Goal: Task Accomplishment & Management: Use online tool/utility

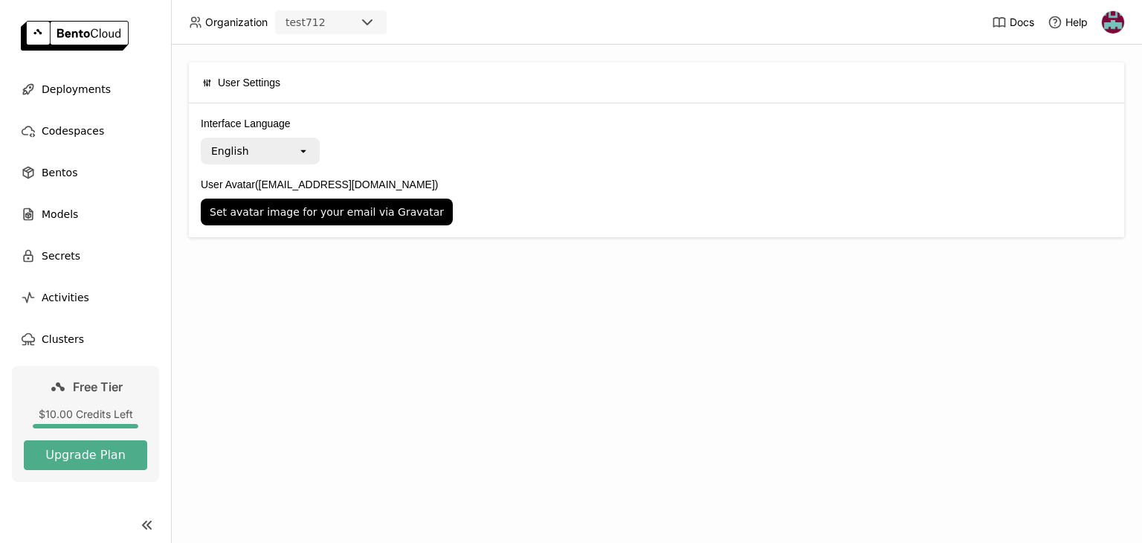
click at [297, 141] on div "English" at bounding box center [249, 151] width 95 height 24
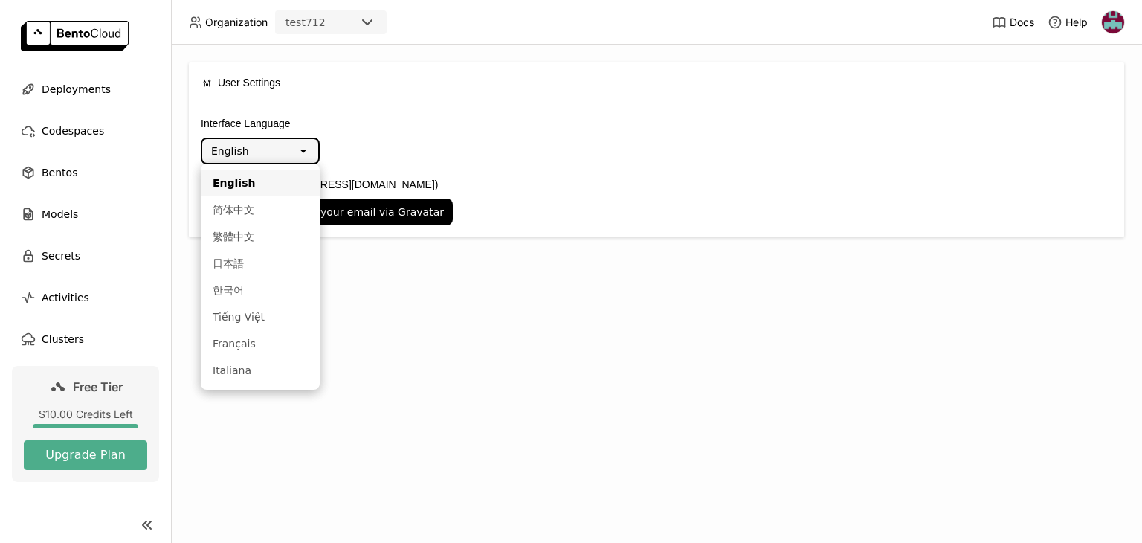
click at [411, 111] on div "Interface Language English open User Avatar ([EMAIL_ADDRESS][DOMAIN_NAME]) Set …" at bounding box center [657, 170] width 936 height 134
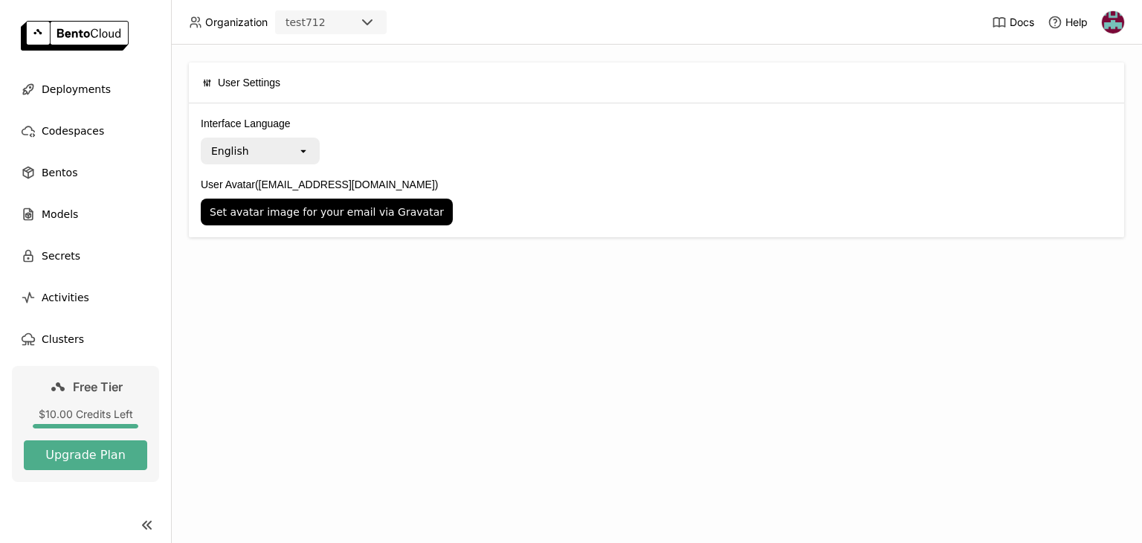
click at [312, 136] on div "Interface Language English open" at bounding box center [657, 139] width 912 height 49
click at [300, 145] on icon "open" at bounding box center [303, 151] width 12 height 12
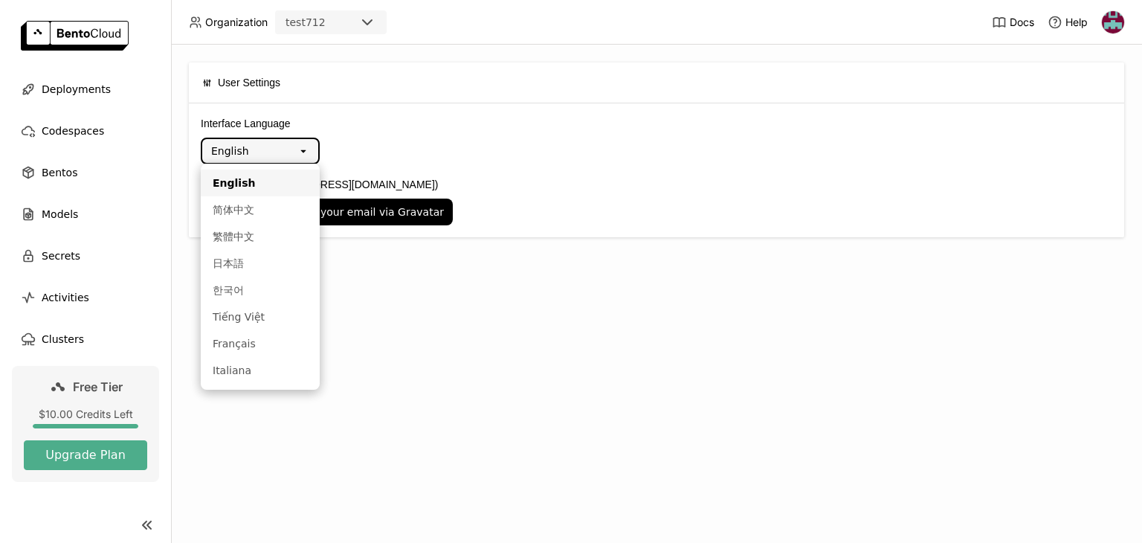
click at [383, 137] on div "Interface Language English open" at bounding box center [657, 139] width 912 height 49
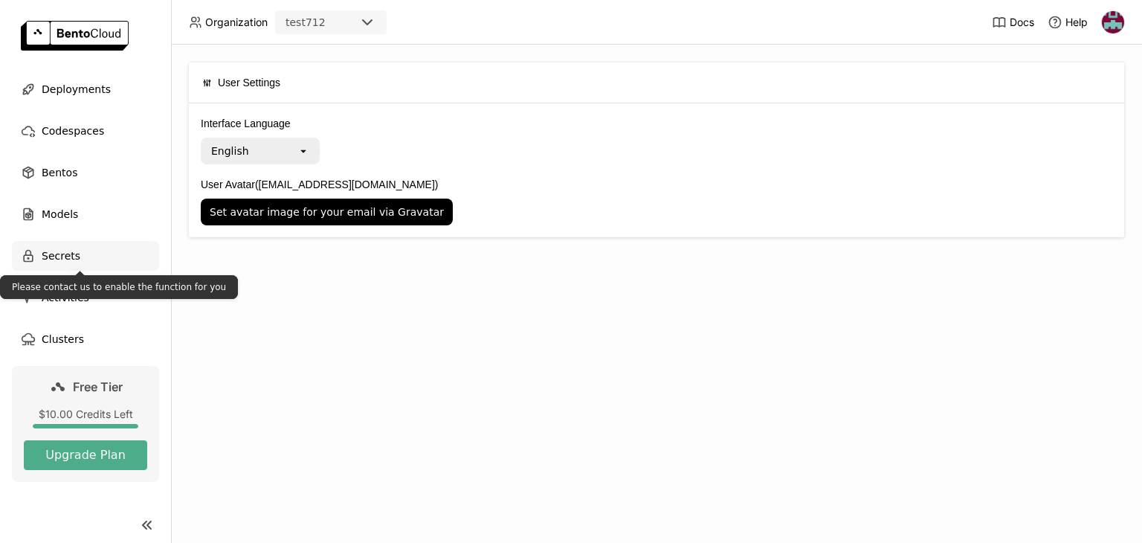
click at [80, 252] on div "Secrets" at bounding box center [85, 256] width 147 height 30
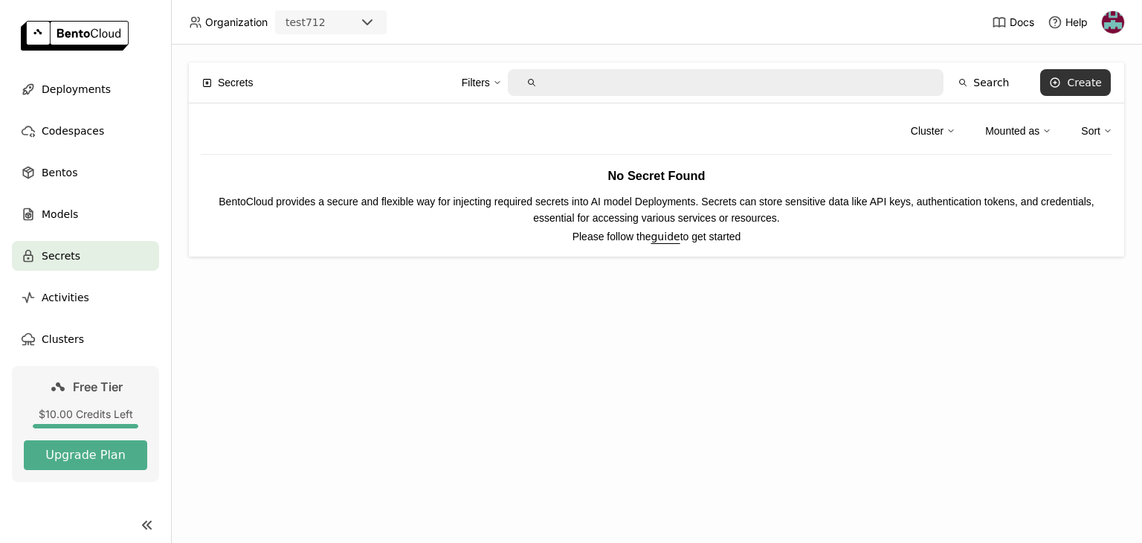
click at [1084, 77] on div "Create" at bounding box center [1084, 83] width 35 height 12
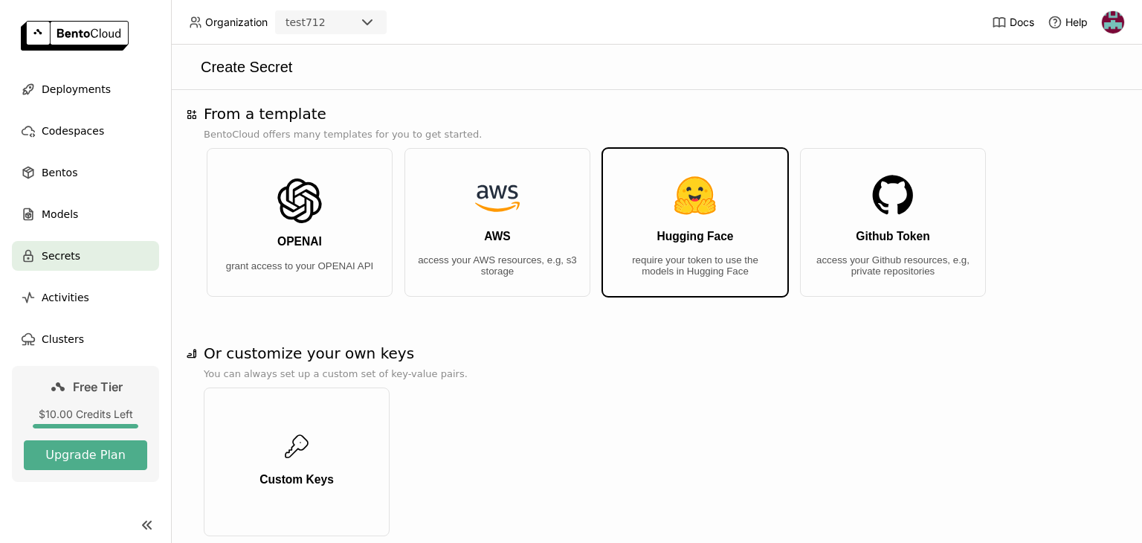
click at [651, 225] on button "Hugging Face require your token to use the models in Hugging Face" at bounding box center [695, 222] width 186 height 149
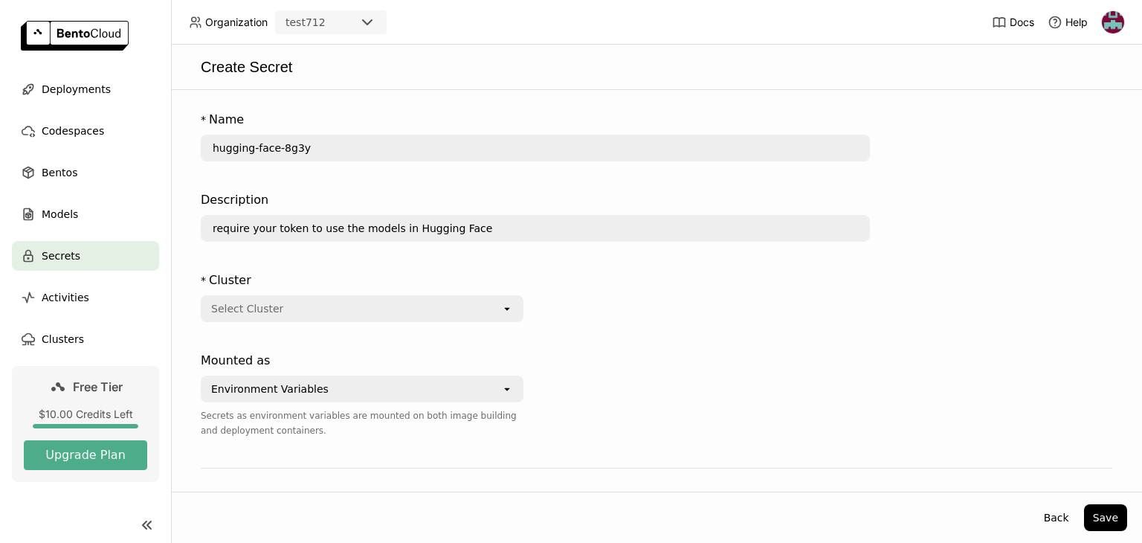
click at [467, 315] on div "Select Cluster" at bounding box center [351, 309] width 299 height 24
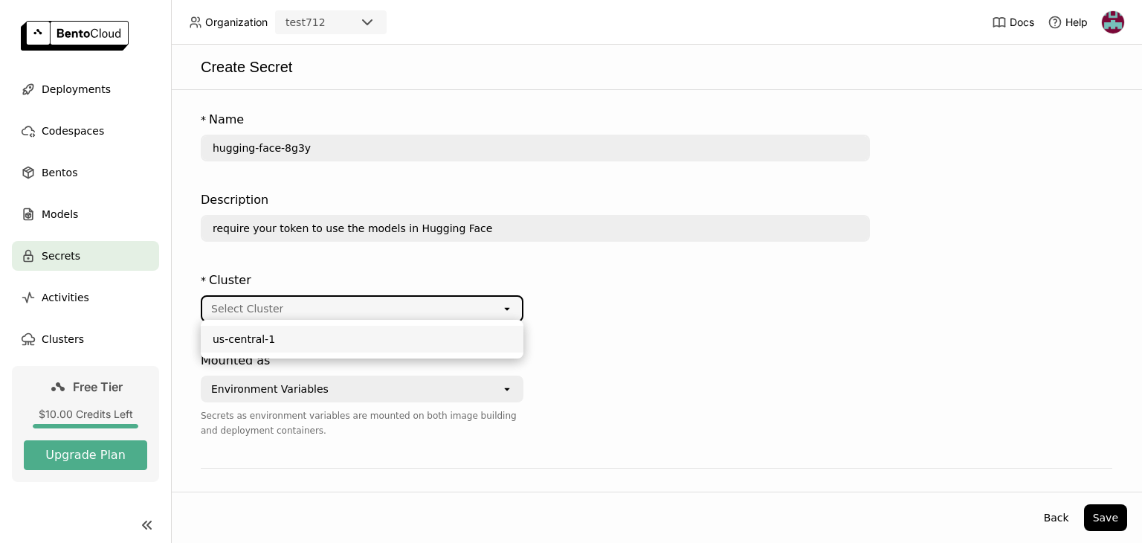
click at [504, 309] on icon "open" at bounding box center [507, 309] width 12 height 12
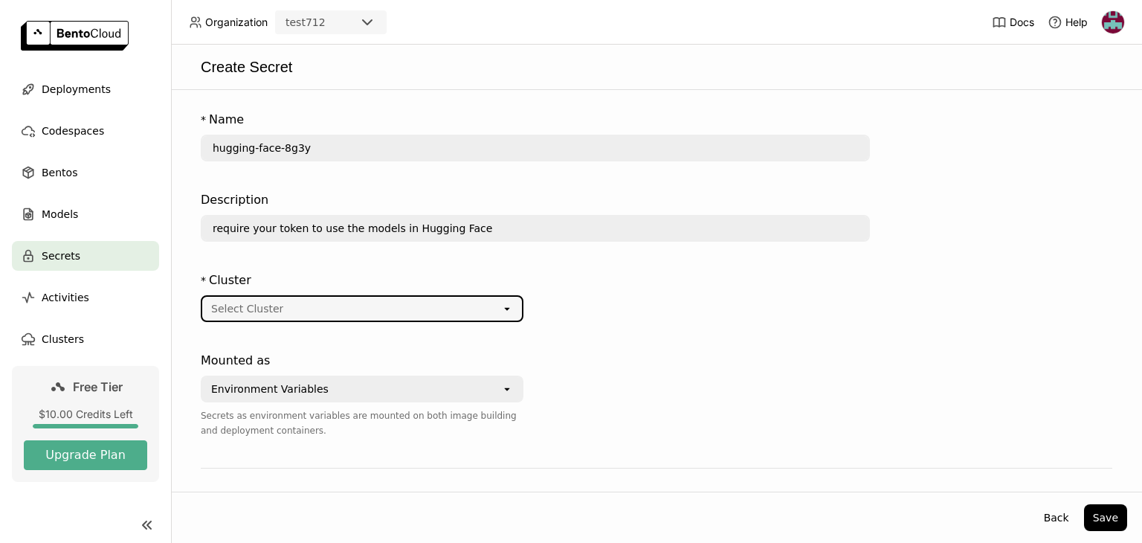
click at [504, 309] on icon "open" at bounding box center [507, 309] width 12 height 12
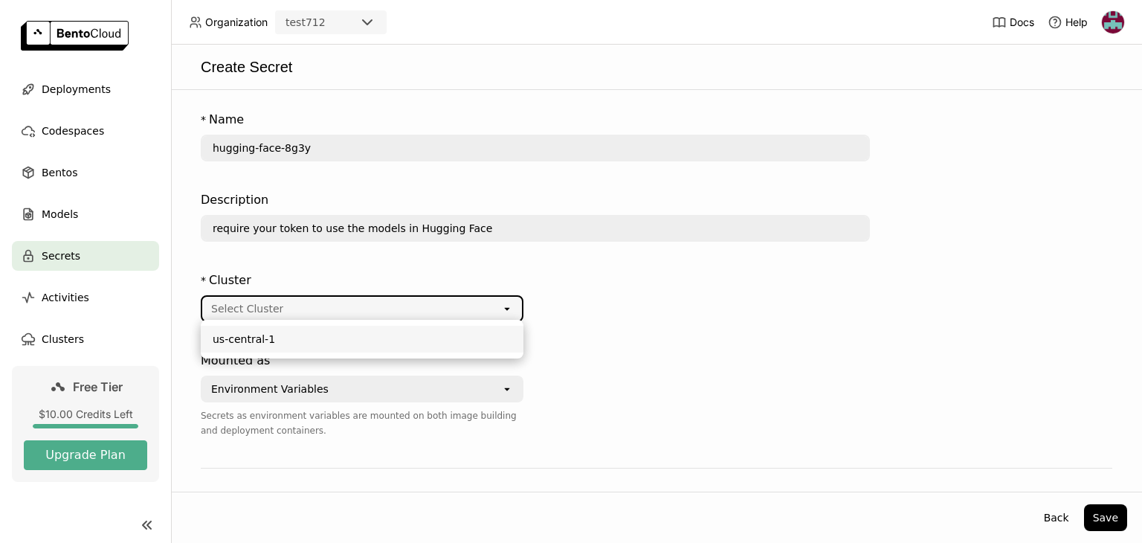
click at [420, 341] on div "us-central-1" at bounding box center [362, 339] width 299 height 15
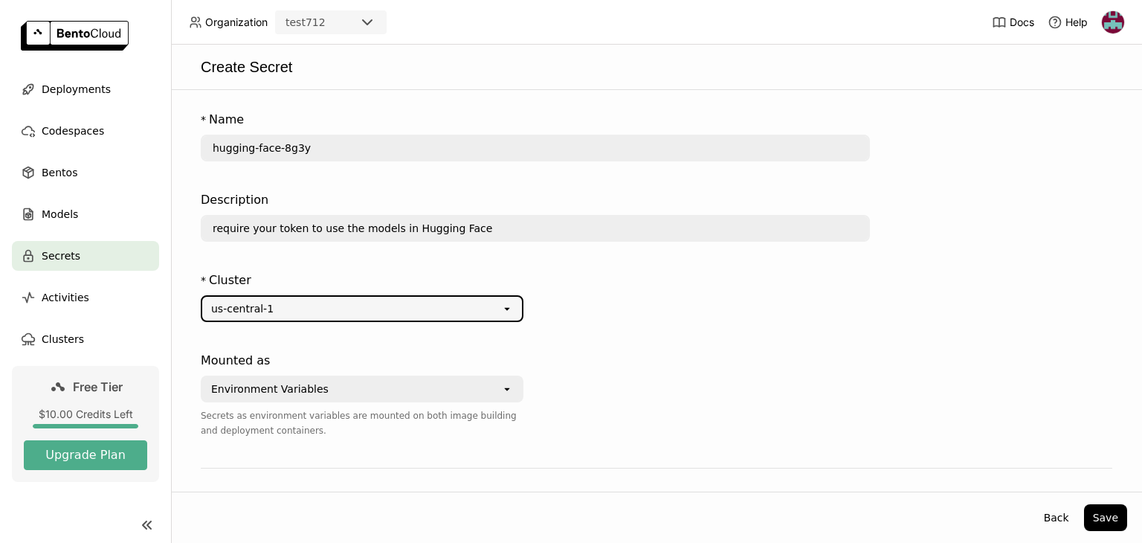
click at [502, 384] on icon "open" at bounding box center [507, 389] width 12 height 12
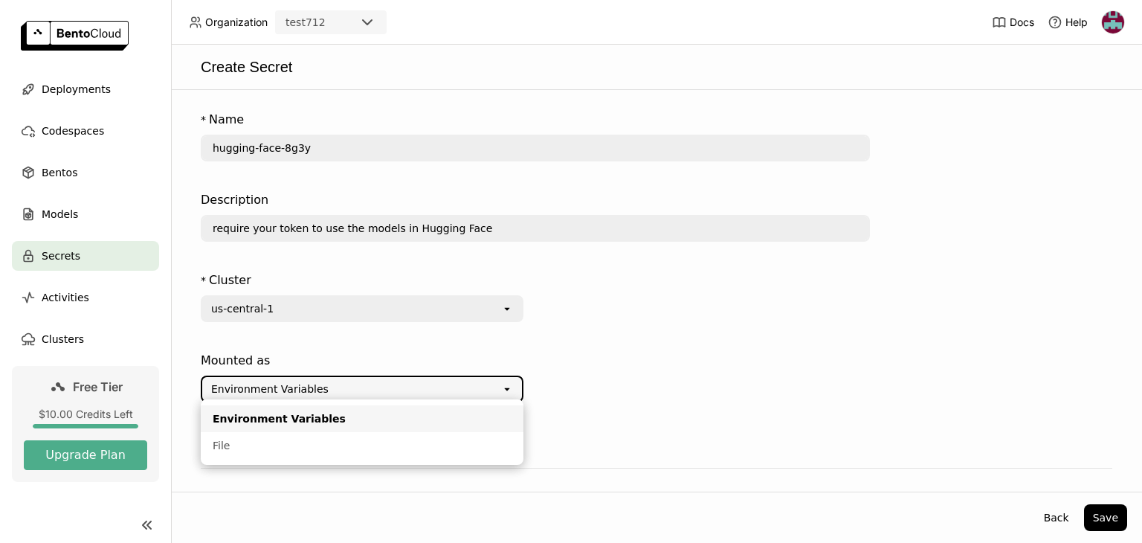
click at [559, 329] on div "* Cluster us-central-1 open" at bounding box center [535, 306] width 669 height 80
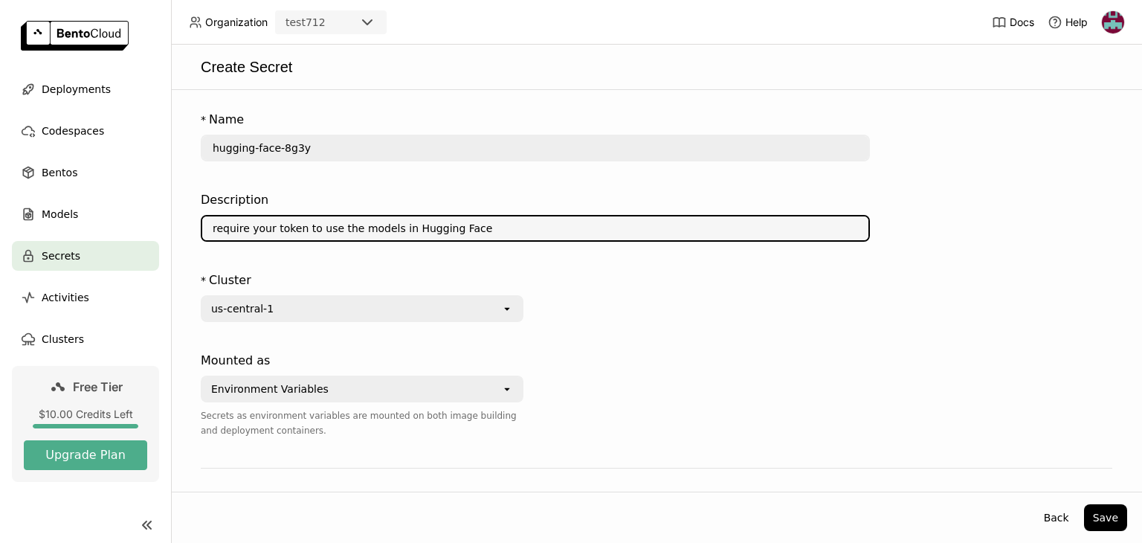
click at [360, 230] on input "require your token to use the models in Hugging Face" at bounding box center [535, 228] width 666 height 24
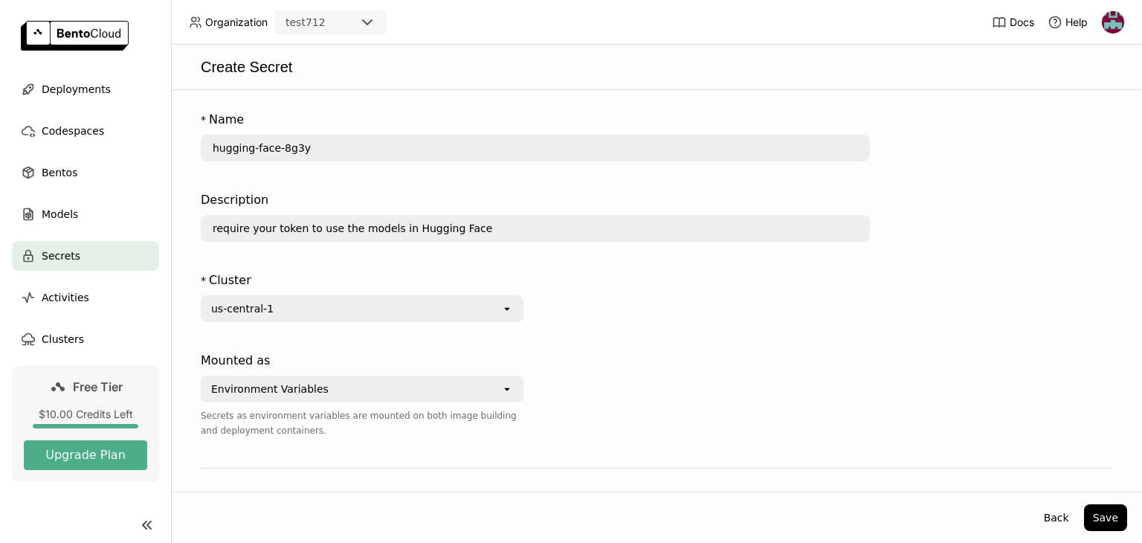
drag, startPoint x: 459, startPoint y: 240, endPoint x: 461, endPoint y: 230, distance: 10.6
click at [461, 230] on div "Description require your token to use the models in Hugging Face" at bounding box center [535, 219] width 669 height 68
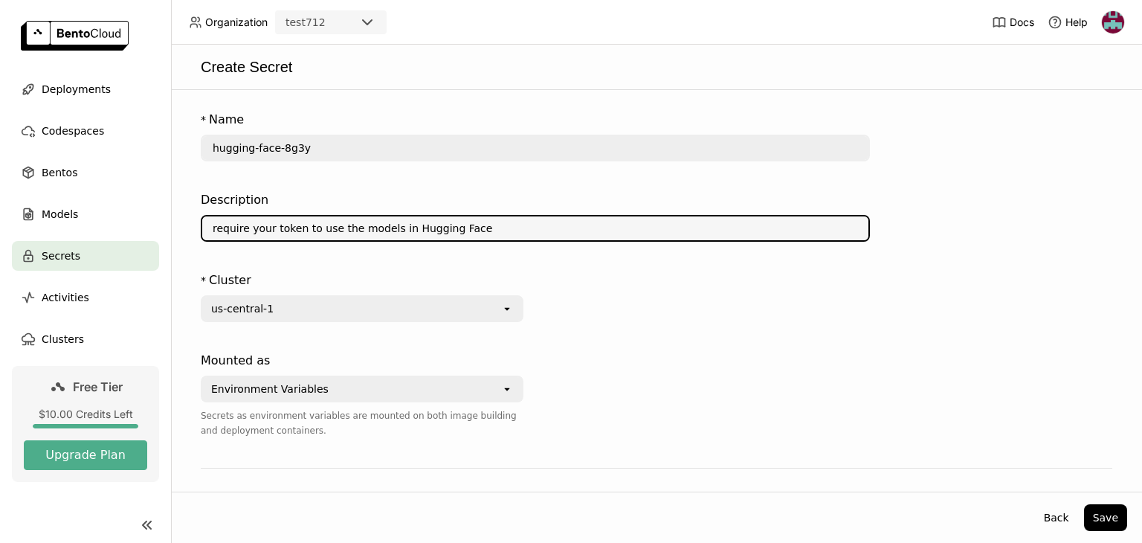
click at [461, 230] on input "require your token to use the models in Hugging Face" at bounding box center [535, 228] width 666 height 24
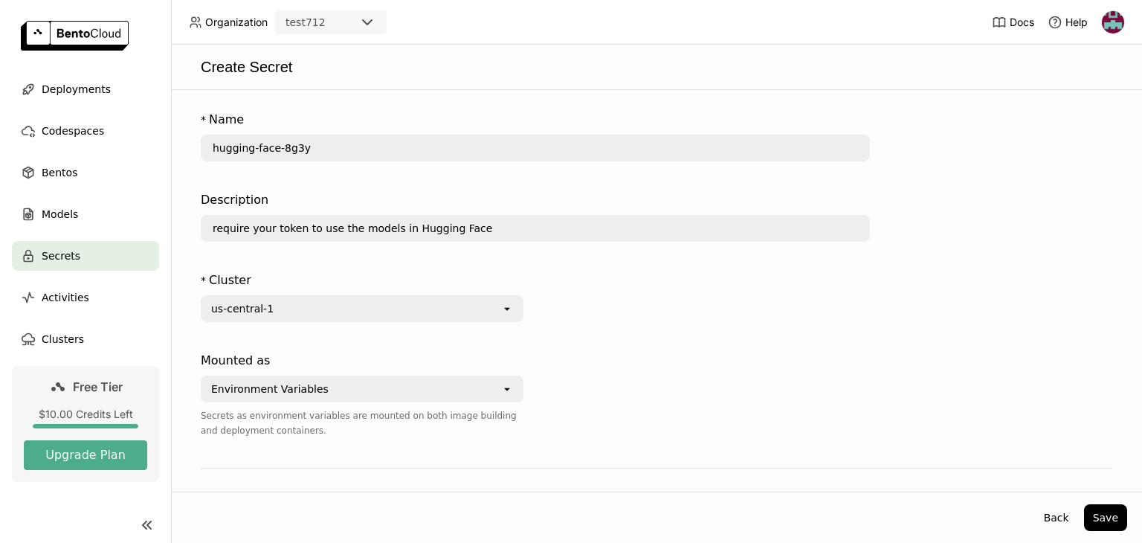
click at [309, 161] on div "* Name hugging-face-8g3y" at bounding box center [535, 139] width 669 height 68
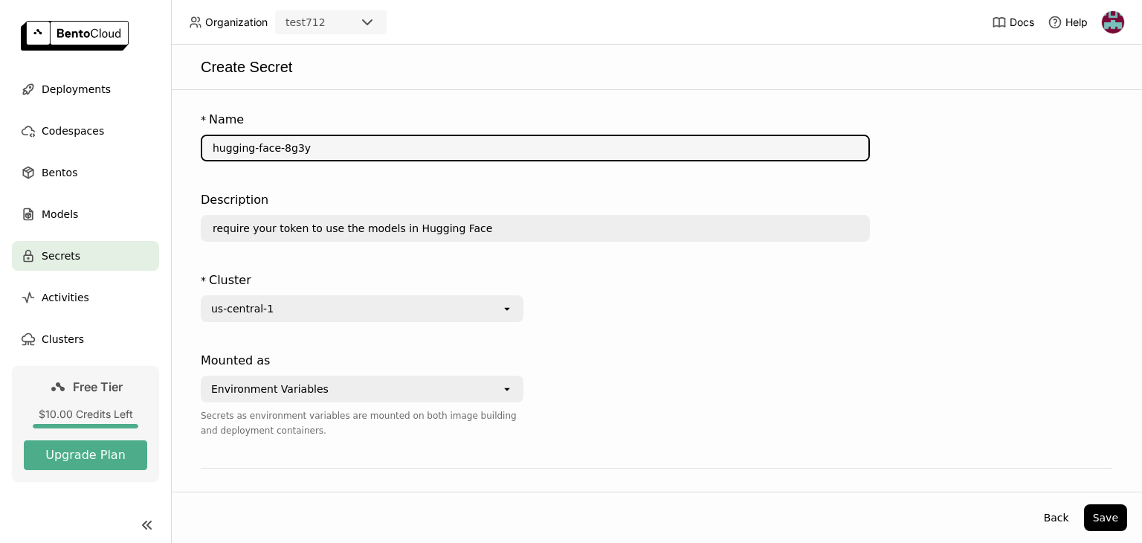
click at [306, 149] on input "hugging-face-8g3y" at bounding box center [535, 148] width 666 height 24
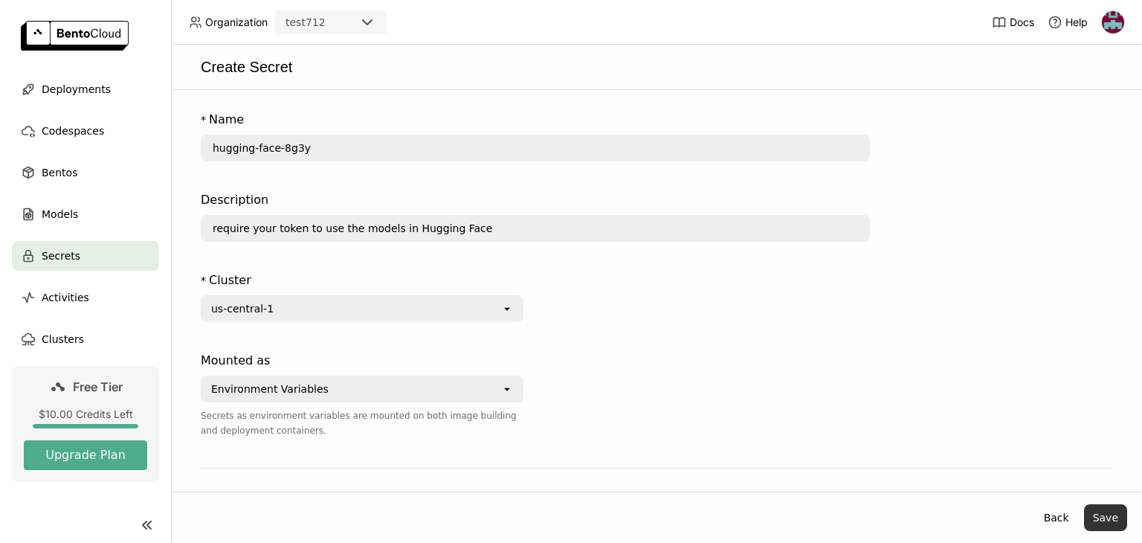
click at [1095, 515] on button "Save" at bounding box center [1105, 517] width 43 height 27
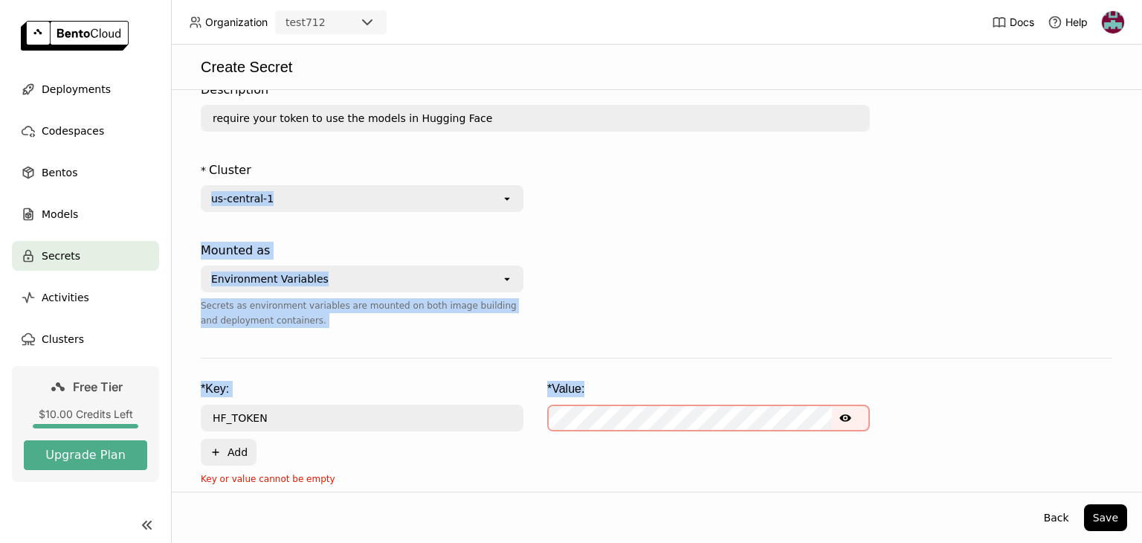
scroll to position [128, 0]
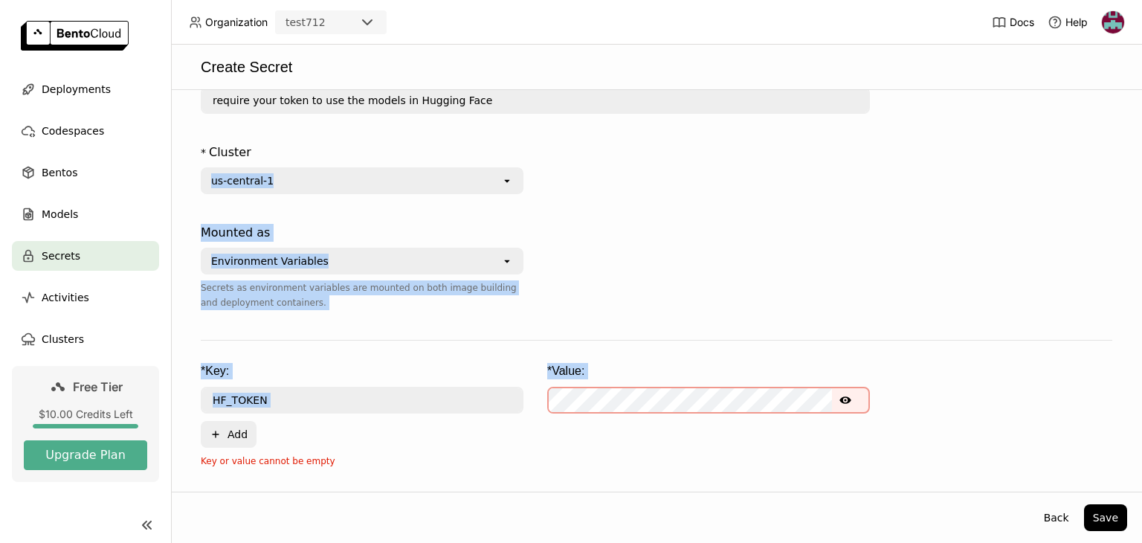
drag, startPoint x: 1142, startPoint y: 283, endPoint x: 1142, endPoint y: 399, distance: 116.8
click at [1142, 399] on div "* Name hugging-face-8g3y Description require your token to use the models in Hu…" at bounding box center [656, 291] width 971 height 402
click at [804, 282] on div at bounding box center [708, 276] width 323 height 116
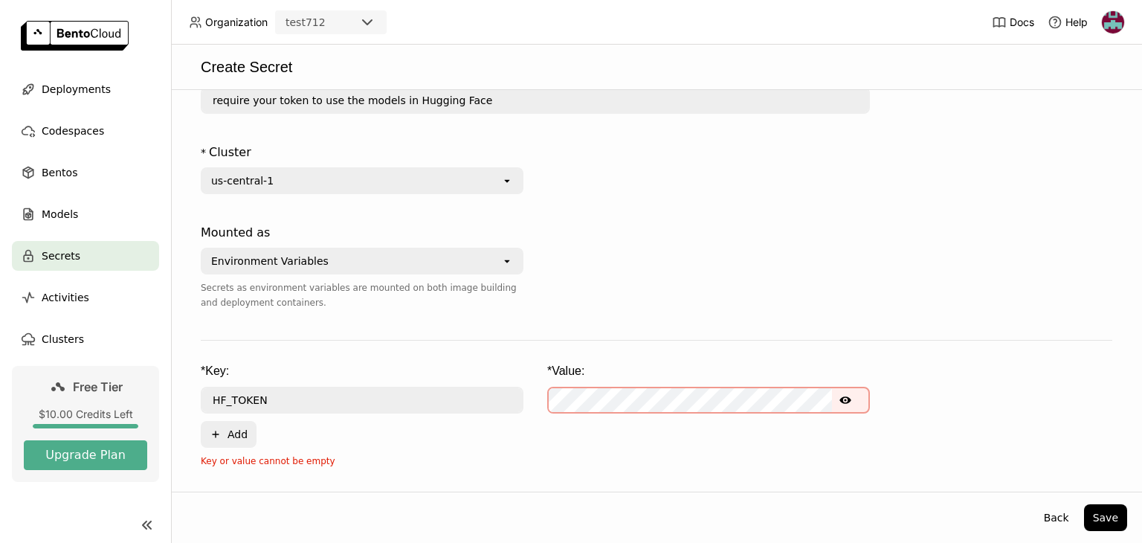
click at [596, 297] on div at bounding box center [708, 276] width 323 height 116
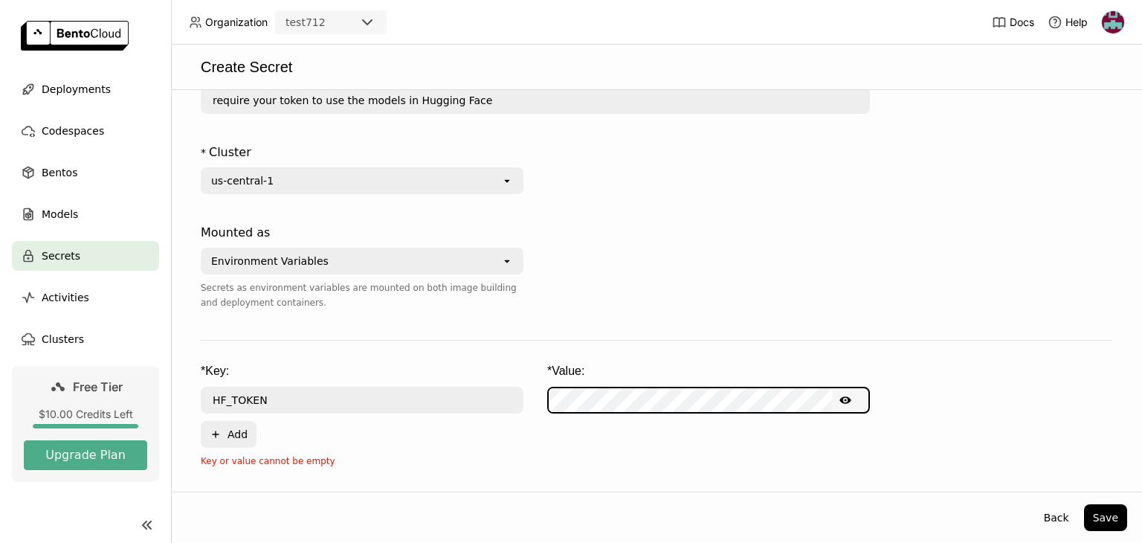
scroll to position [107, 0]
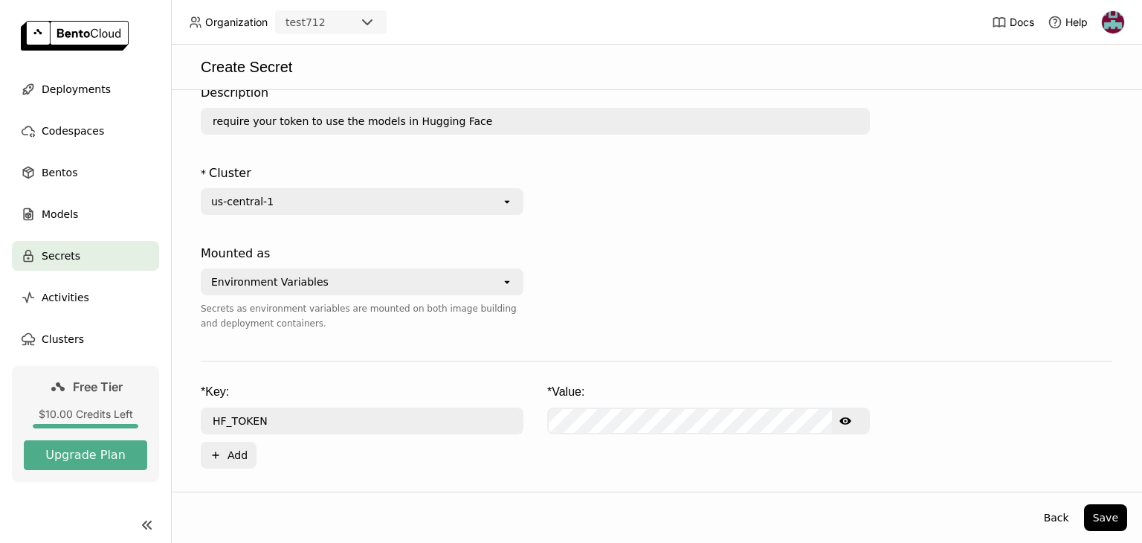
click at [681, 349] on form "* Name hugging-face-8g3y Description require your token to use the models in Hu…" at bounding box center [657, 233] width 942 height 471
click at [1099, 515] on button "Save" at bounding box center [1105, 517] width 43 height 27
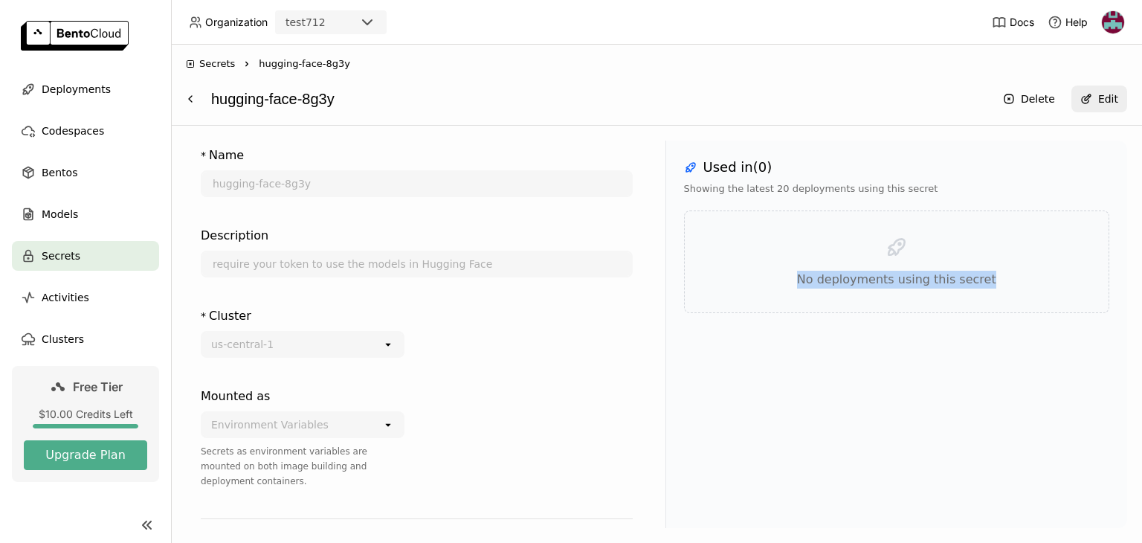
scroll to position [31, 0]
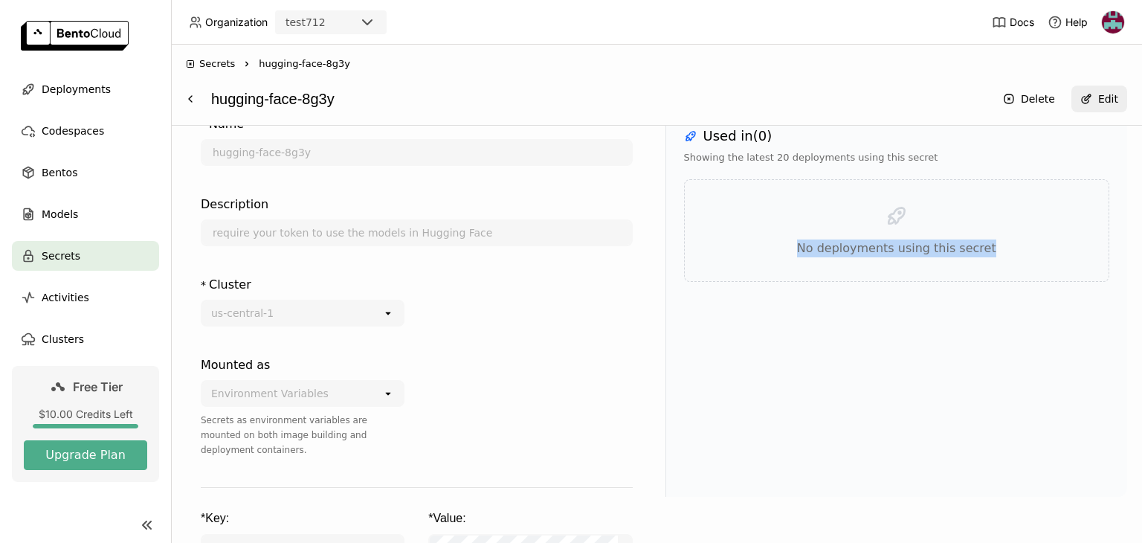
drag, startPoint x: 1142, startPoint y: 219, endPoint x: 1142, endPoint y: 312, distance: 93.0
click at [1142, 312] on div "* Name hugging-face-8g3y Description require your token to use the models in Hu…" at bounding box center [656, 334] width 971 height 417
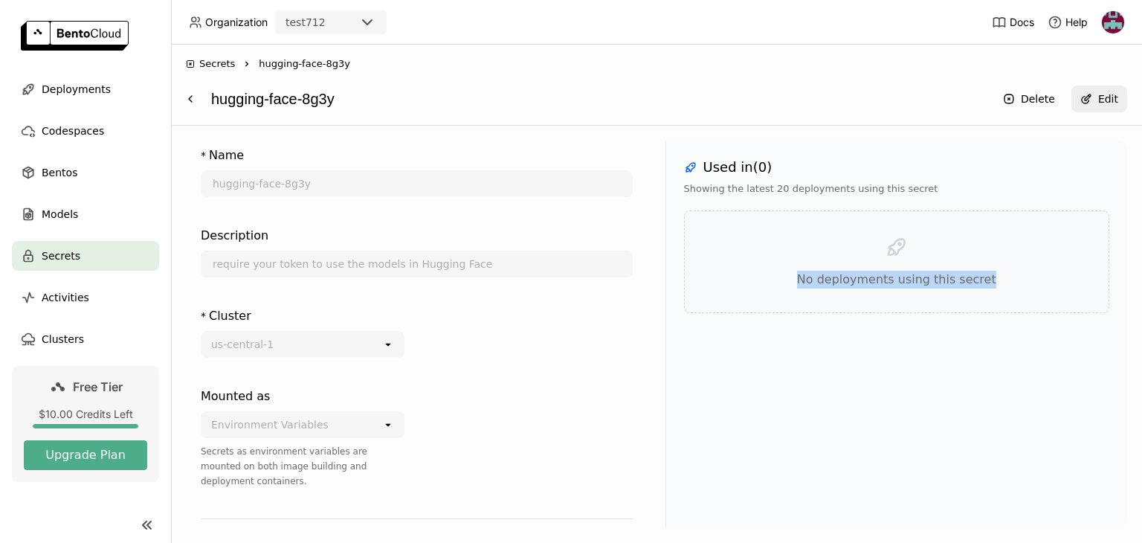
click at [768, 310] on div "No deployments using this secret" at bounding box center [897, 261] width 426 height 103
click at [199, 94] on button at bounding box center [190, 99] width 27 height 27
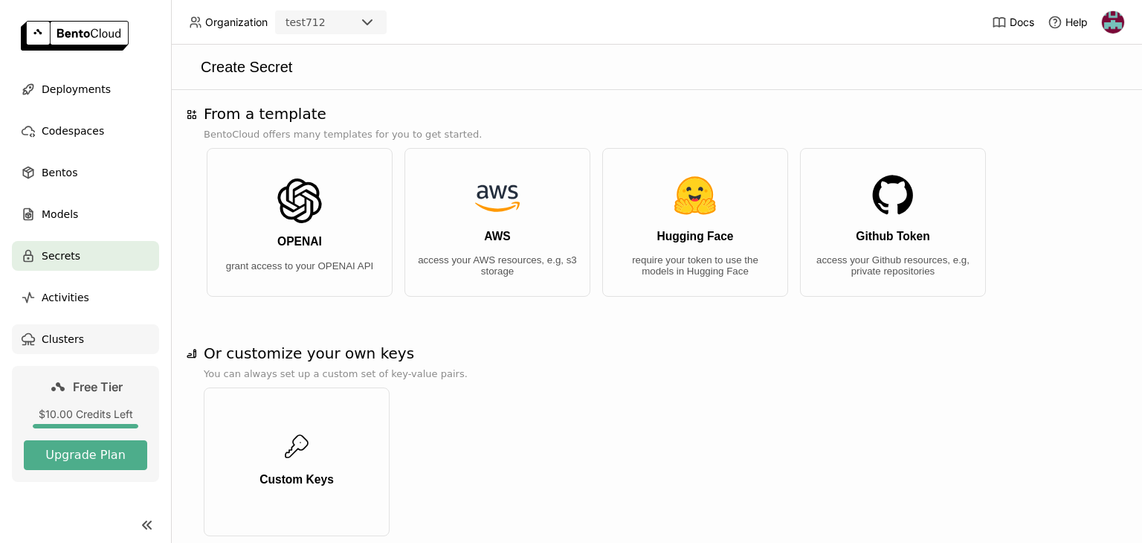
click at [90, 325] on div "Clusters" at bounding box center [85, 339] width 147 height 30
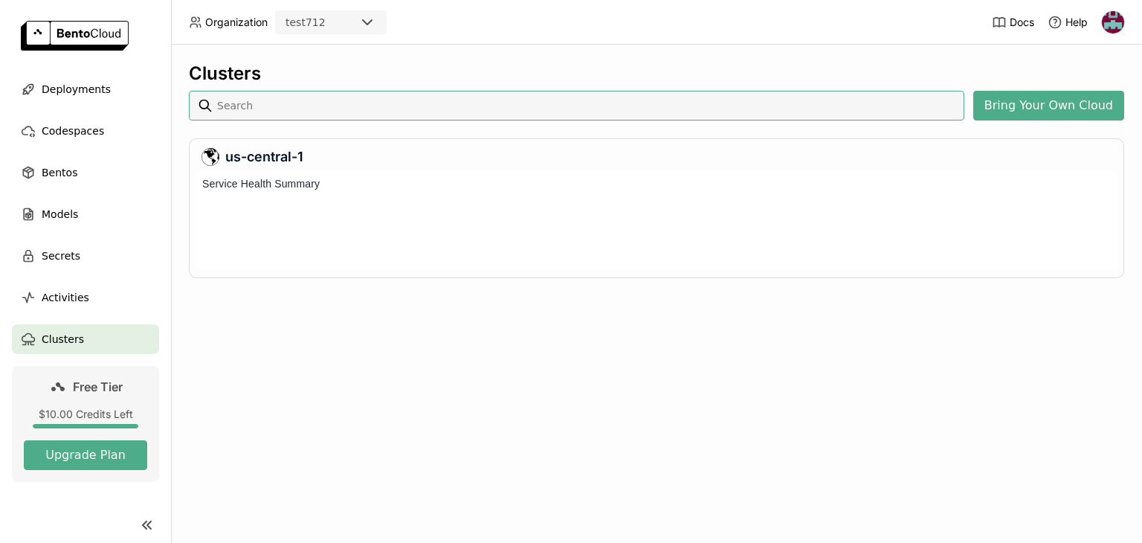
scroll to position [91, 915]
click at [77, 98] on div "Deployments" at bounding box center [85, 89] width 147 height 30
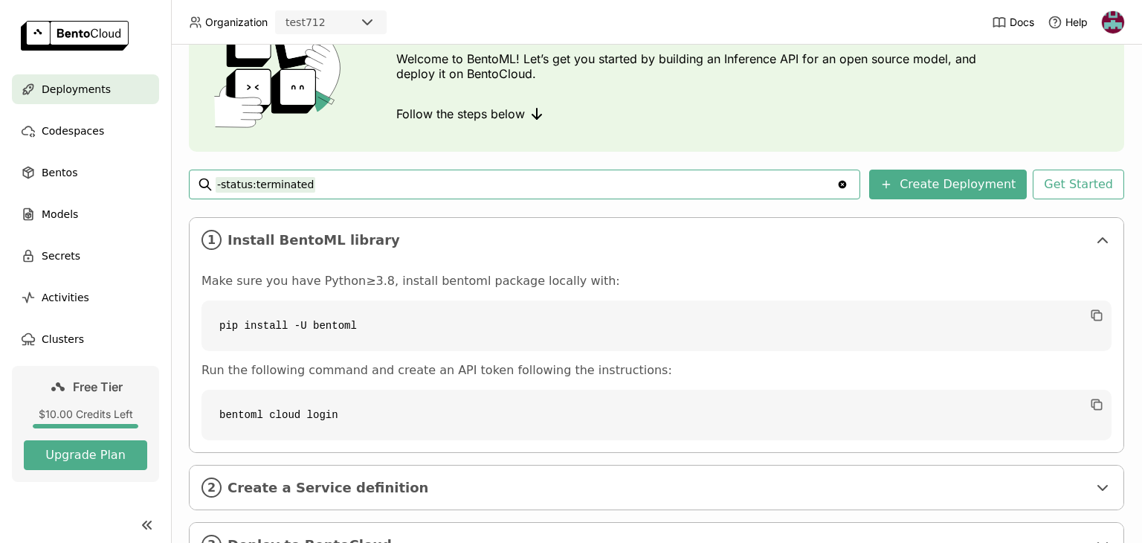
scroll to position [161, 0]
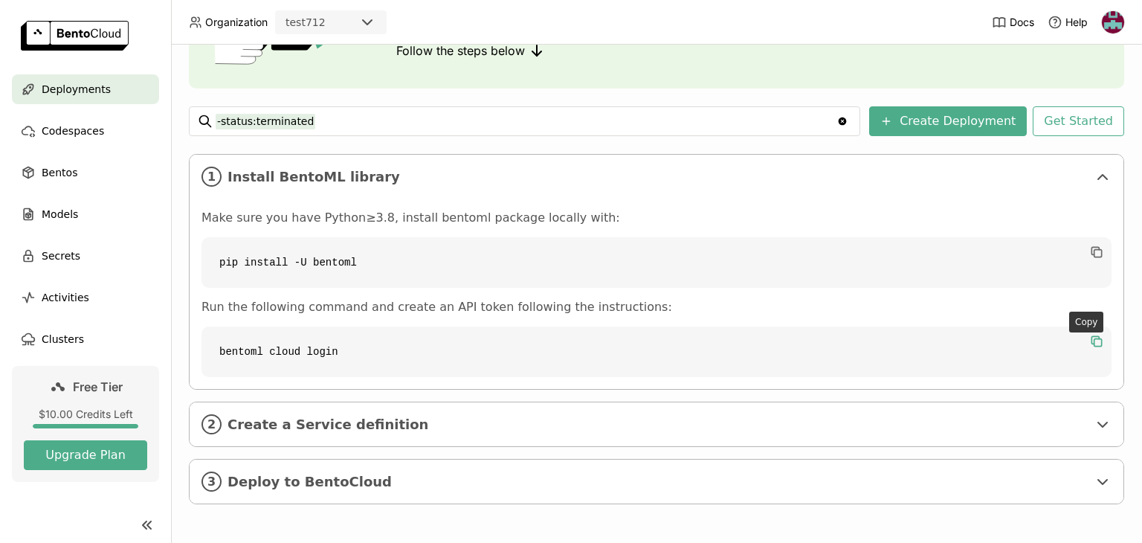
click at [1090, 343] on icon "button" at bounding box center [1097, 341] width 15 height 15
click at [1122, 159] on div "Deployments Deploy your first model Welcome to BentoML! Let’s get you started b…" at bounding box center [656, 294] width 971 height 498
click at [1081, 420] on div "2 Create a Service definition" at bounding box center [657, 424] width 934 height 44
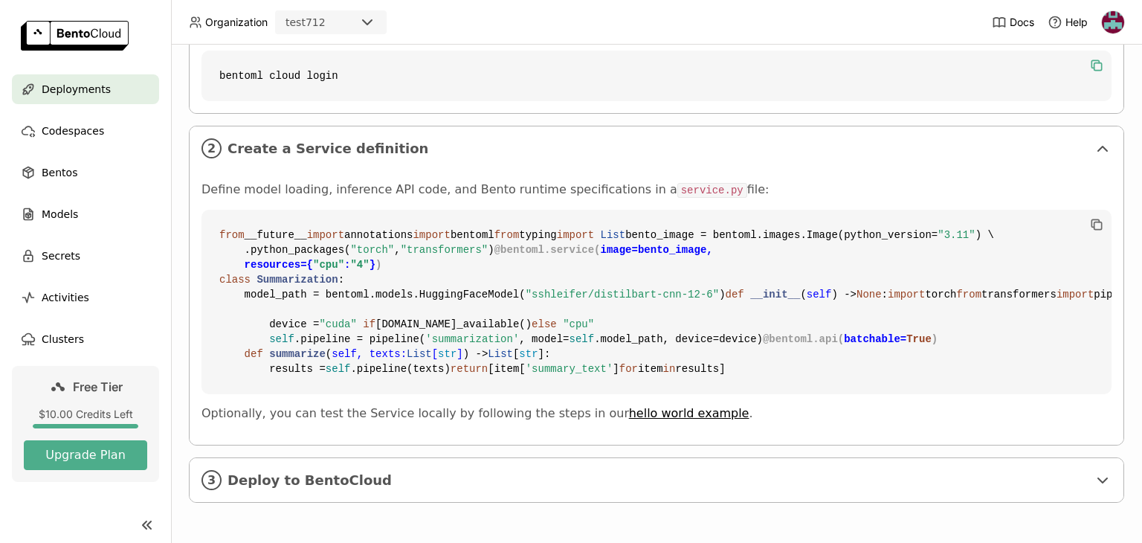
scroll to position [705, 0]
click at [730, 483] on span "Deploy to BentoCloud" at bounding box center [658, 480] width 860 height 16
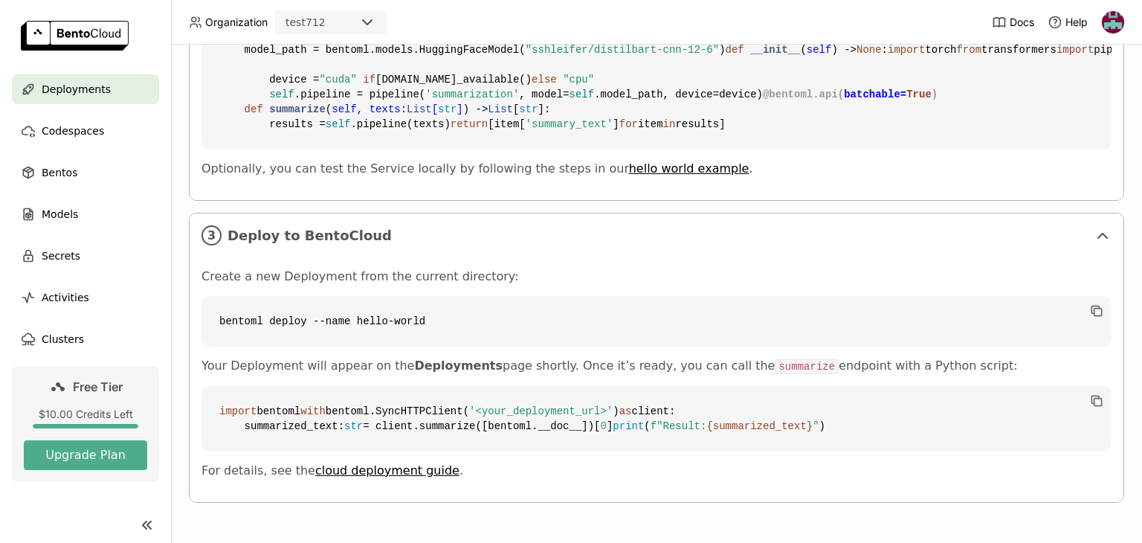
scroll to position [995, 0]
click at [400, 468] on link "cloud deployment guide" at bounding box center [387, 470] width 144 height 14
click at [1115, 24] on img at bounding box center [1113, 22] width 22 height 22
click at [1083, 93] on span "API Tokens" at bounding box center [1092, 98] width 53 height 13
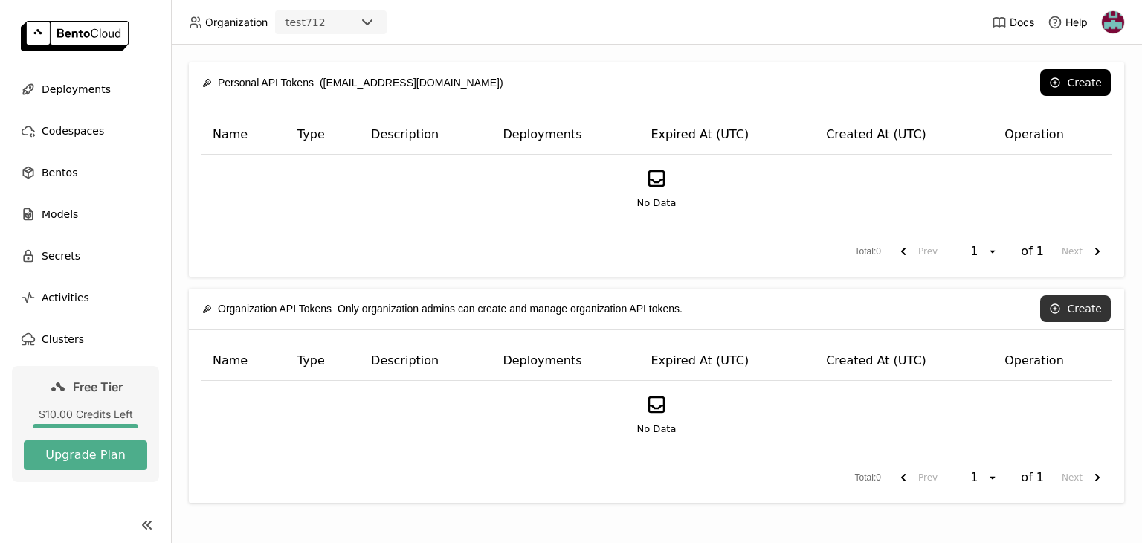
click at [1074, 310] on button "Create" at bounding box center [1075, 308] width 71 height 27
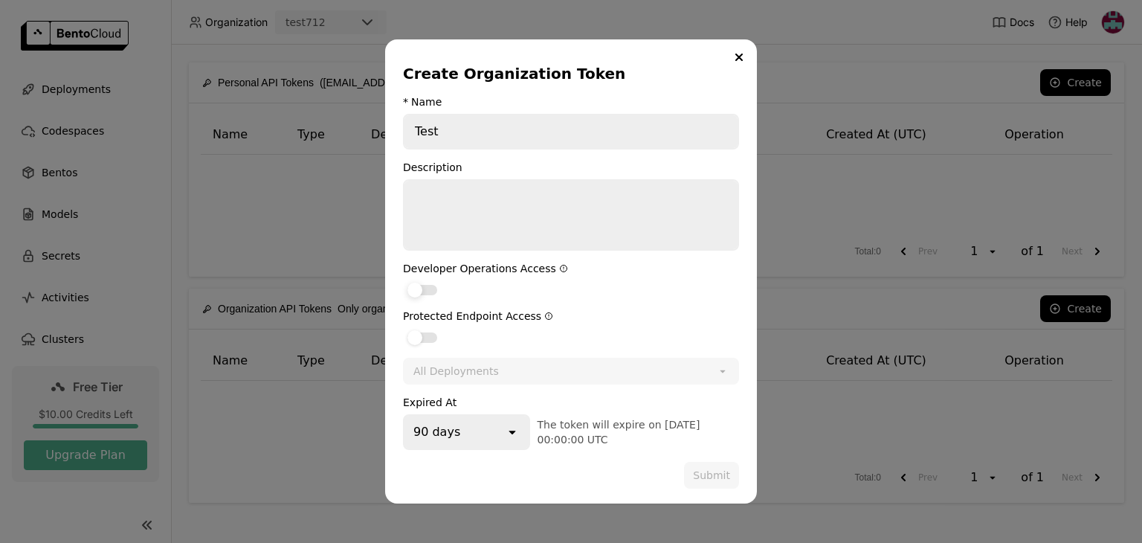
click at [427, 291] on div "dialog" at bounding box center [423, 290] width 30 height 10
click at [403, 280] on input "dialog" at bounding box center [403, 280] width 0 height 0
click at [577, 361] on div "All Deployments" at bounding box center [561, 371] width 312 height 24
click at [456, 427] on div "90 days" at bounding box center [455, 432] width 100 height 33
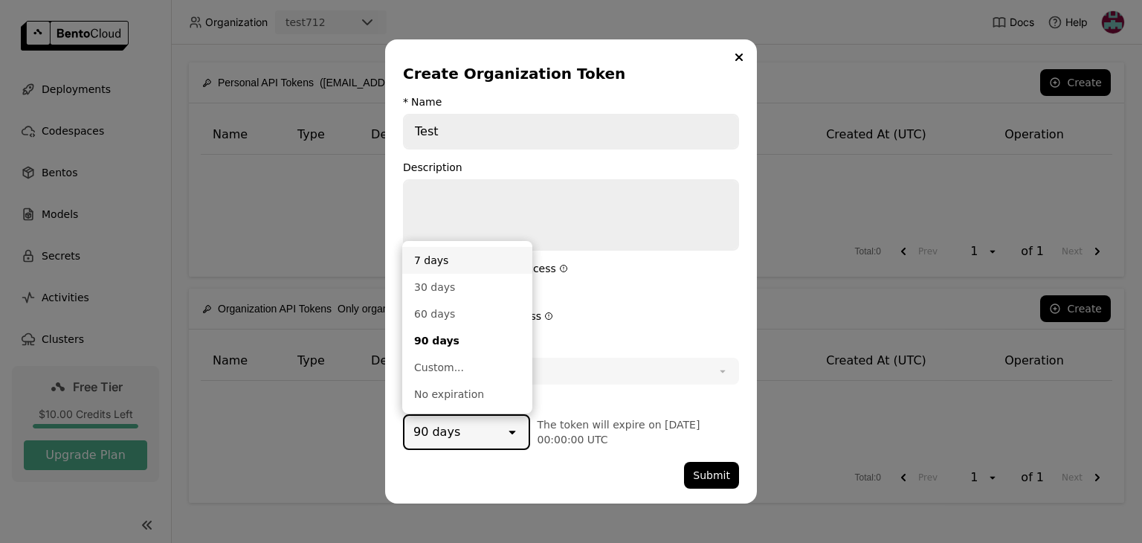
click at [460, 268] on li "7 days" at bounding box center [467, 260] width 130 height 27
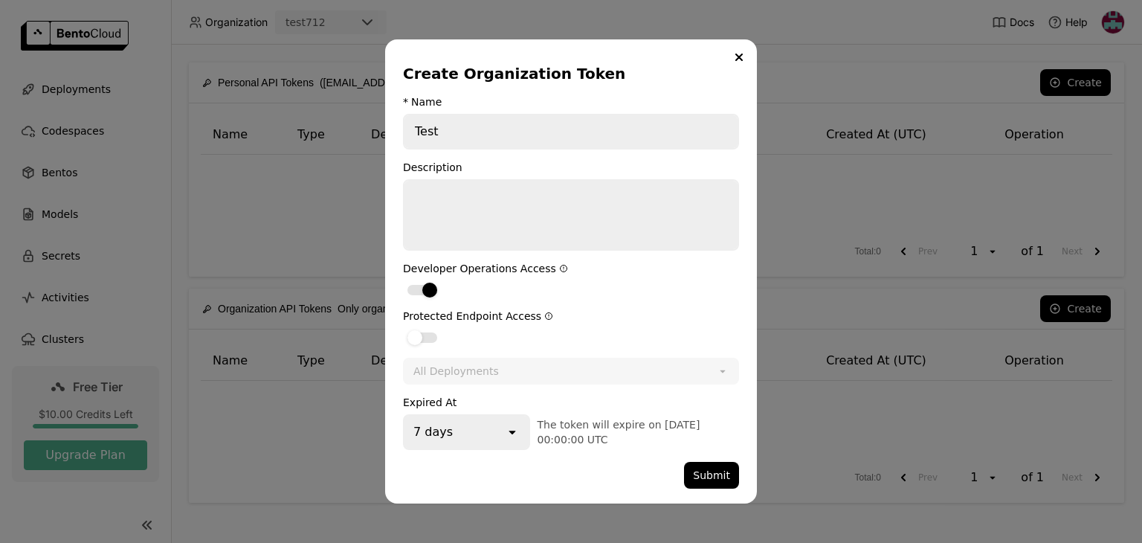
click at [619, 453] on form "* Name Test Description Developer Operations Access Protected Endpoint Access A…" at bounding box center [571, 292] width 336 height 393
click at [714, 468] on button "Submit" at bounding box center [711, 475] width 55 height 27
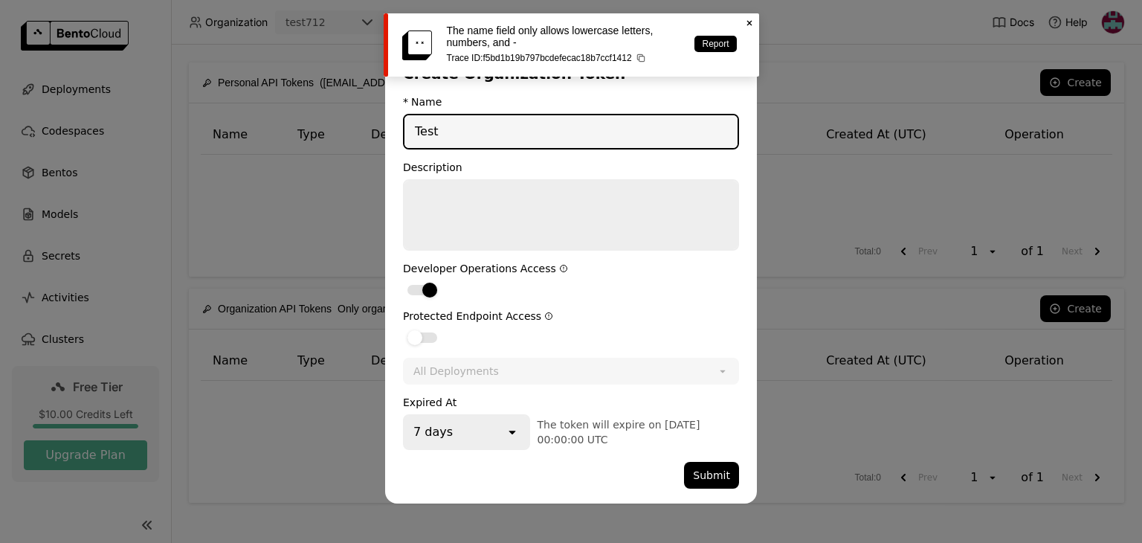
click at [513, 147] on input "Test" at bounding box center [571, 131] width 333 height 33
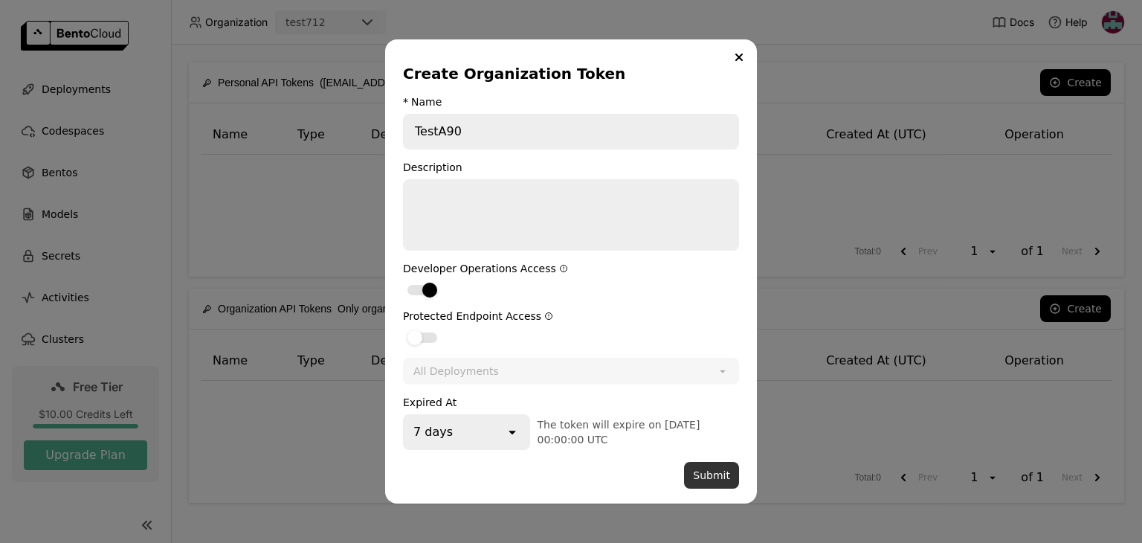
click at [710, 477] on button "Submit" at bounding box center [711, 475] width 55 height 27
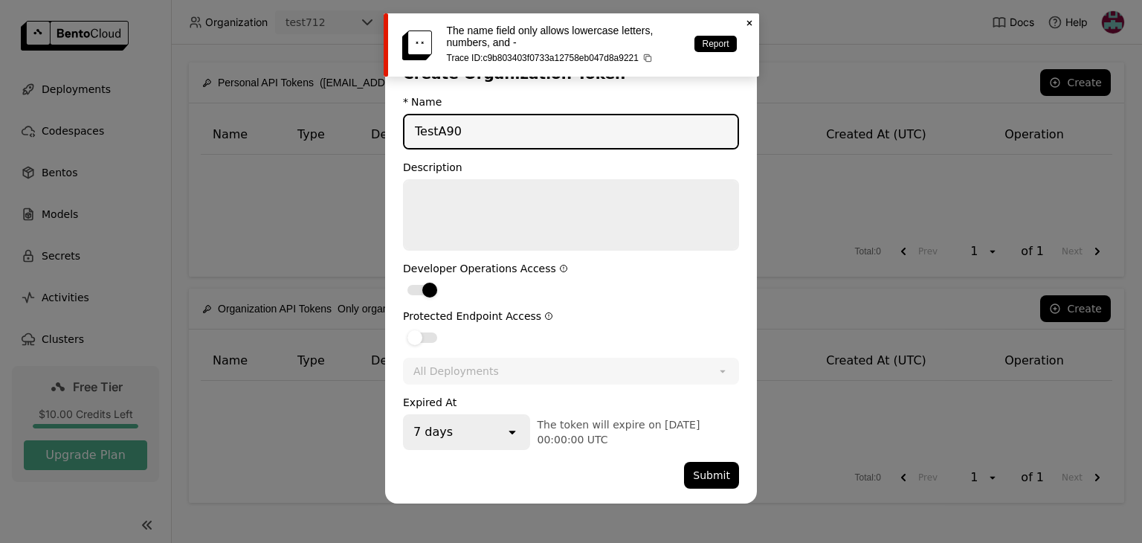
drag, startPoint x: 445, startPoint y: 136, endPoint x: 382, endPoint y: 137, distance: 63.2
click at [382, 137] on div "Create Organization Token * Name TestA90 Description Developer Operations Acces…" at bounding box center [571, 271] width 1142 height 543
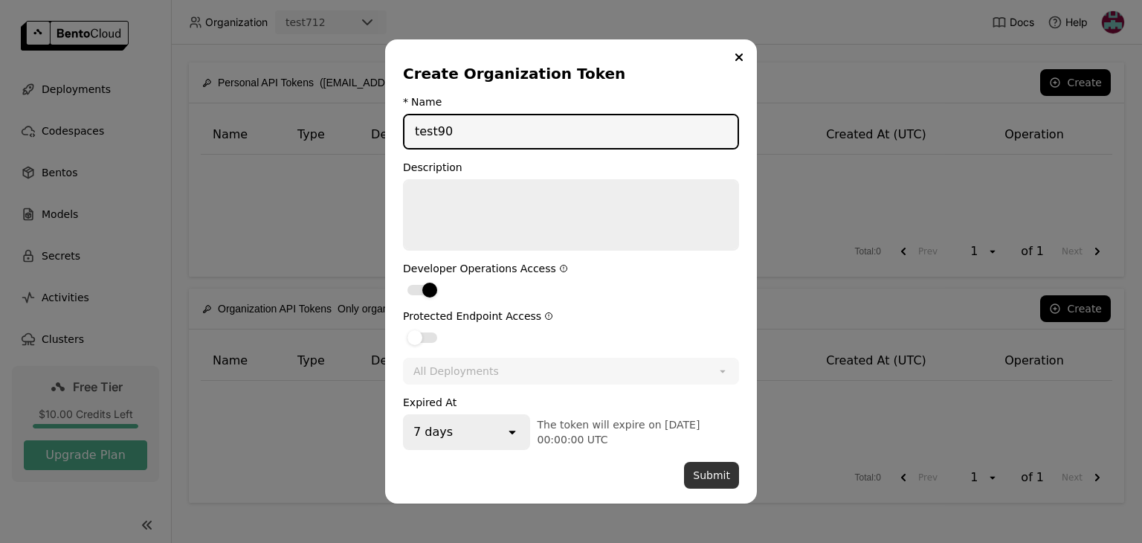
type input "test90"
click at [711, 480] on button "Submit" at bounding box center [711, 475] width 55 height 27
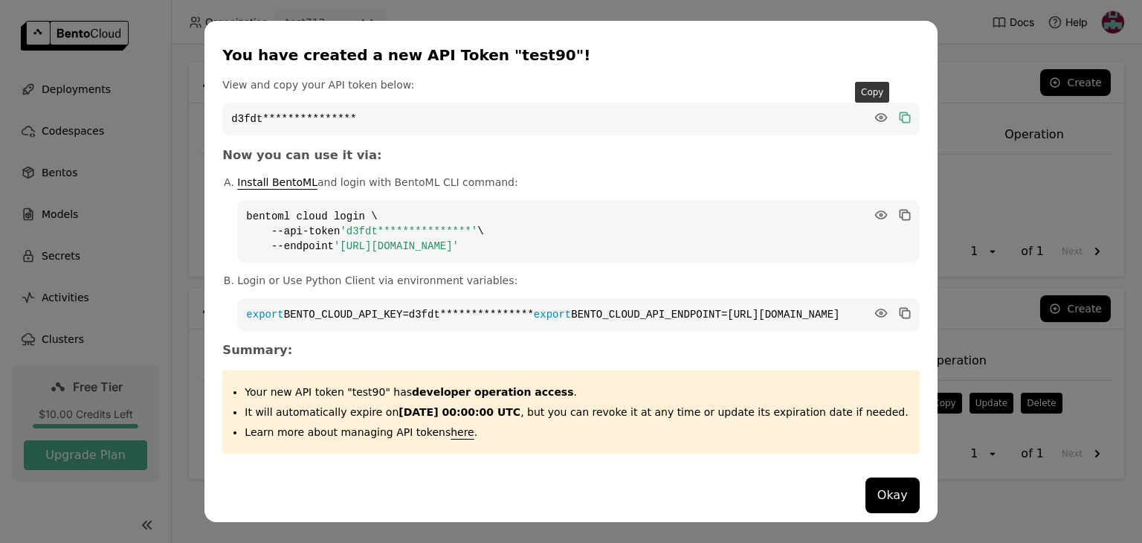
click at [898, 110] on icon "dialog" at bounding box center [905, 117] width 15 height 15
click at [874, 110] on icon "dialog" at bounding box center [881, 117] width 15 height 15
drag, startPoint x: 379, startPoint y: 111, endPoint x: 267, endPoint y: 109, distance: 111.6
click at [267, 109] on code "d3fdtv2623v0defh6vog" at bounding box center [570, 119] width 697 height 33
copy code "d3fdtv2623v0defh6vog"
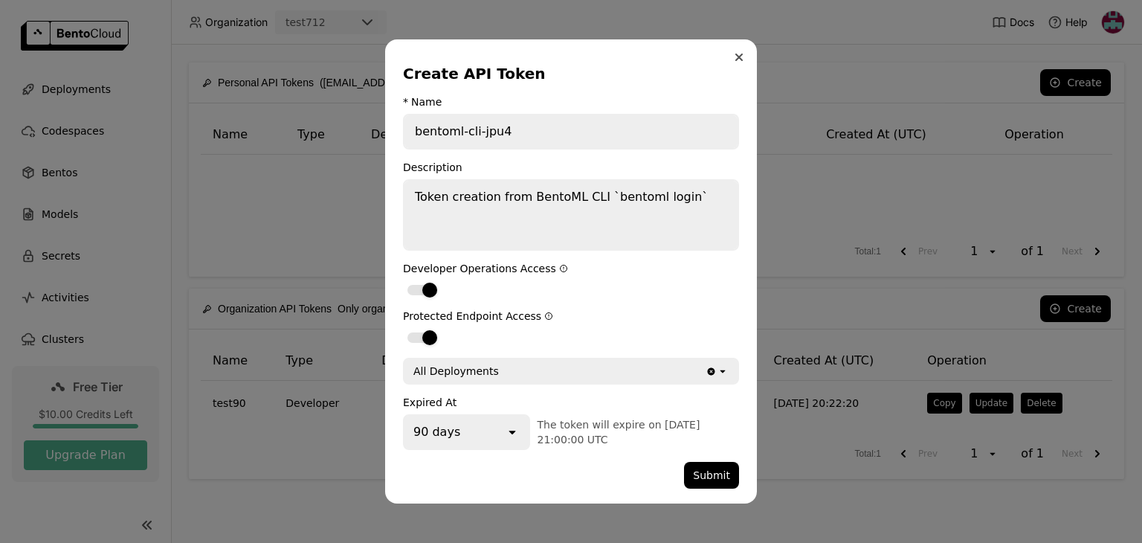
click at [743, 60] on button "Close" at bounding box center [739, 57] width 18 height 18
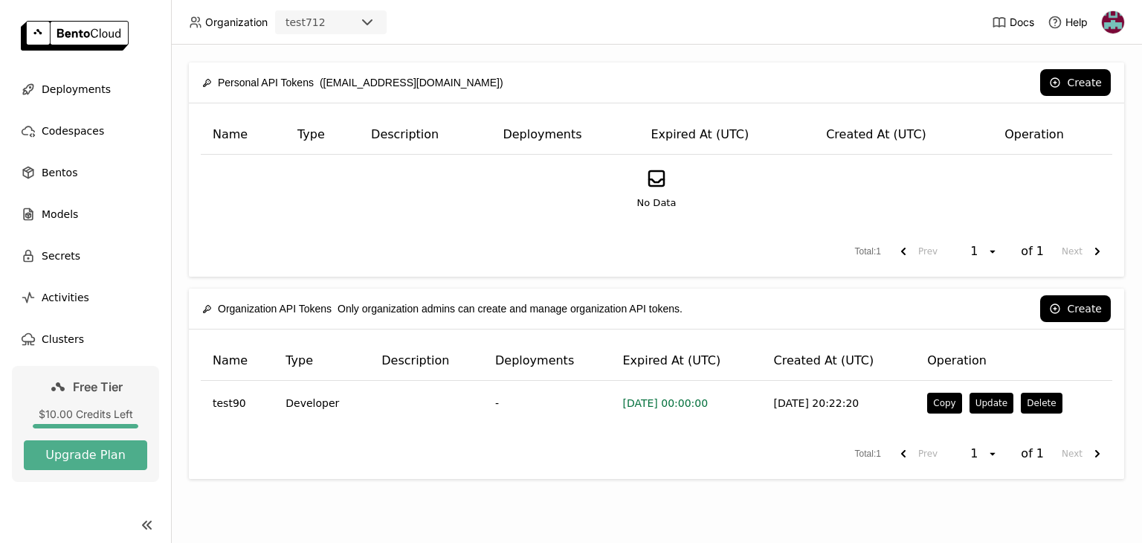
click at [940, 495] on div "Personal API Tokens ([EMAIL_ADDRESS][DOMAIN_NAME]) Create Name Type Description…" at bounding box center [656, 294] width 971 height 498
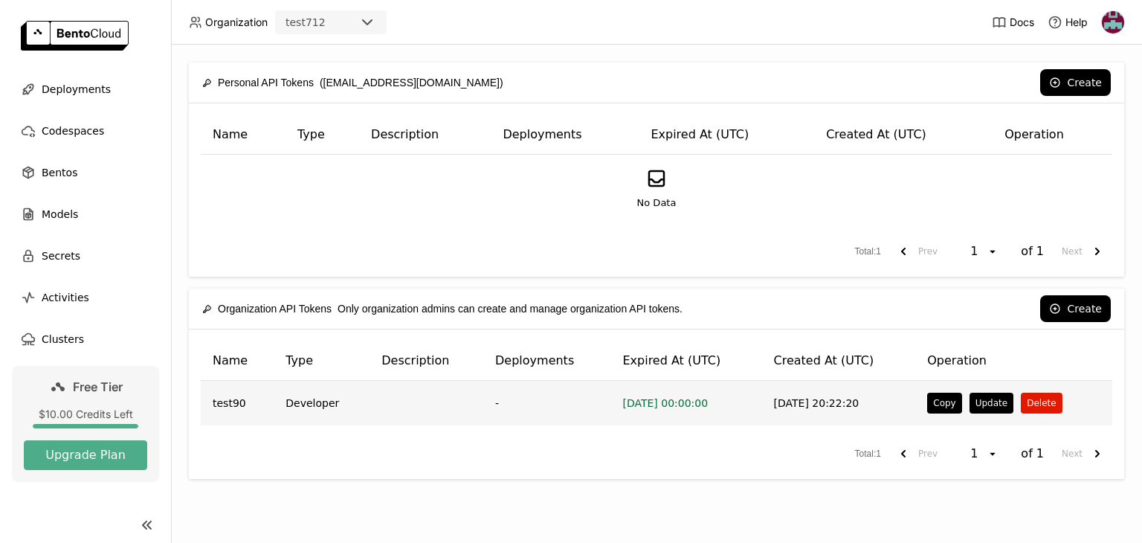
click at [1029, 399] on button "Delete" at bounding box center [1041, 403] width 41 height 21
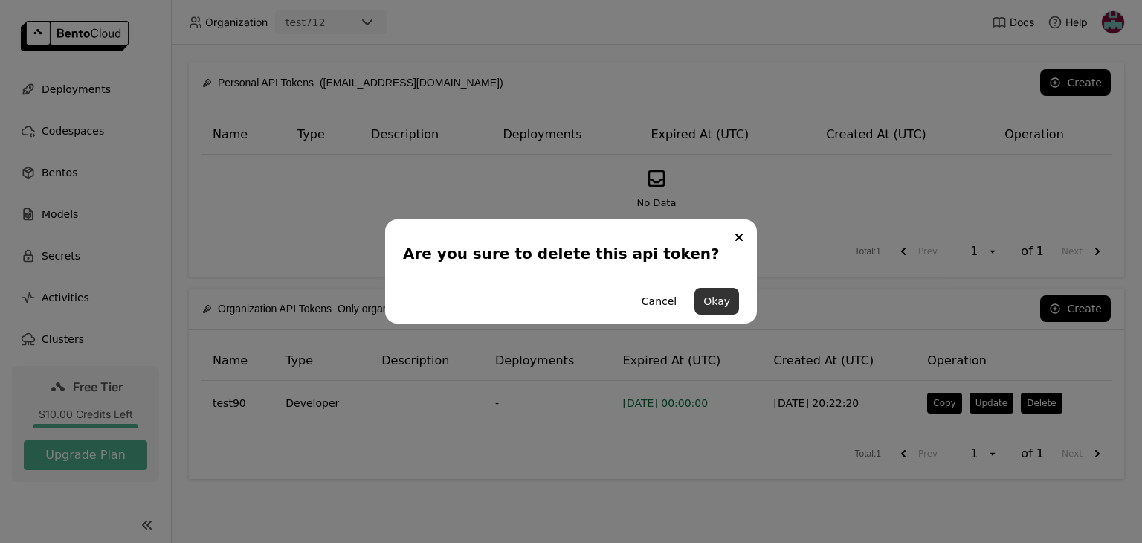
click at [720, 304] on button "Okay" at bounding box center [717, 301] width 45 height 27
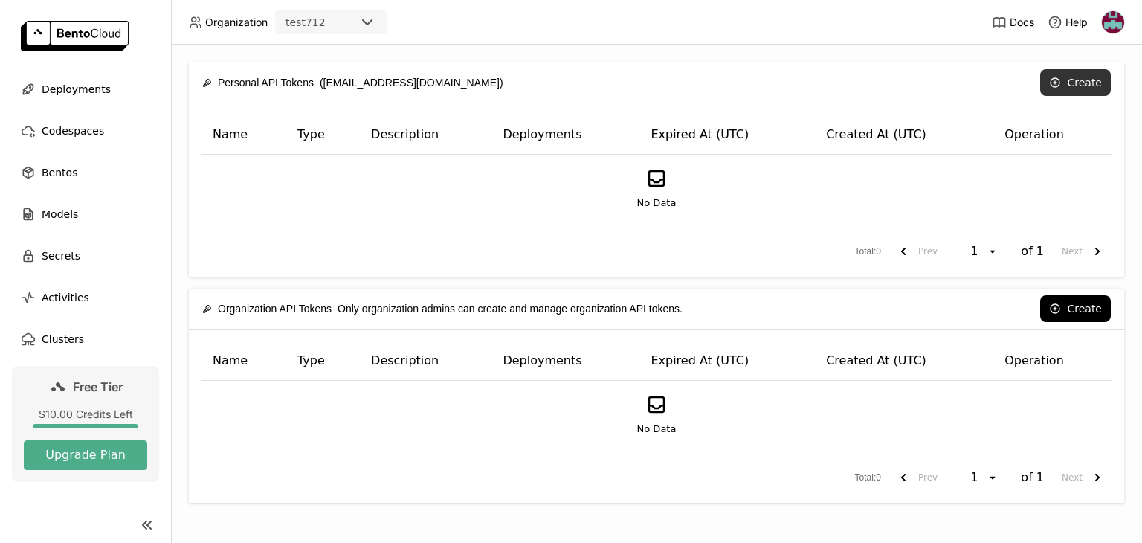
click at [1098, 70] on button "Create" at bounding box center [1075, 82] width 71 height 27
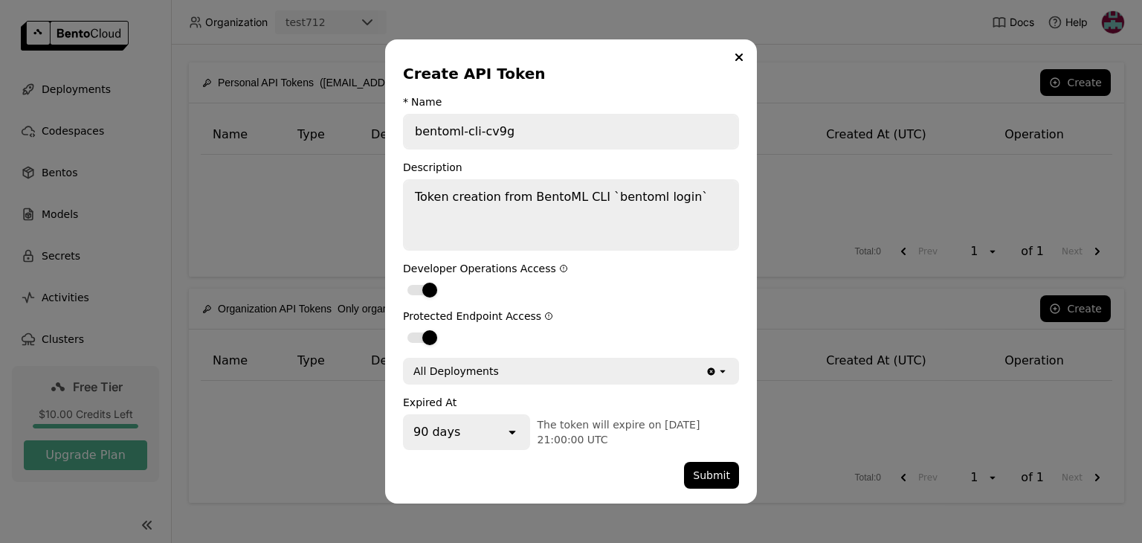
click at [515, 431] on icon "dialog" at bounding box center [512, 433] width 7 height 4
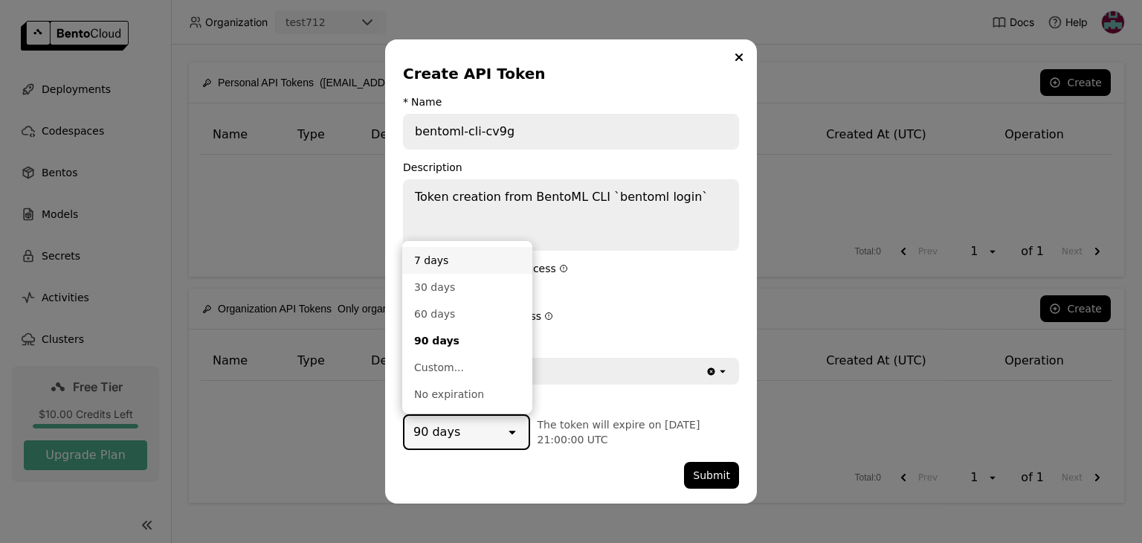
click at [464, 263] on div "7 days" at bounding box center [467, 260] width 106 height 15
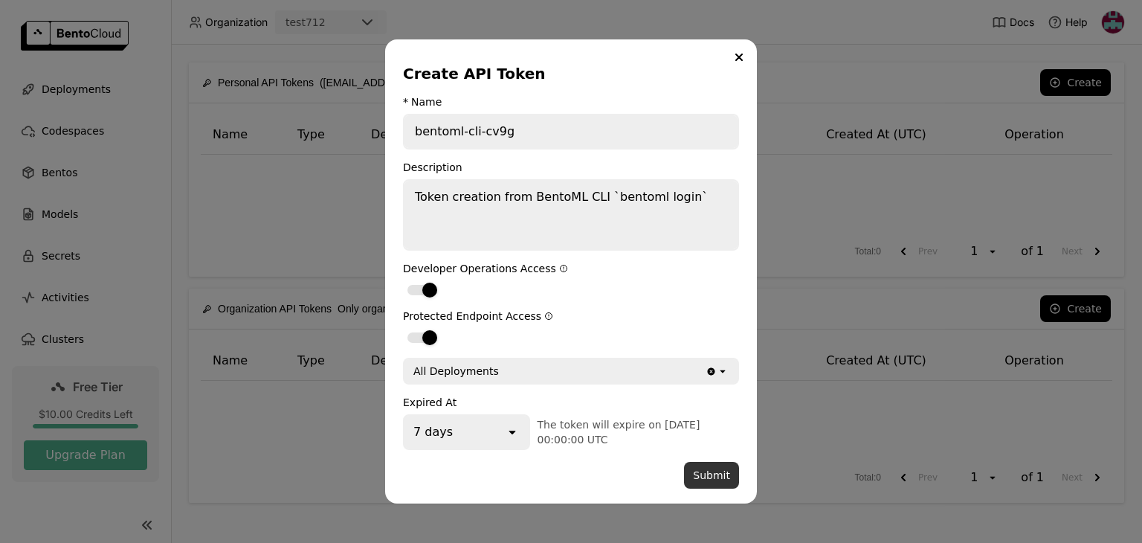
click at [695, 466] on button "Submit" at bounding box center [711, 475] width 55 height 27
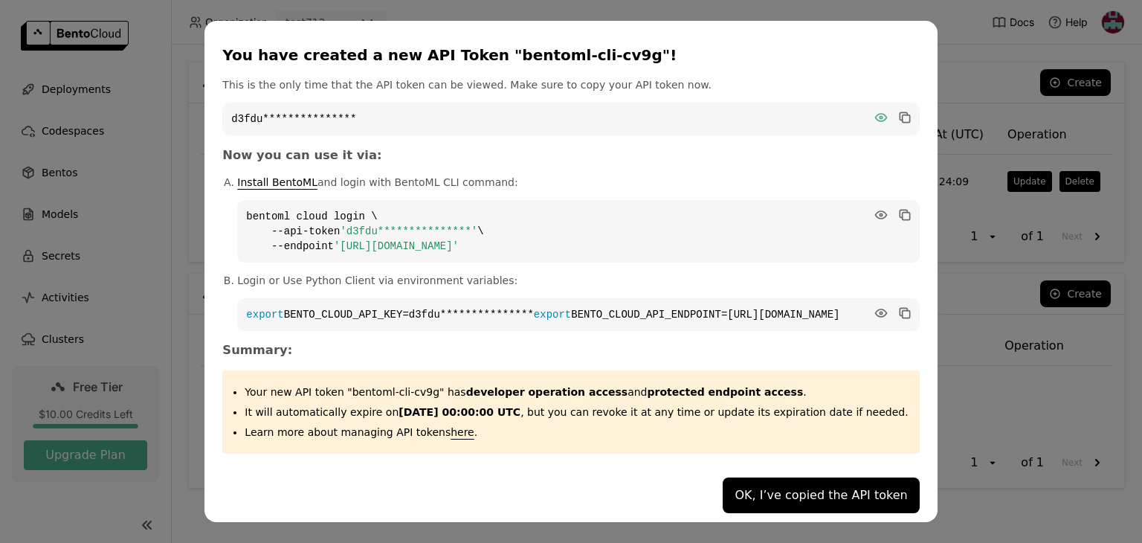
click at [875, 114] on icon "dialog" at bounding box center [880, 117] width 11 height 7
click at [898, 110] on icon "dialog" at bounding box center [905, 117] width 15 height 15
click at [902, 115] on icon "dialog" at bounding box center [905, 118] width 7 height 7
click at [914, 31] on div "**********" at bounding box center [571, 271] width 1142 height 543
click at [203, 107] on div "**********" at bounding box center [571, 271] width 1142 height 543
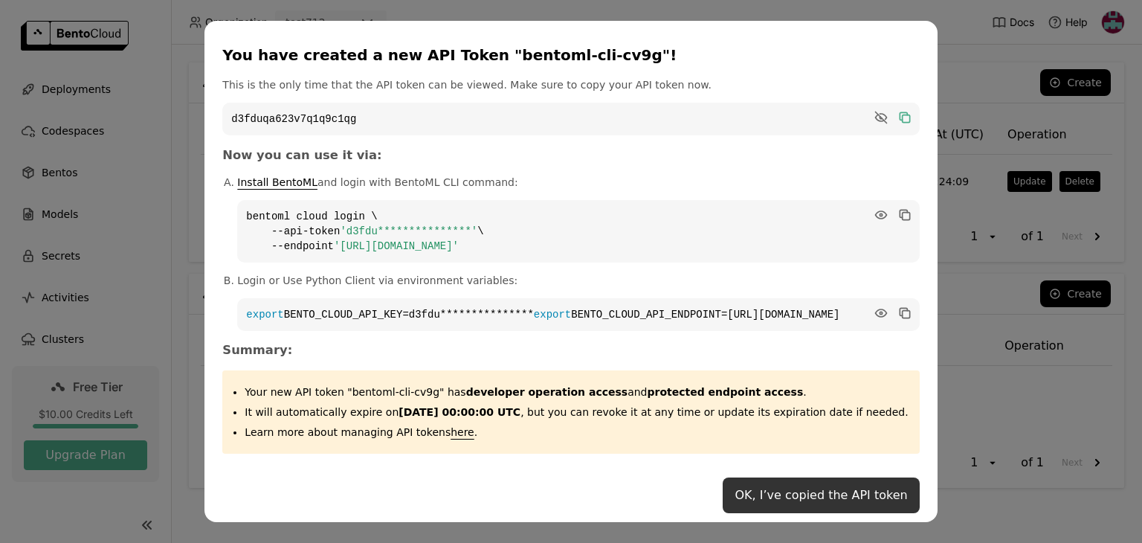
click at [792, 503] on button "OK, I’ve copied the API token" at bounding box center [821, 495] width 196 height 36
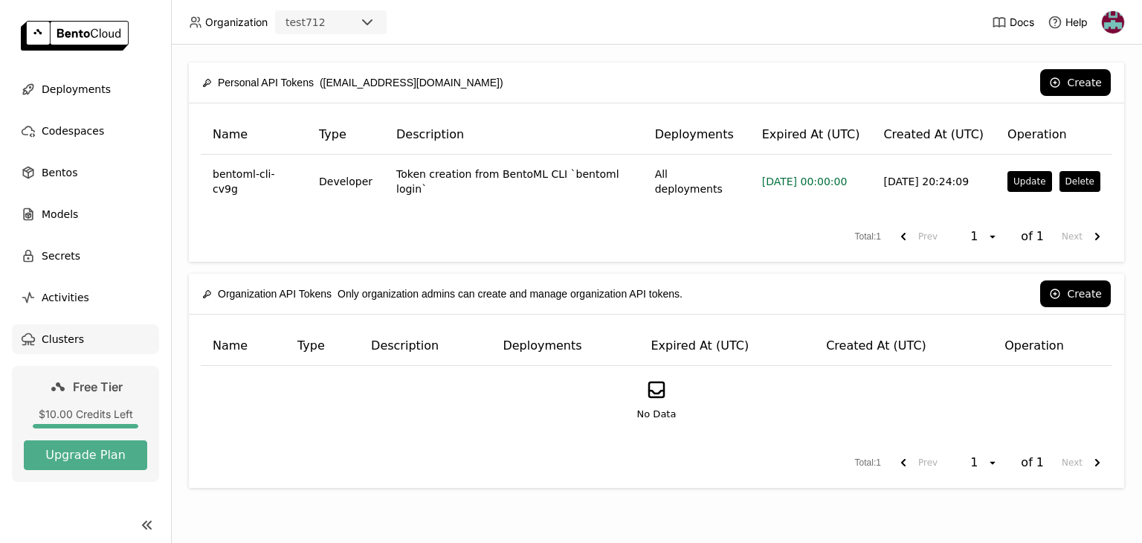
click at [59, 331] on span "Clusters" at bounding box center [63, 339] width 42 height 18
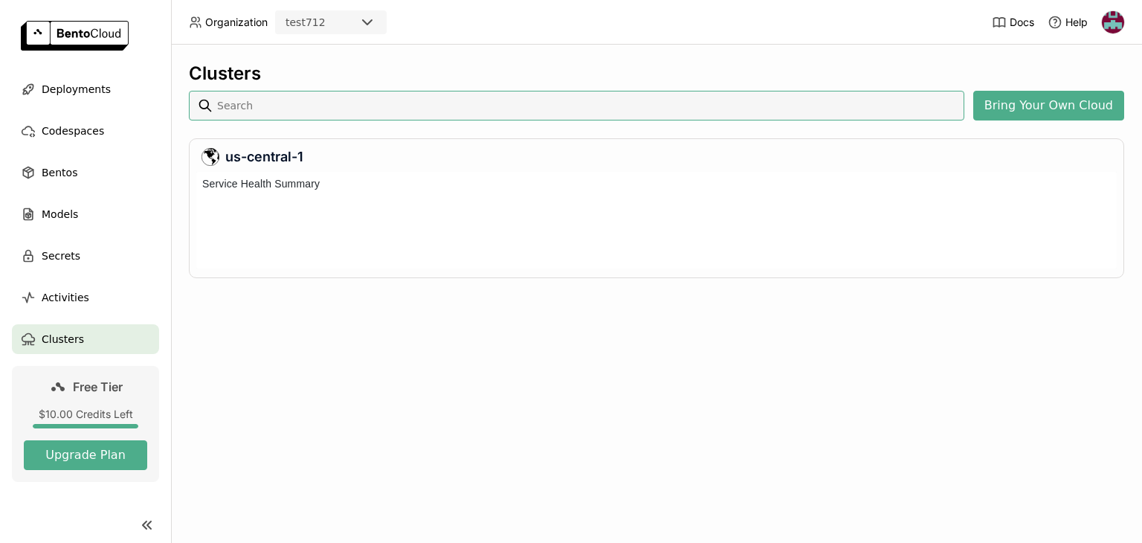
scroll to position [91, 915]
click at [62, 210] on span "Models" at bounding box center [60, 214] width 36 height 18
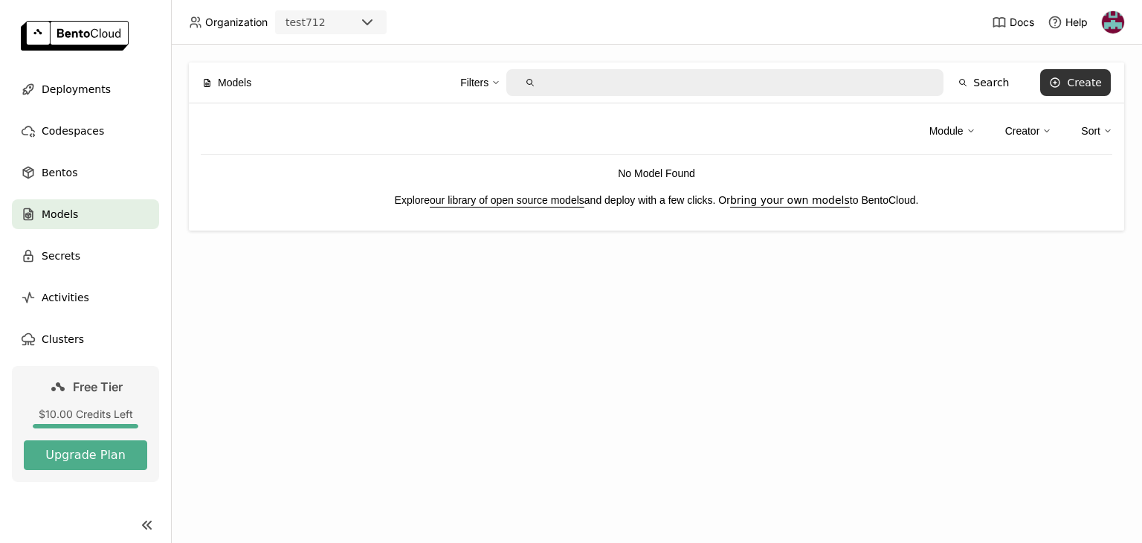
click at [1092, 87] on div "Create" at bounding box center [1084, 83] width 35 height 12
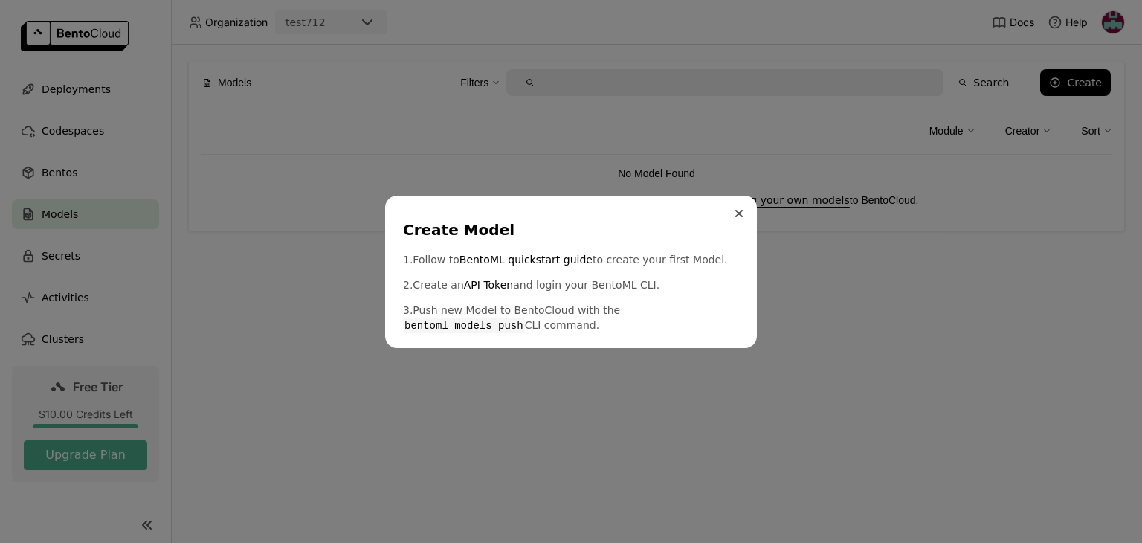
click at [737, 220] on button "Close" at bounding box center [739, 214] width 18 height 18
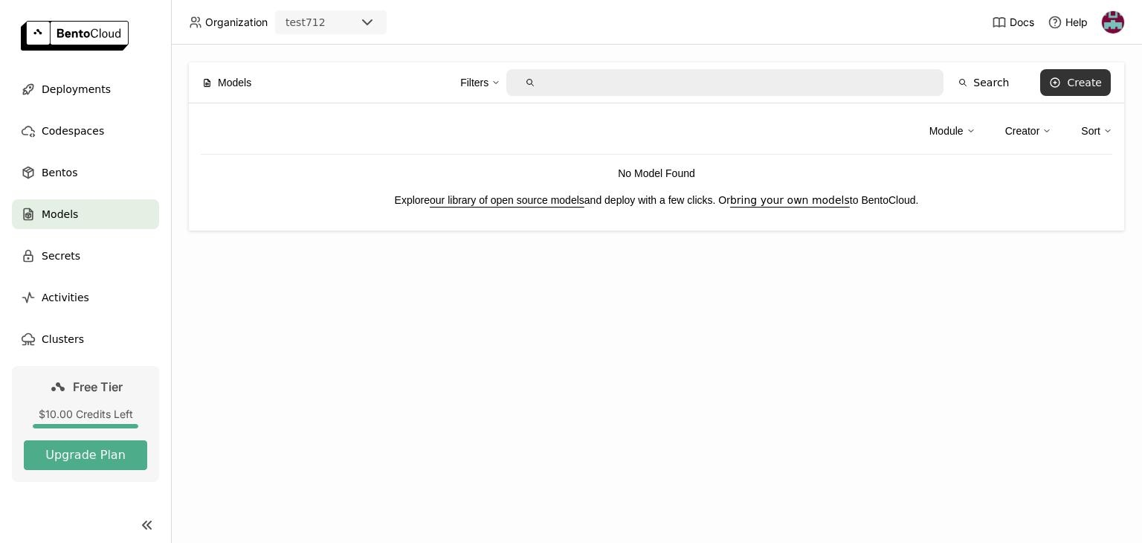
click at [1092, 77] on div "Create" at bounding box center [1084, 83] width 35 height 12
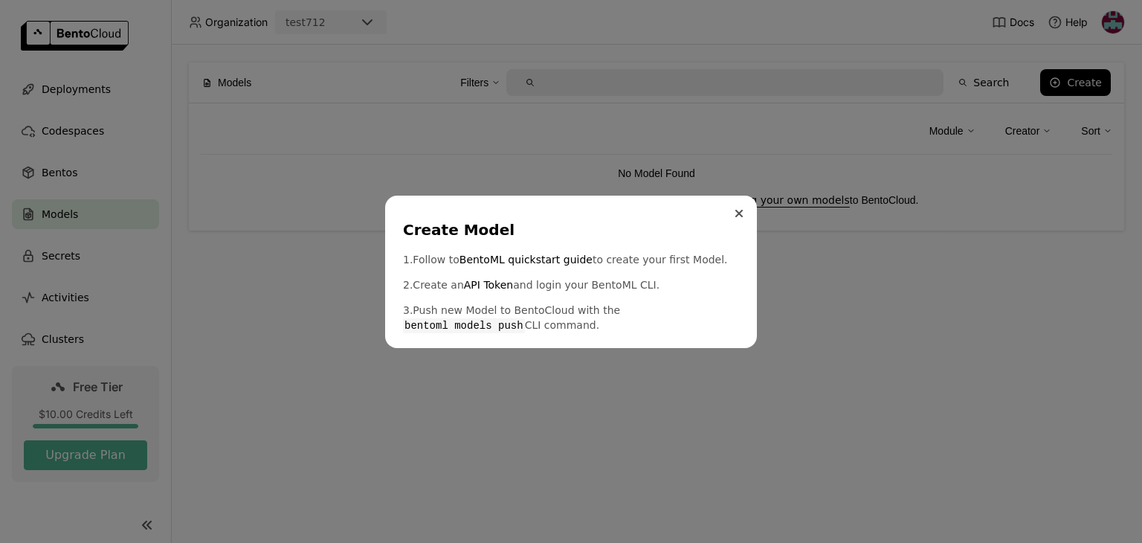
click at [733, 216] on button "Close" at bounding box center [739, 214] width 18 height 18
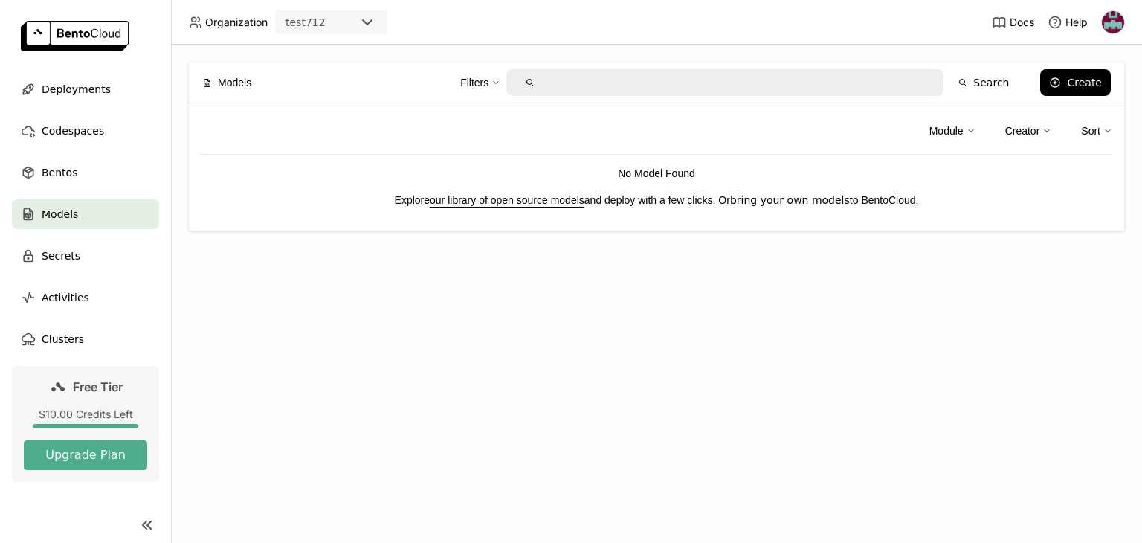
click at [758, 198] on link "bring your own models" at bounding box center [790, 200] width 120 height 12
click at [65, 322] on ul "Deployments Codespaces Bentos Models Secrets Activities Clusters" at bounding box center [85, 214] width 171 height 280
click at [60, 332] on span "Clusters" at bounding box center [63, 339] width 42 height 18
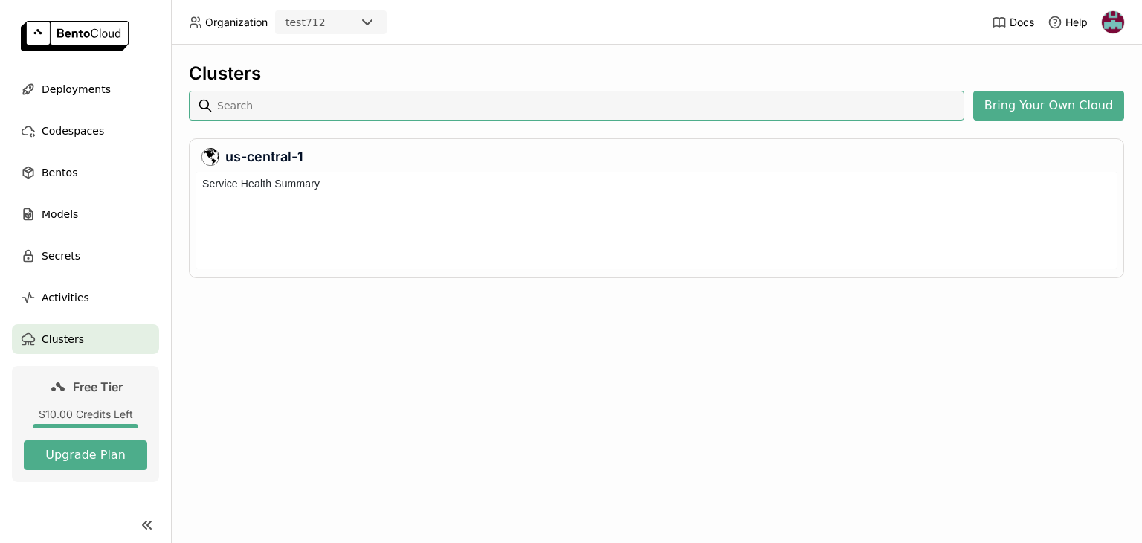
scroll to position [91, 915]
click at [341, 19] on div "test712" at bounding box center [318, 22] width 82 height 21
click at [472, 85] on div "Clusters Bring Your Own Cloud us-central-1" at bounding box center [657, 181] width 936 height 238
click at [77, 103] on div "Deployments" at bounding box center [85, 89] width 147 height 30
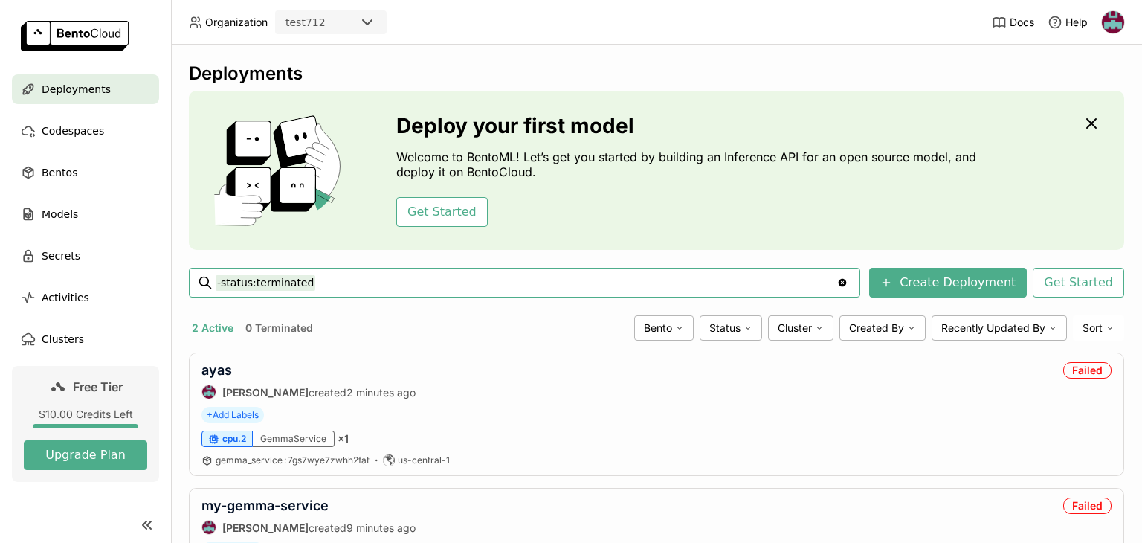
scroll to position [107, 0]
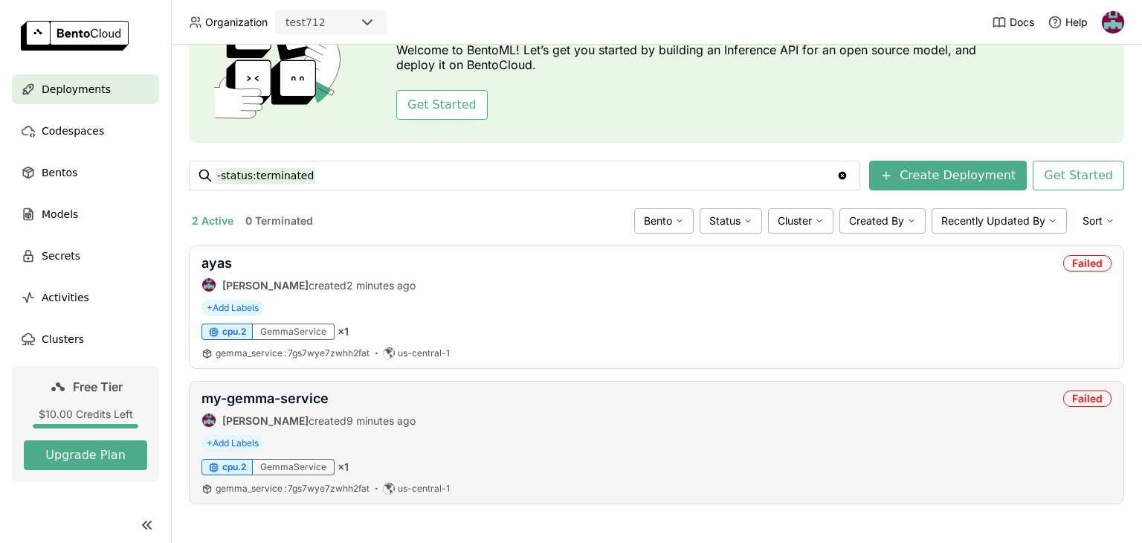
click at [698, 454] on div "my-gemma-service [PERSON_NAME] created 9 minutes ago Failed + Add Labels cpu.2 …" at bounding box center [657, 442] width 936 height 123
click at [248, 405] on link "my-gemma-service" at bounding box center [265, 398] width 127 height 16
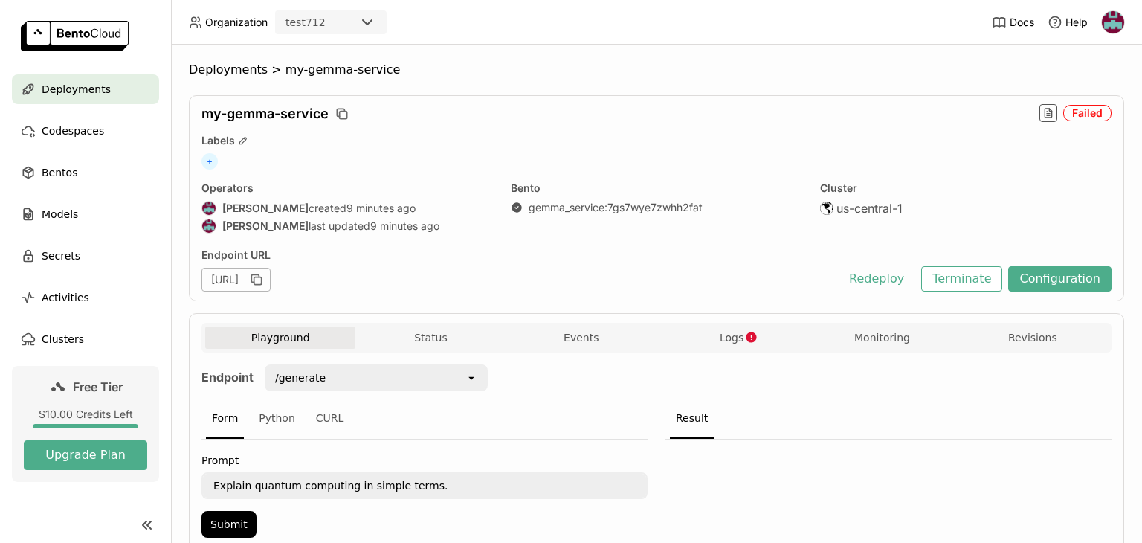
scroll to position [62, 0]
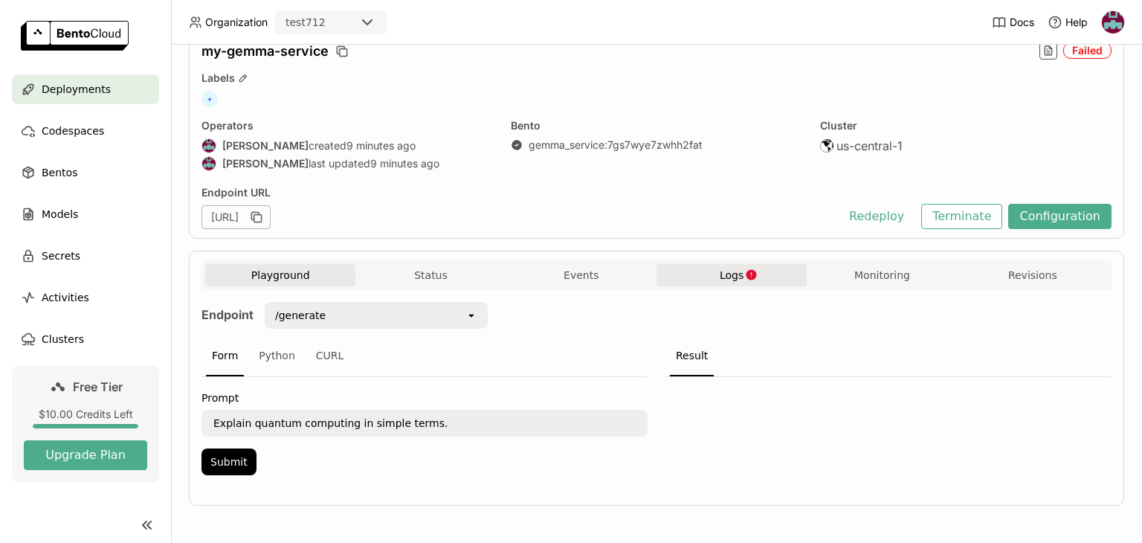
click at [727, 268] on span "Logs" at bounding box center [732, 274] width 24 height 13
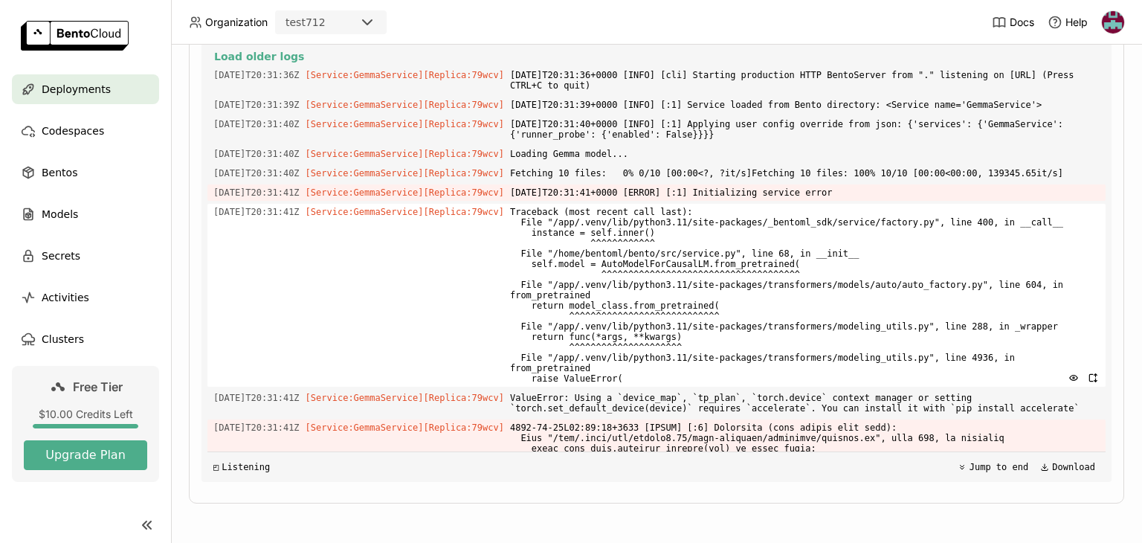
click at [490, 264] on div "[DATE]T20:31:41Z [Service:GemmaService] [Replica: 79wcv ] Traceback (most recen…" at bounding box center [656, 295] width 898 height 183
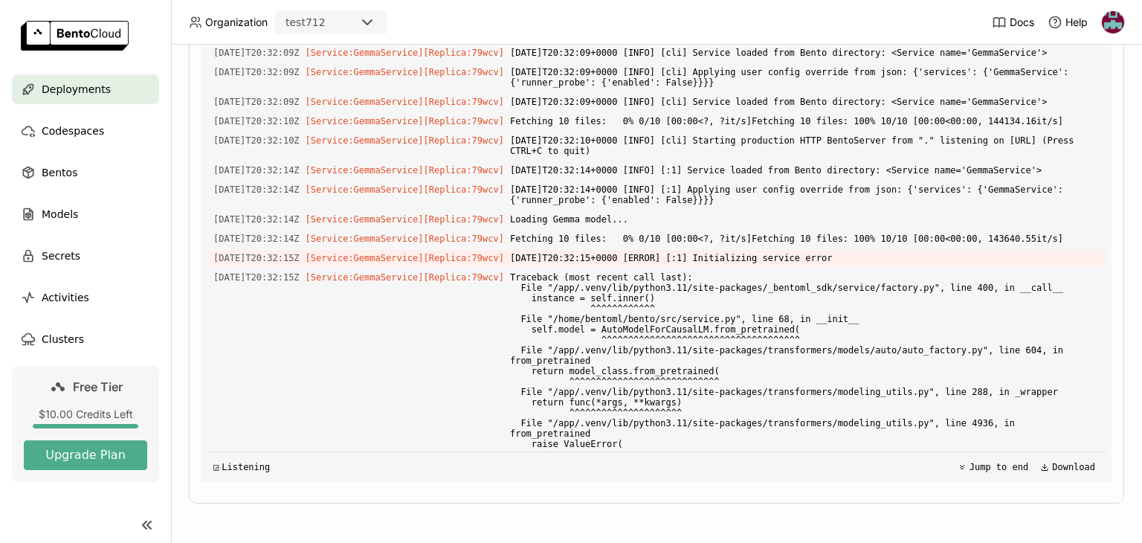
scroll to position [1549, 0]
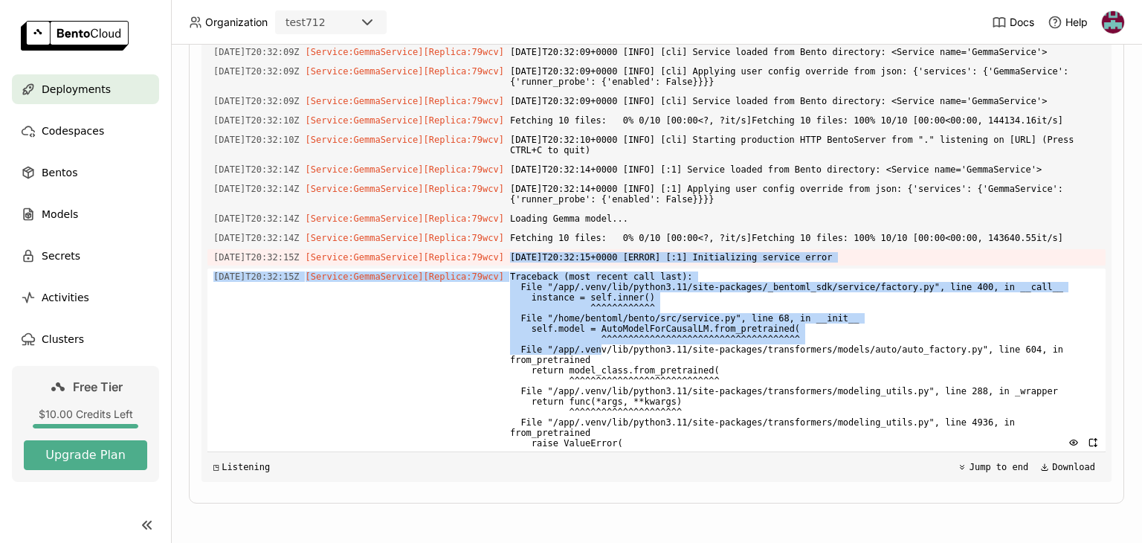
drag, startPoint x: 501, startPoint y: 253, endPoint x: 588, endPoint y: 354, distance: 132.9
click at [588, 354] on div "Load older logs [DATE]T20:31:36Z [Service:GemmaService] [Replica: 79wcv ] [DATE…" at bounding box center [656, 259] width 898 height 446
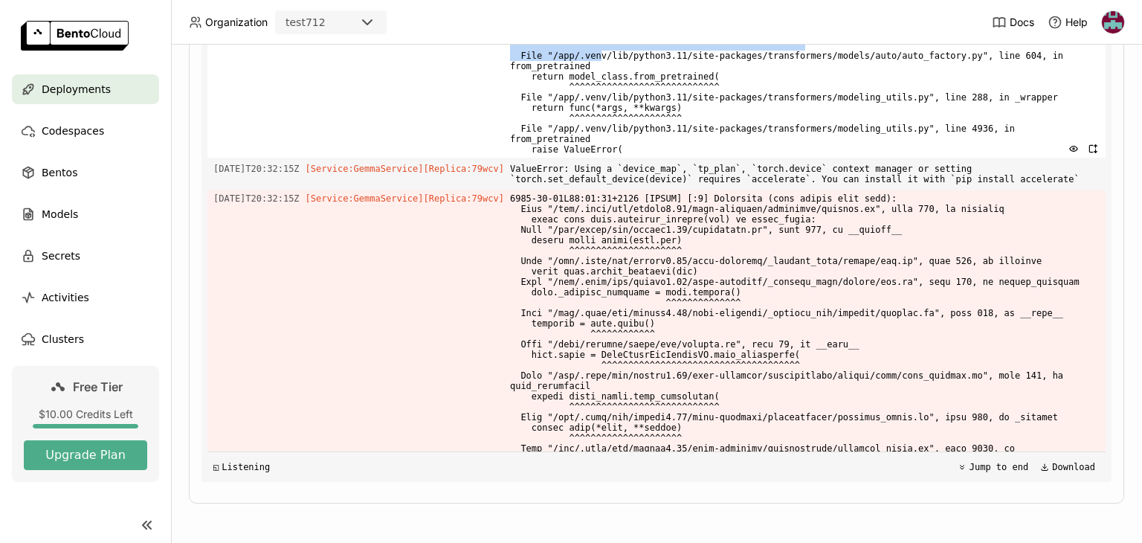
scroll to position [1850, 0]
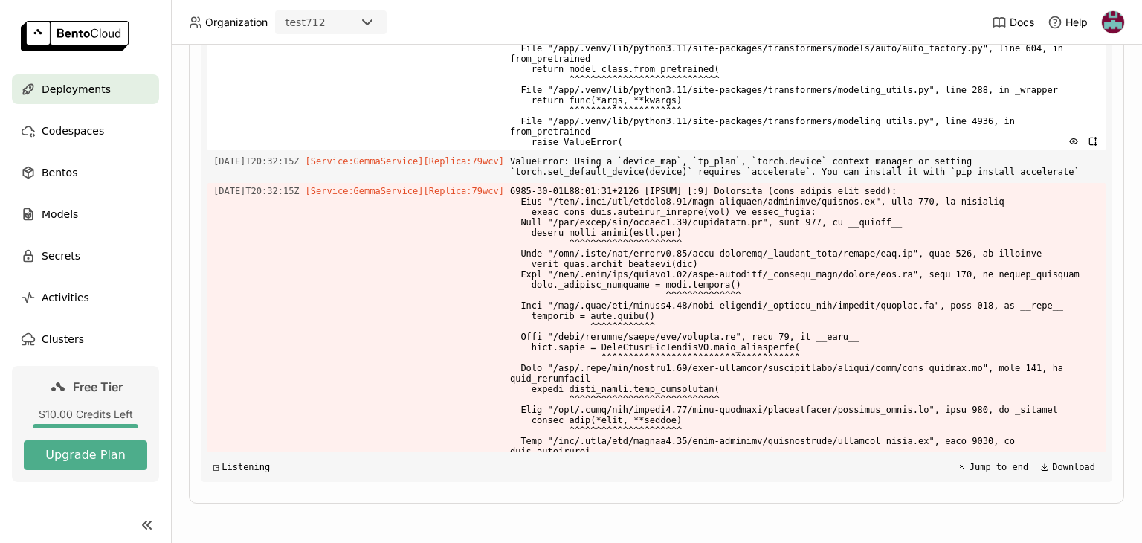
click at [588, 354] on span at bounding box center [805, 326] width 590 height 287
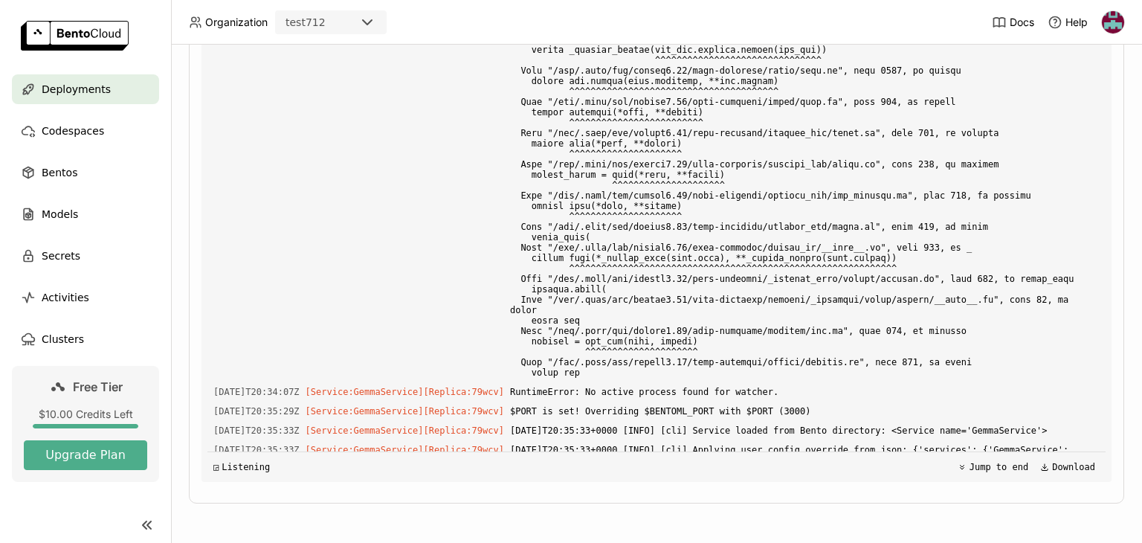
scroll to position [6030, 0]
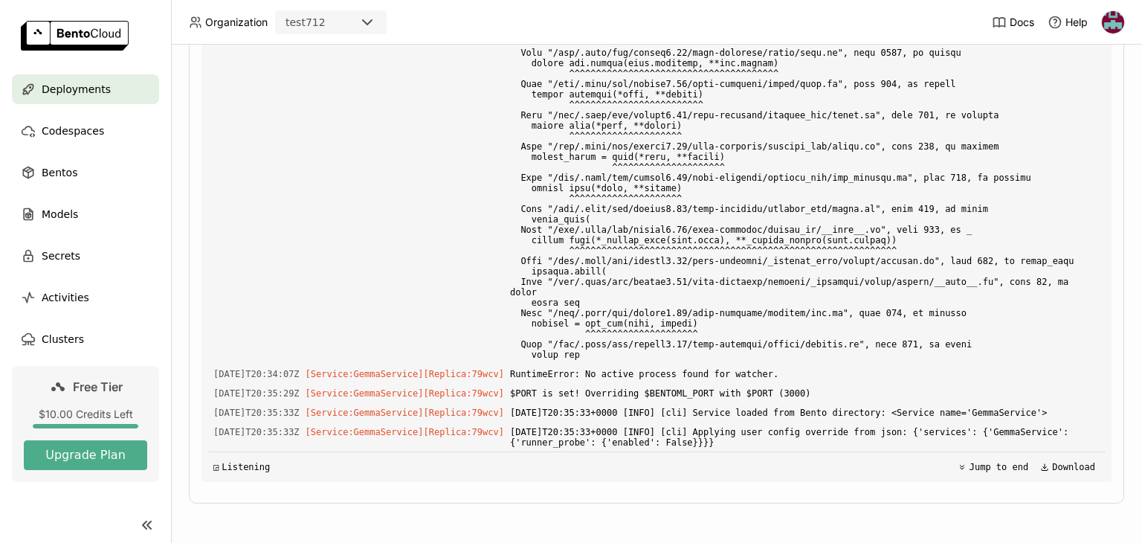
click at [1048, 474] on div "◲ Listening Jump to end Download" at bounding box center [656, 466] width 898 height 30
click at [1043, 469] on button "Download" at bounding box center [1068, 467] width 64 height 18
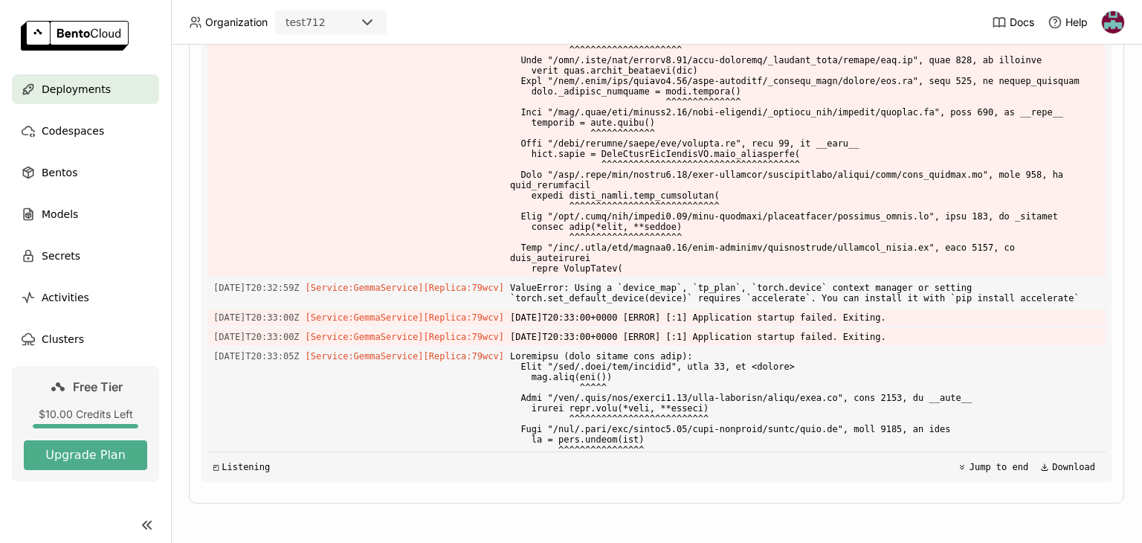
scroll to position [0, 0]
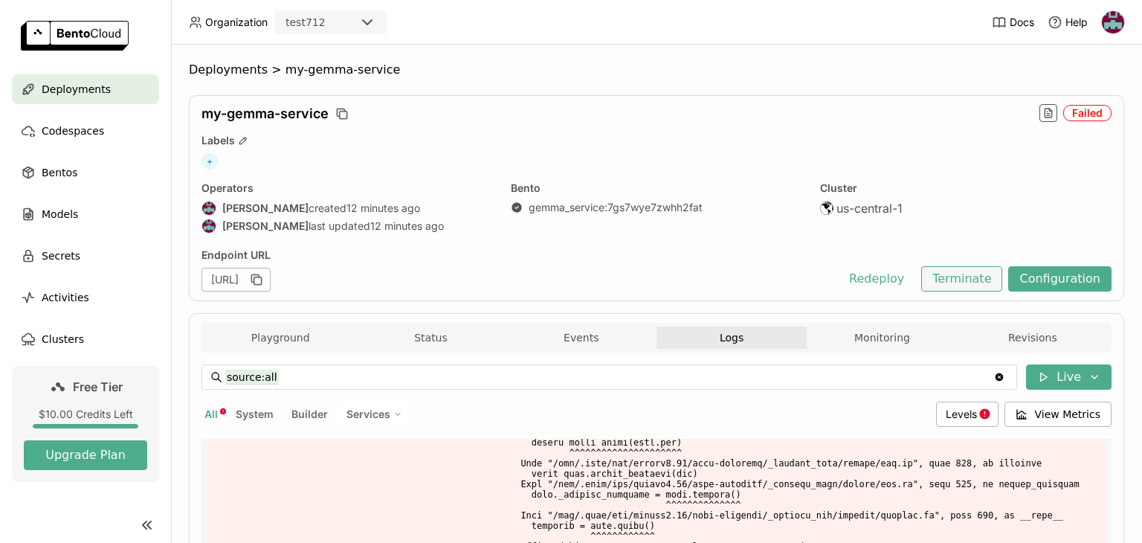
click at [972, 275] on button "Terminate" at bounding box center [961, 278] width 81 height 25
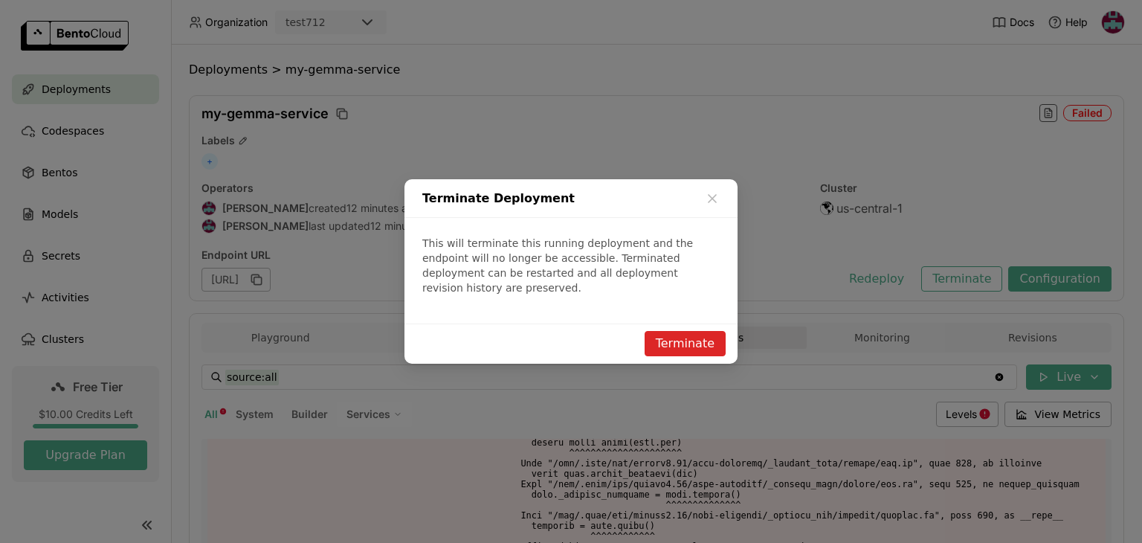
click at [709, 332] on button "Terminate" at bounding box center [685, 343] width 81 height 25
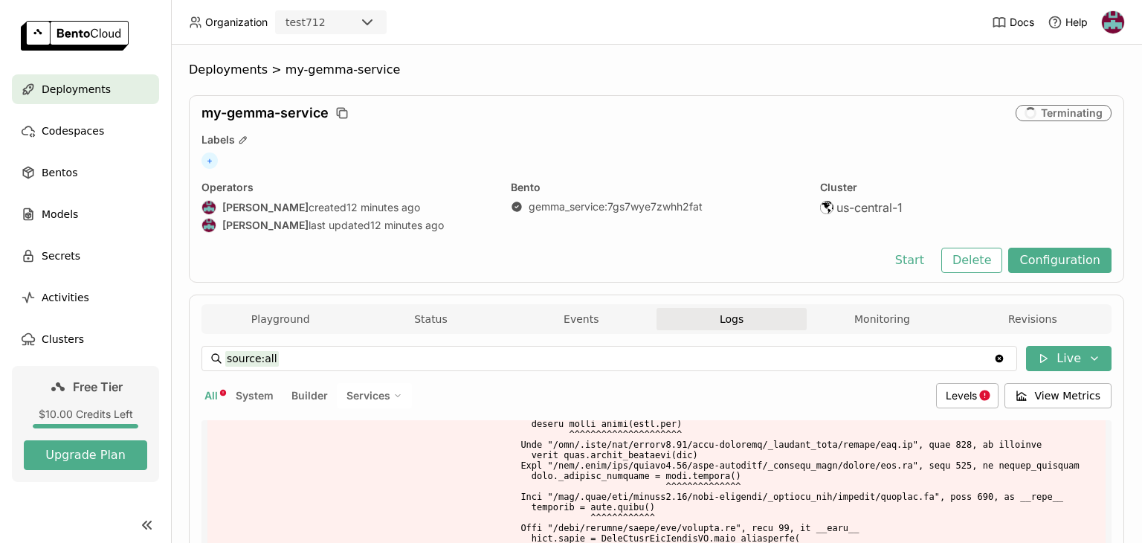
click at [80, 90] on span "Deployments" at bounding box center [76, 89] width 69 height 18
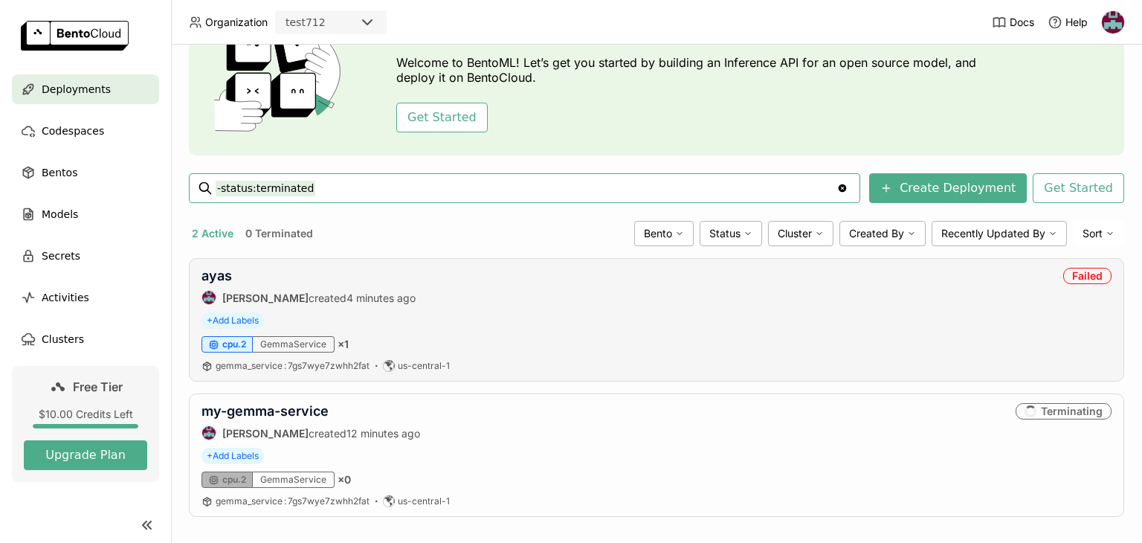
scroll to position [107, 0]
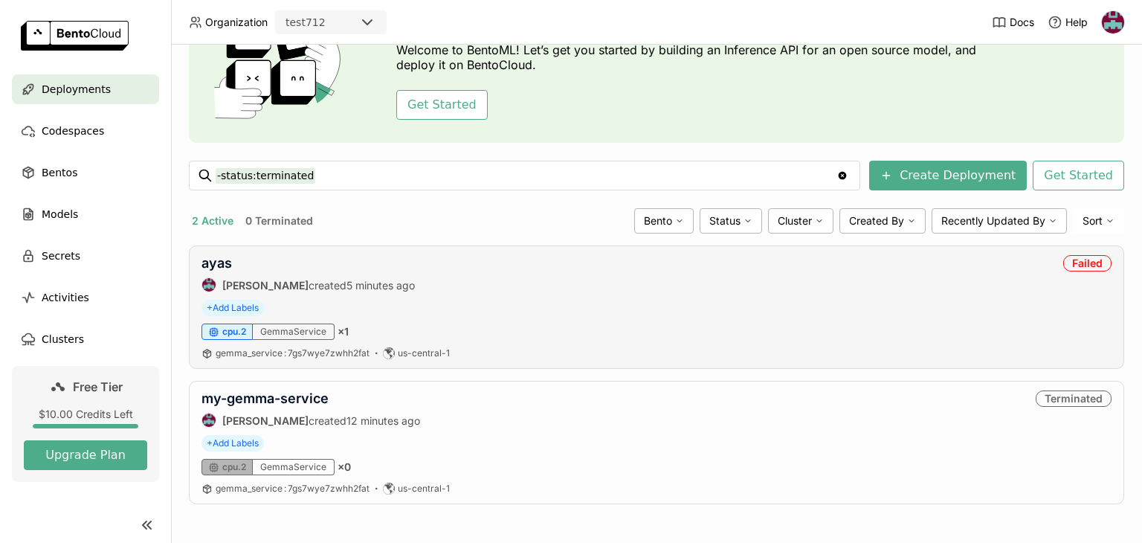
click at [657, 272] on div "[PERSON_NAME] created 5 minutes ago Failed" at bounding box center [657, 273] width 910 height 37
click at [226, 263] on link "ayas" at bounding box center [217, 263] width 30 height 16
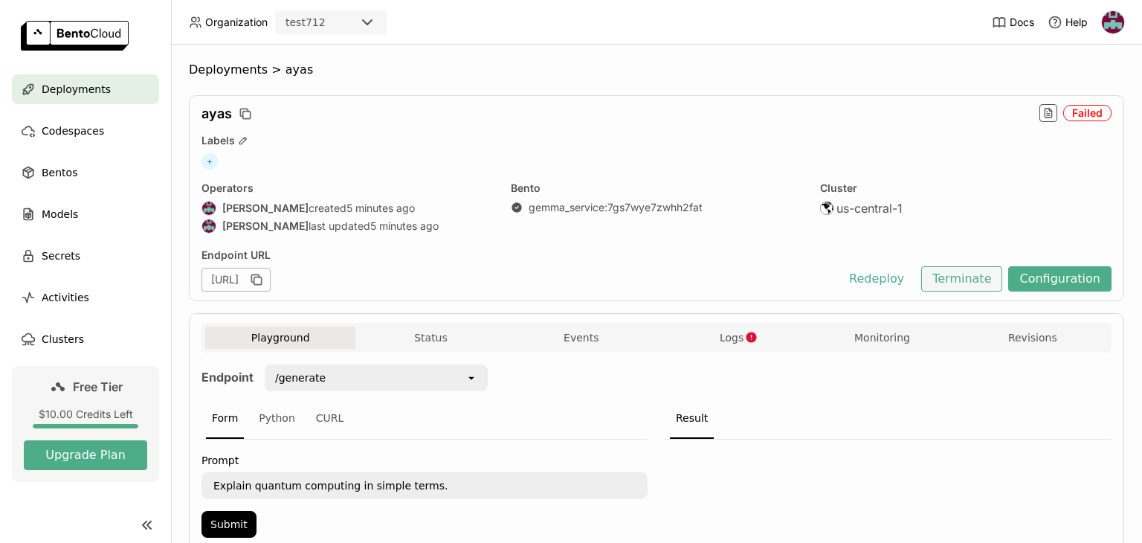
click at [955, 280] on button "Terminate" at bounding box center [961, 278] width 81 height 25
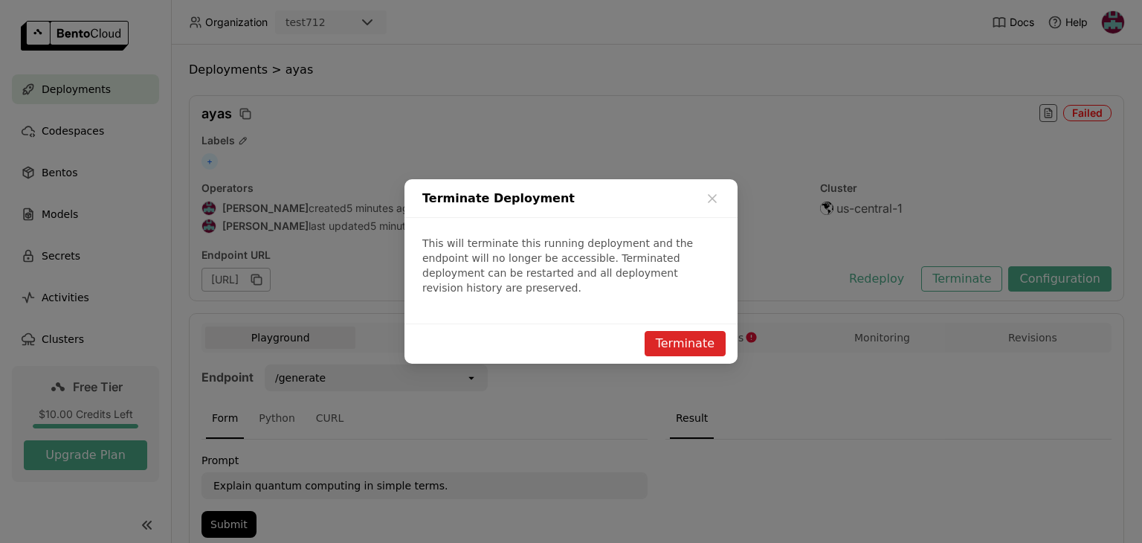
click at [684, 340] on button "Terminate" at bounding box center [685, 343] width 81 height 25
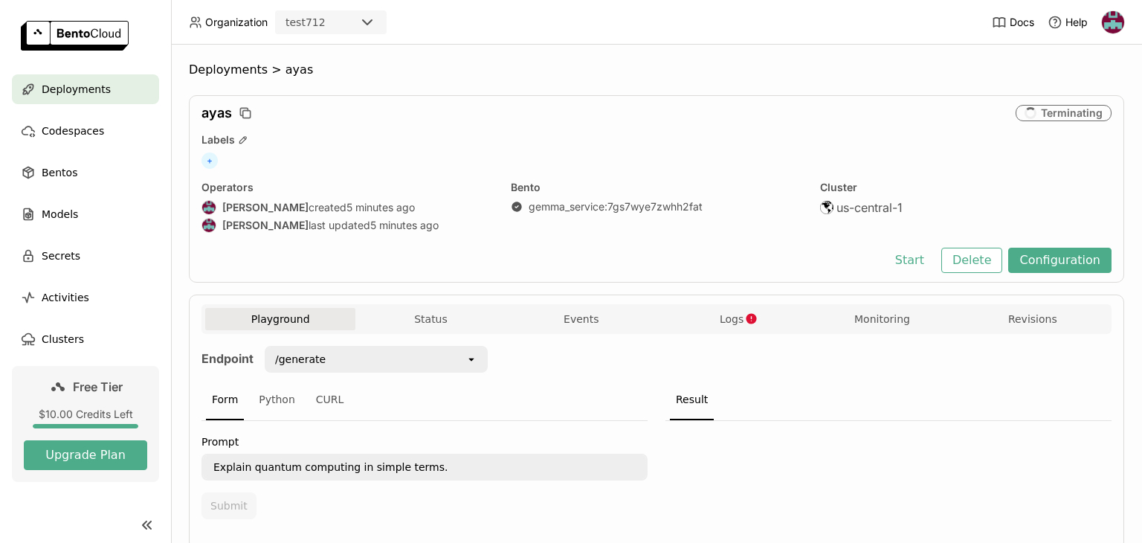
click at [68, 90] on span "Deployments" at bounding box center [76, 89] width 69 height 18
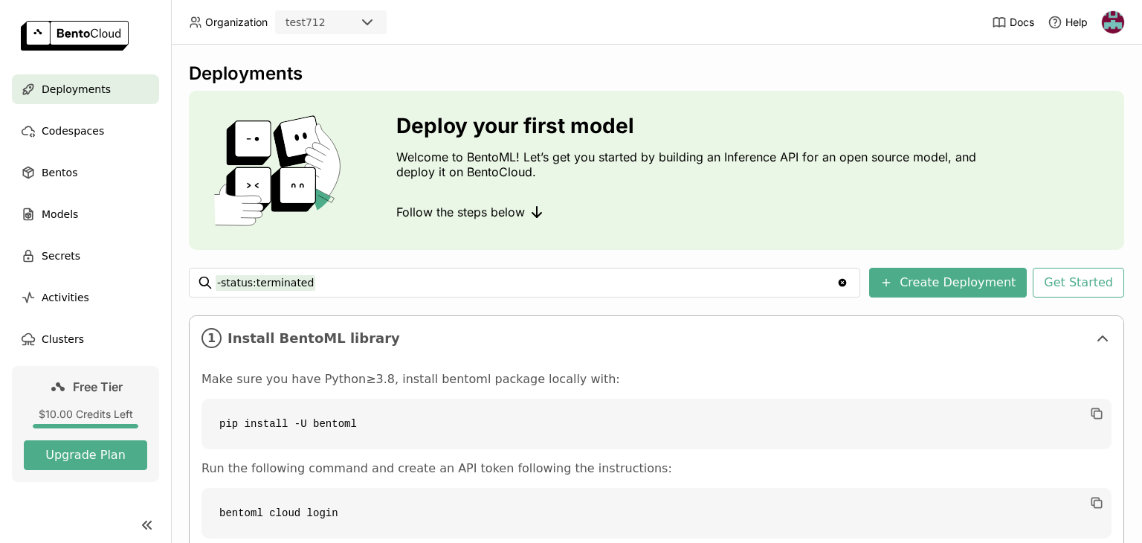
click at [82, 97] on span "Deployments" at bounding box center [76, 89] width 69 height 18
click at [921, 282] on button "Create Deployment" at bounding box center [948, 283] width 158 height 30
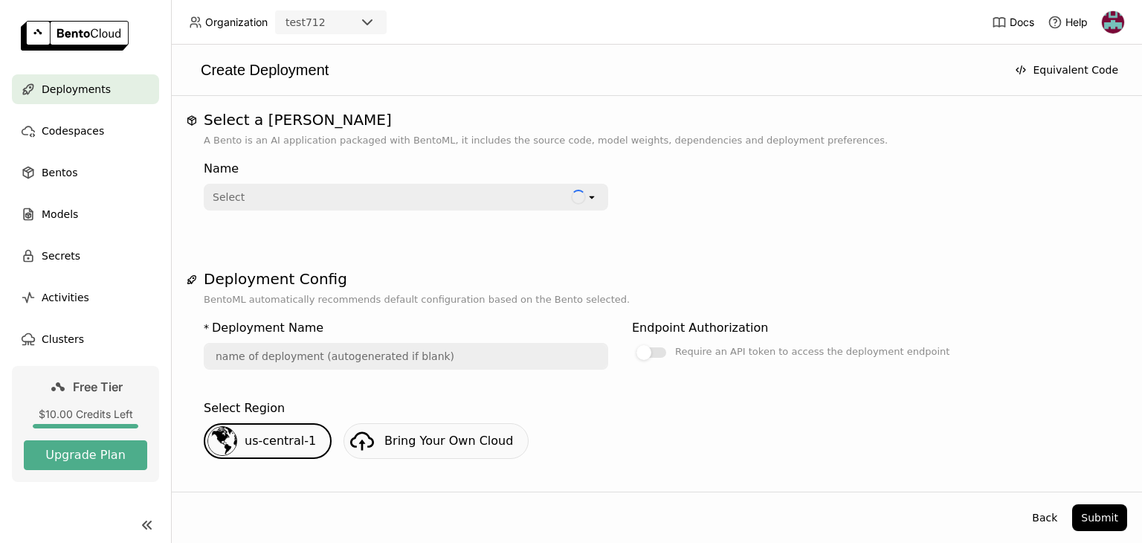
click at [593, 199] on icon "open" at bounding box center [592, 197] width 12 height 12
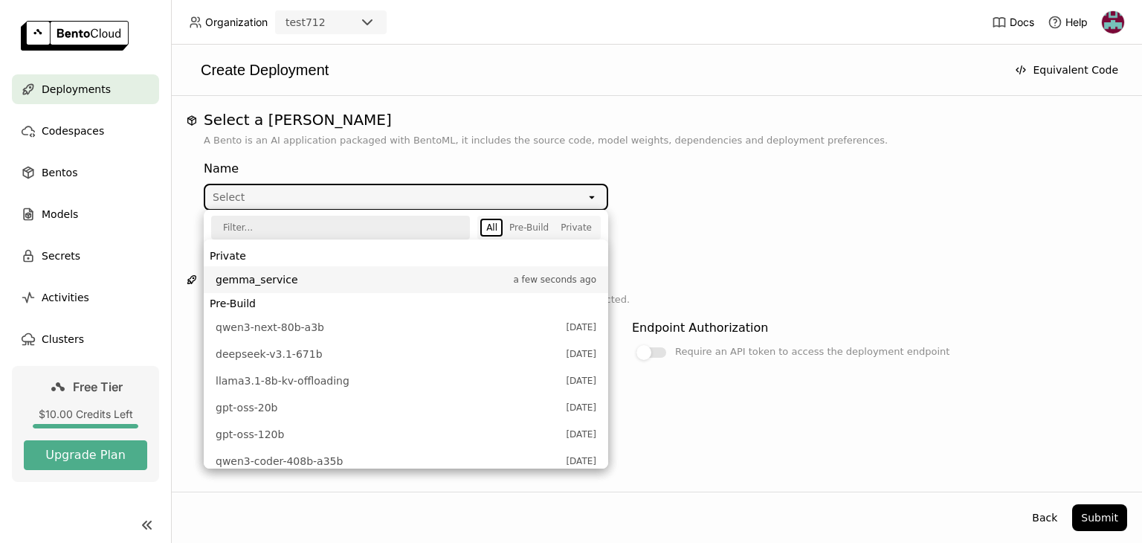
click at [261, 283] on span "gemma_service" at bounding box center [361, 279] width 290 height 15
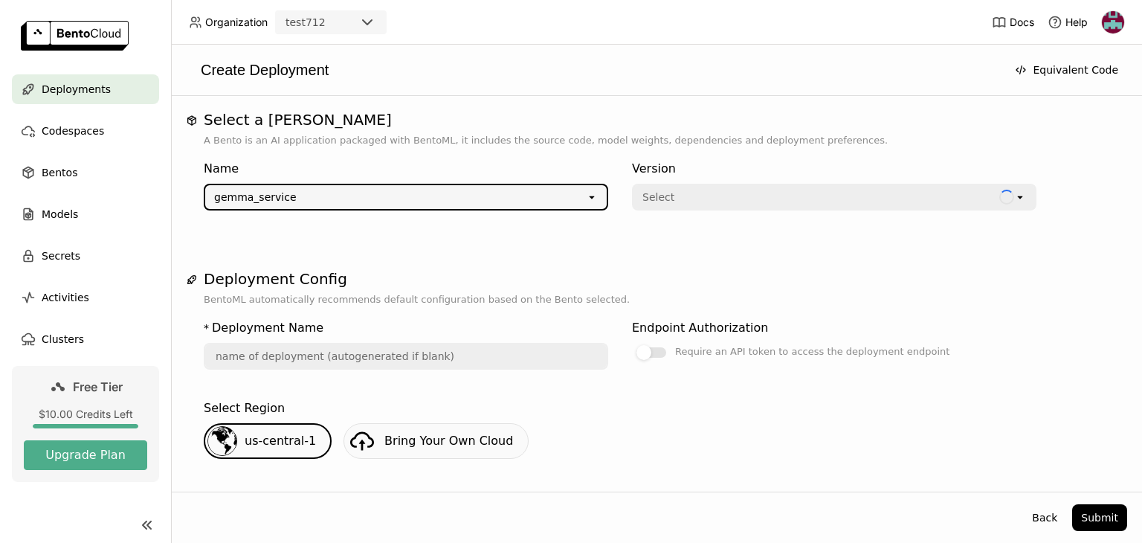
type input "gemma-service-8cvw"
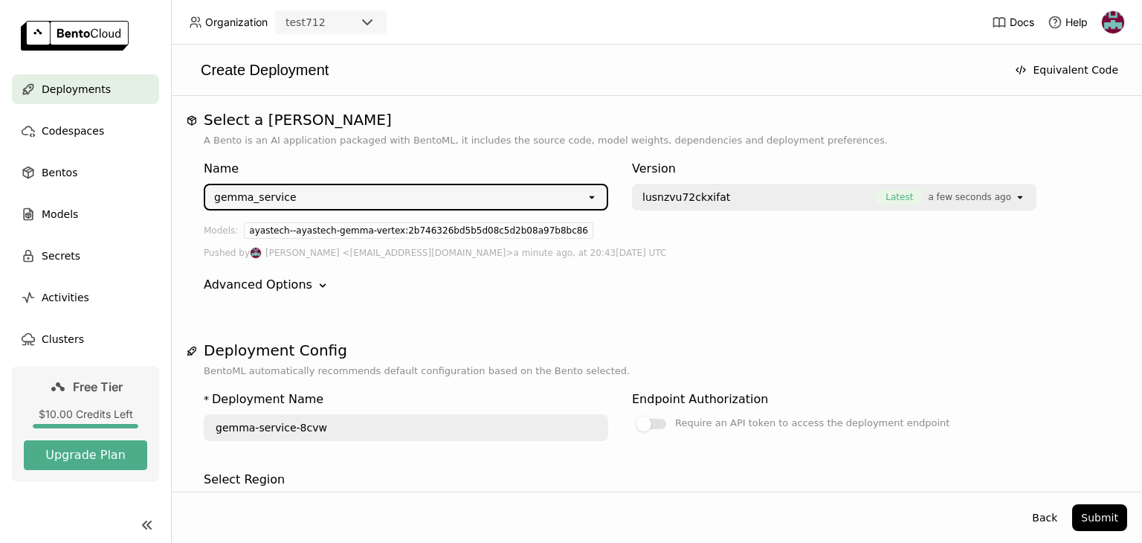
click at [693, 200] on span "lusnzvu72ckxifat" at bounding box center [687, 197] width 88 height 15
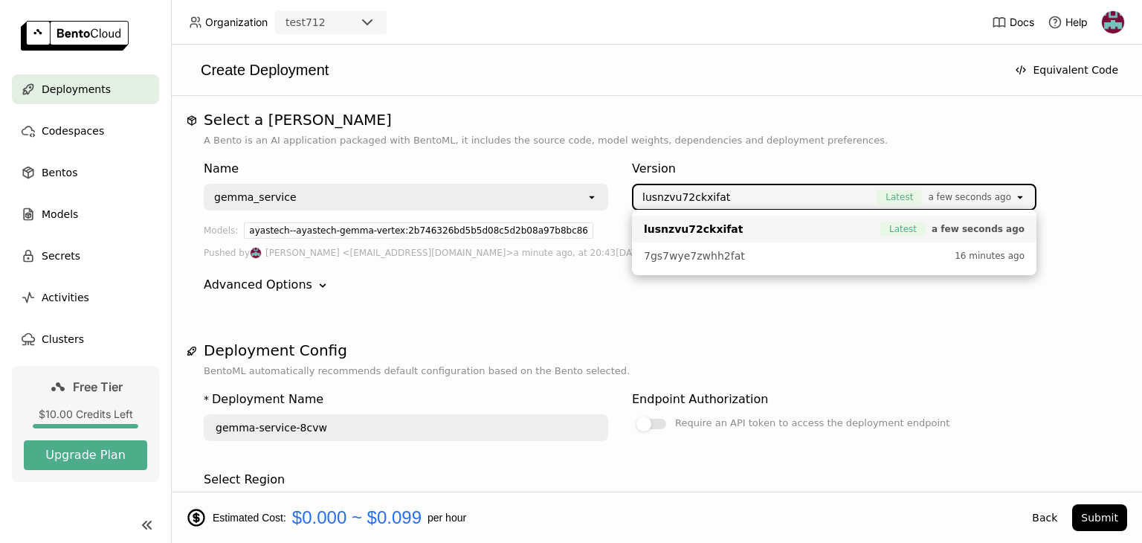
click at [573, 251] on div "Pushed by [PERSON_NAME] <[EMAIL_ADDRESS][DOMAIN_NAME]> a minute ago, at 20:43[D…" at bounding box center [657, 253] width 906 height 16
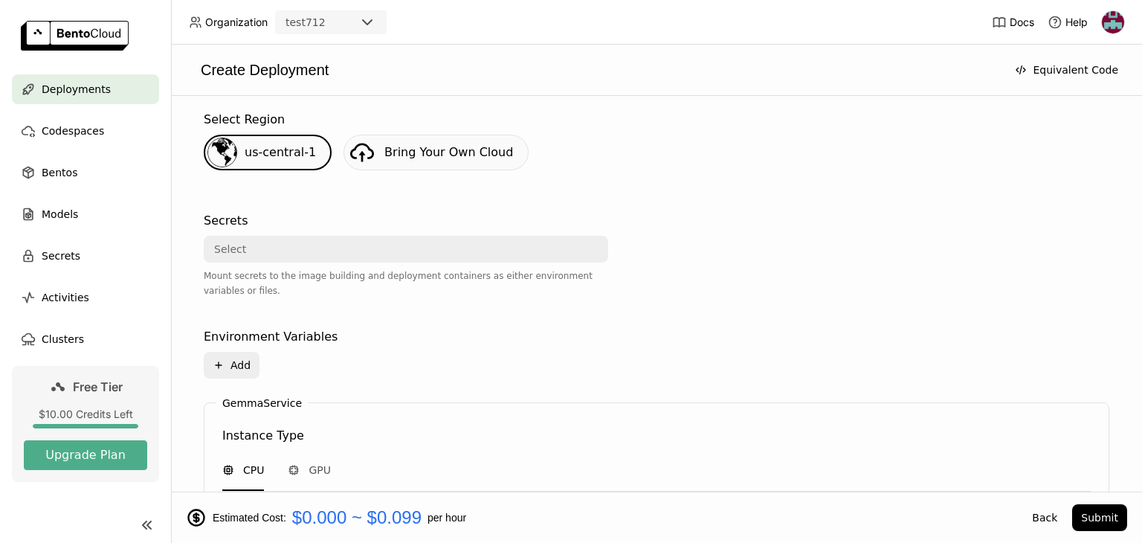
scroll to position [363, 0]
click at [512, 244] on div "Select" at bounding box center [401, 246] width 393 height 24
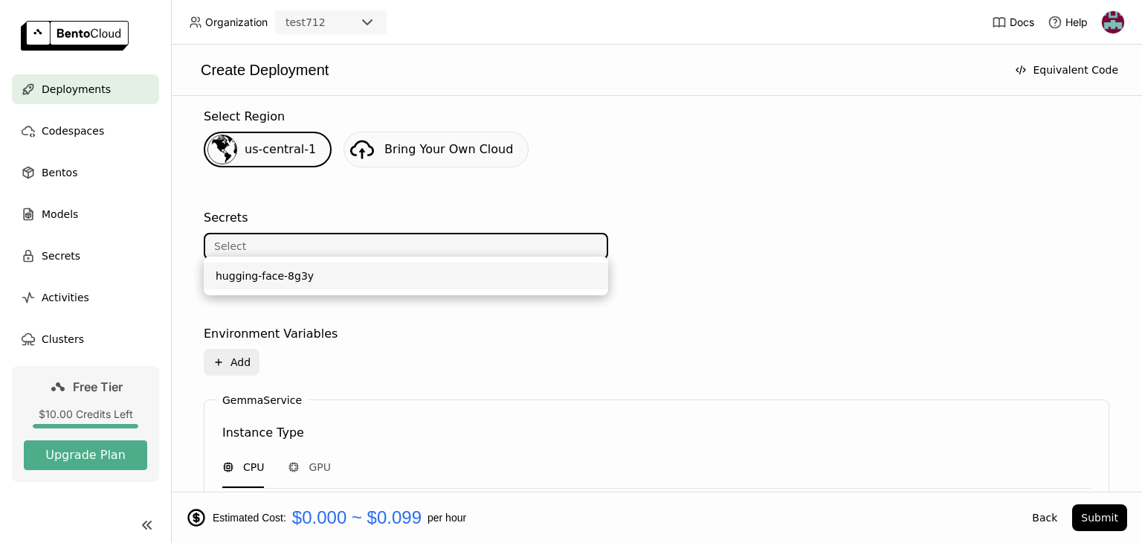
click at [459, 263] on li "hugging-face-8g3y" at bounding box center [406, 276] width 405 height 27
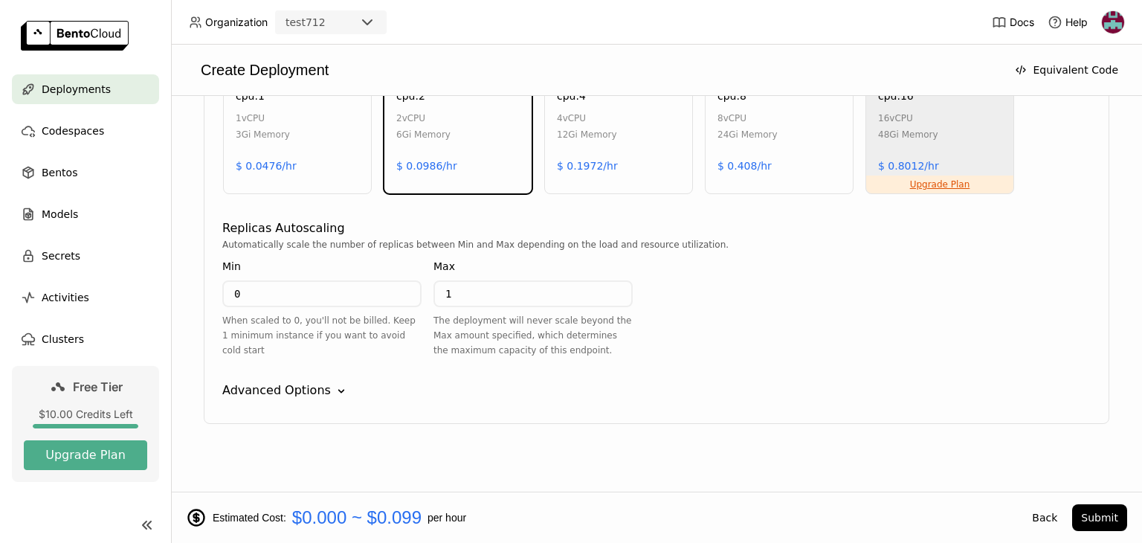
scroll to position [855, 0]
click at [1098, 506] on button "Submit" at bounding box center [1099, 517] width 55 height 27
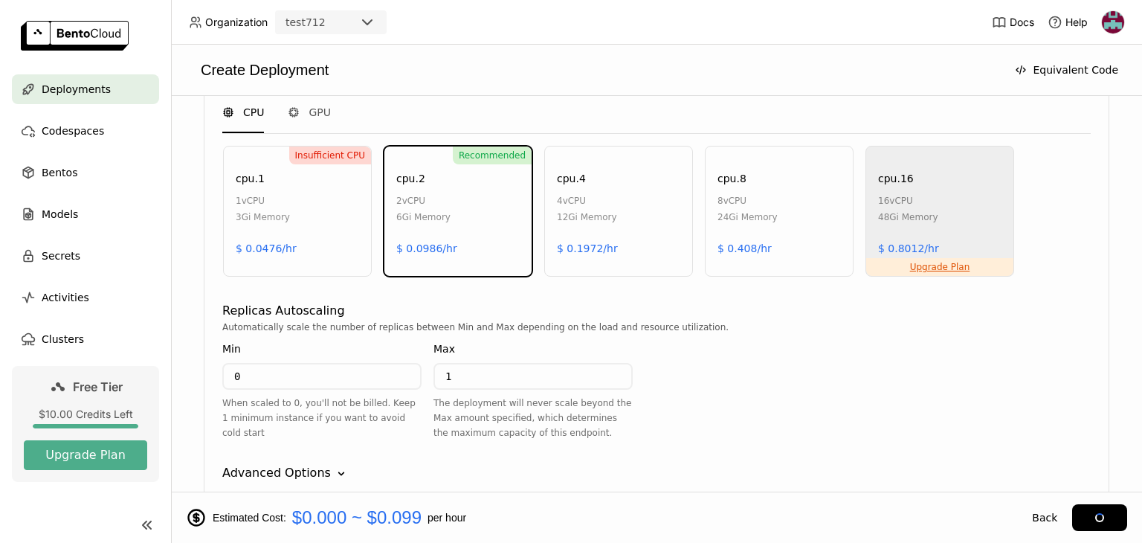
scroll to position [766, 0]
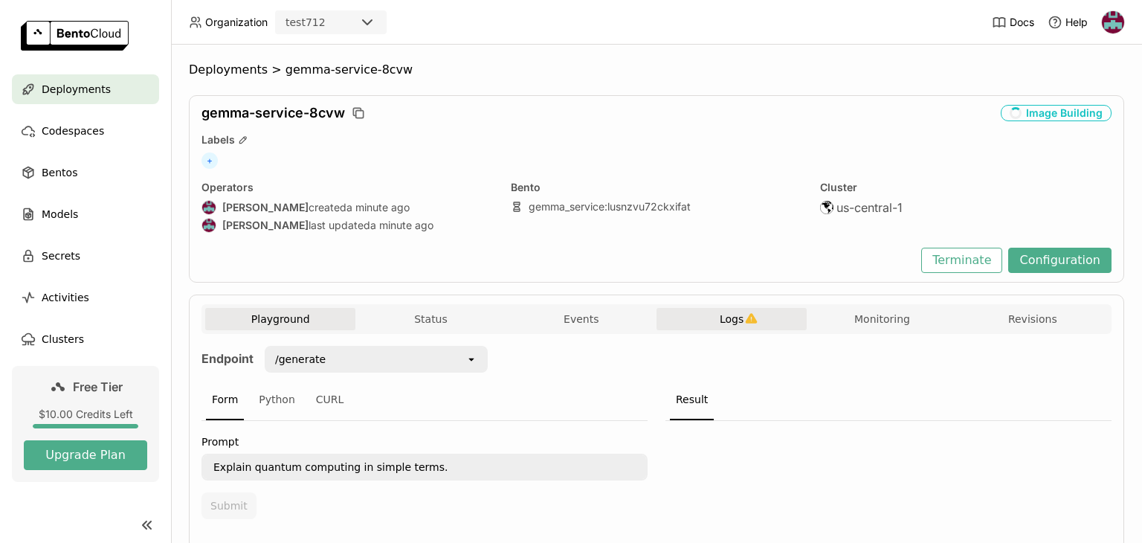
click at [731, 321] on span "Logs" at bounding box center [732, 318] width 24 height 13
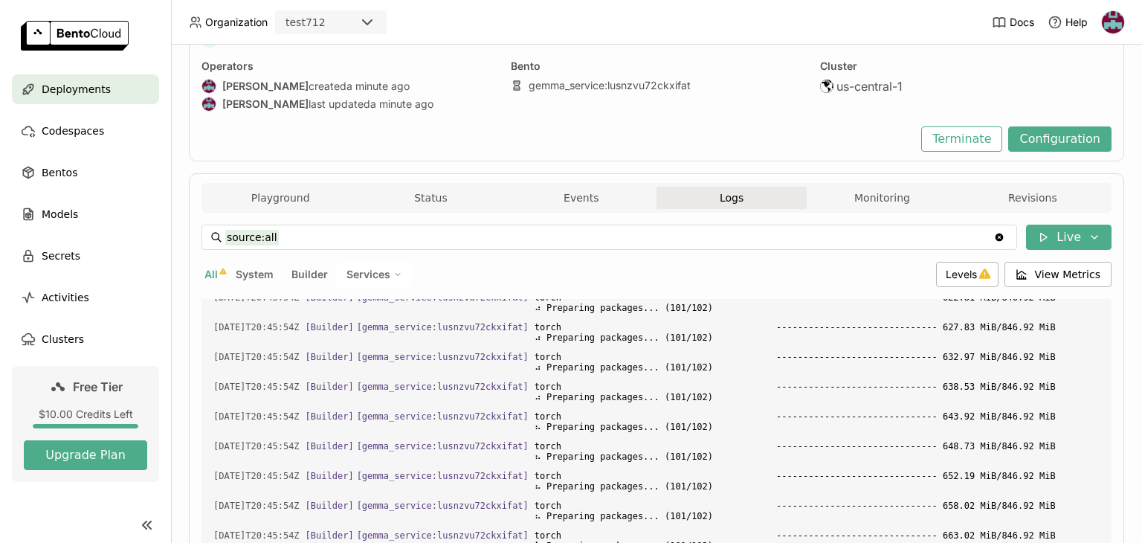
scroll to position [20806, 0]
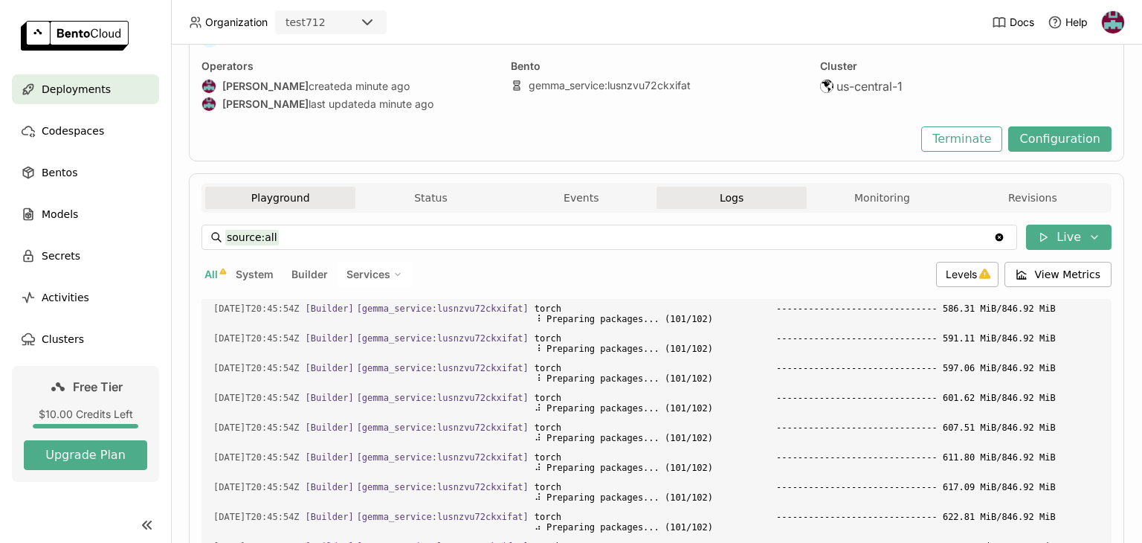
click at [299, 200] on button "Playground" at bounding box center [280, 198] width 150 height 22
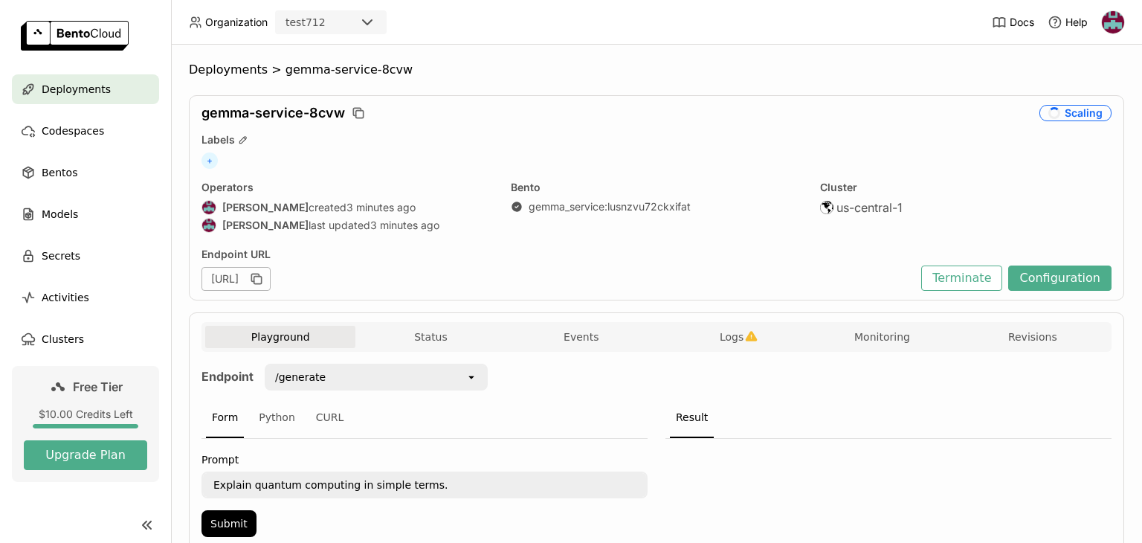
scroll to position [62, 0]
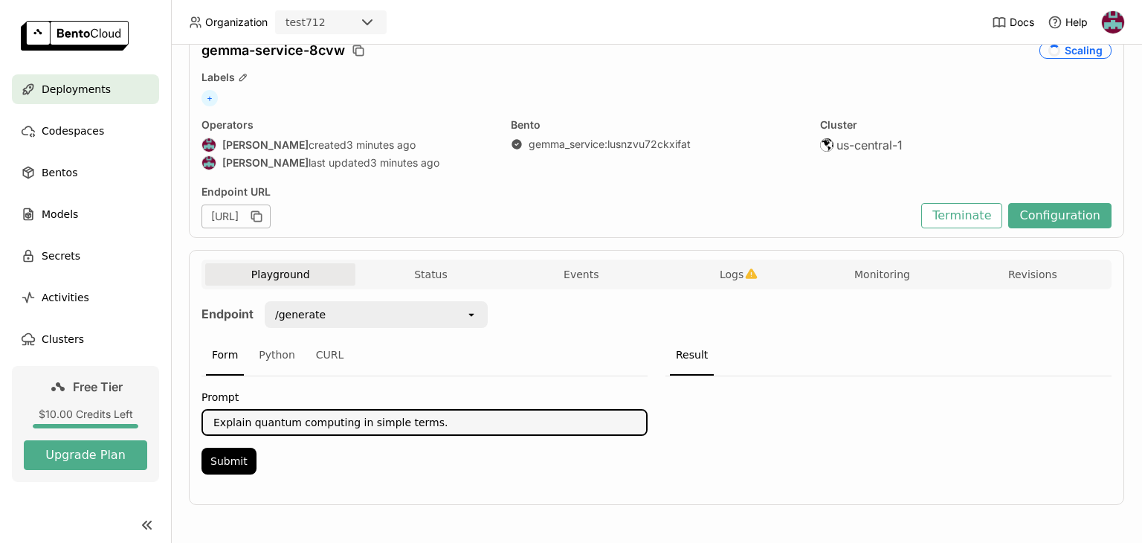
drag, startPoint x: 425, startPoint y: 416, endPoint x: 207, endPoint y: 417, distance: 217.9
click at [207, 417] on textarea "Explain quantum computing in simple terms." at bounding box center [424, 423] width 443 height 24
type textarea "W"
type textarea "What is AyasTech?"
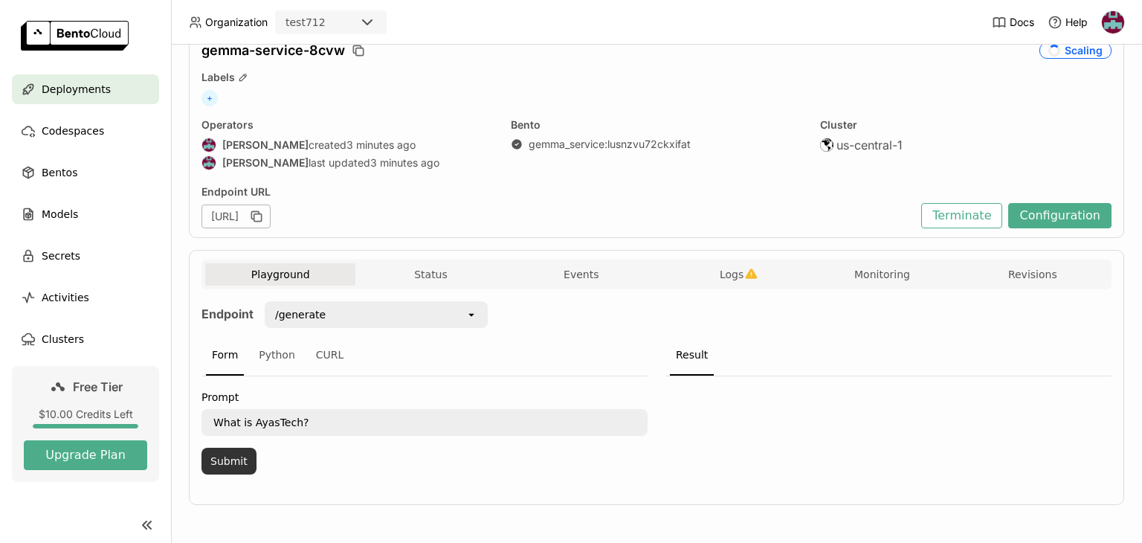
click at [234, 452] on button "Submit" at bounding box center [229, 461] width 55 height 27
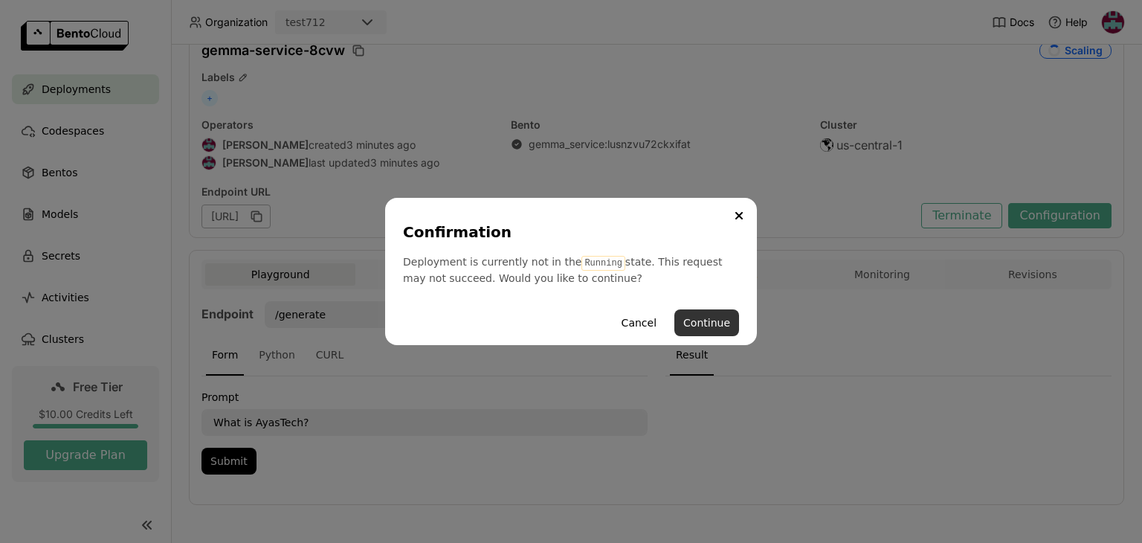
click at [704, 328] on button "Continue" at bounding box center [707, 322] width 65 height 27
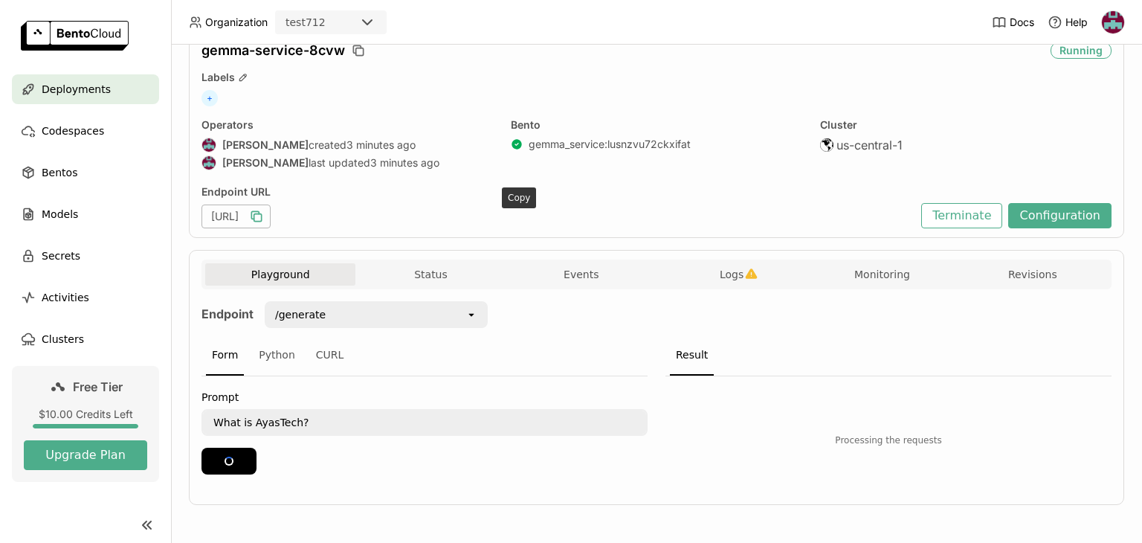
click at [264, 212] on icon "button" at bounding box center [256, 216] width 15 height 15
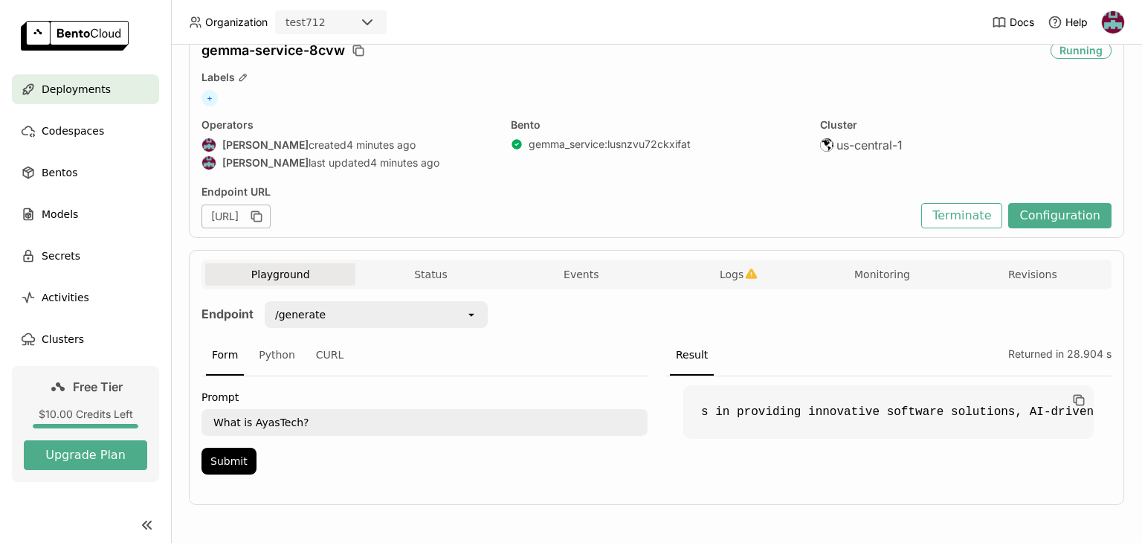
click at [704, 412] on code "s in providing innovative software solutions, AI-driven tools, and digital tran…" at bounding box center [888, 412] width 411 height 54
drag, startPoint x: 704, startPoint y: 412, endPoint x: 693, endPoint y: 411, distance: 11.3
click at [693, 411] on code "s in providing innovative software solutions, AI-driven tools, and digital tran…" at bounding box center [888, 412] width 411 height 54
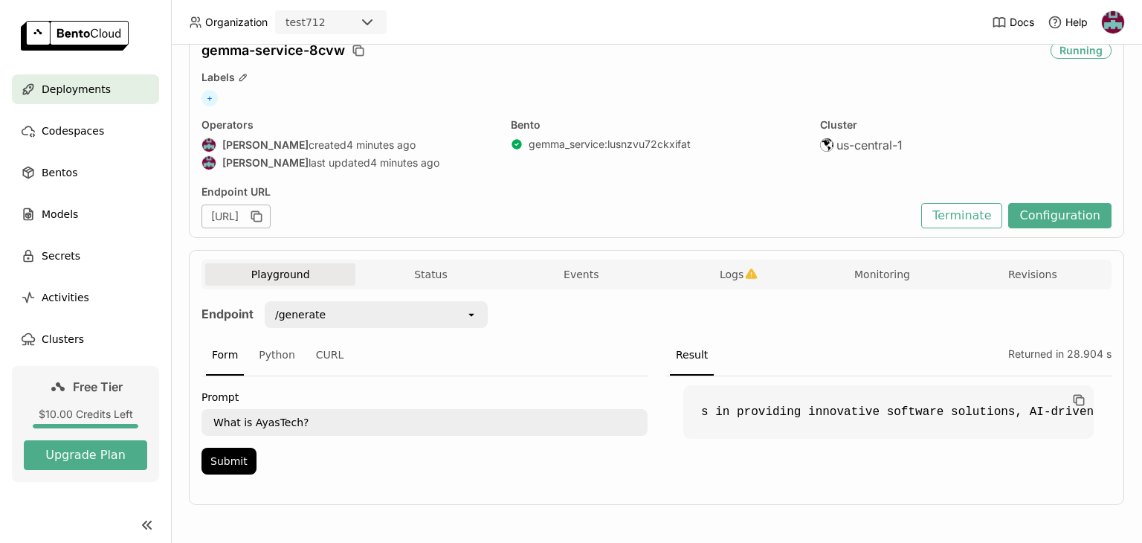
click at [705, 411] on code "s in providing innovative software solutions, AI-driven tools, and digital tran…" at bounding box center [888, 412] width 411 height 54
click at [283, 353] on div "Python" at bounding box center [277, 355] width 48 height 40
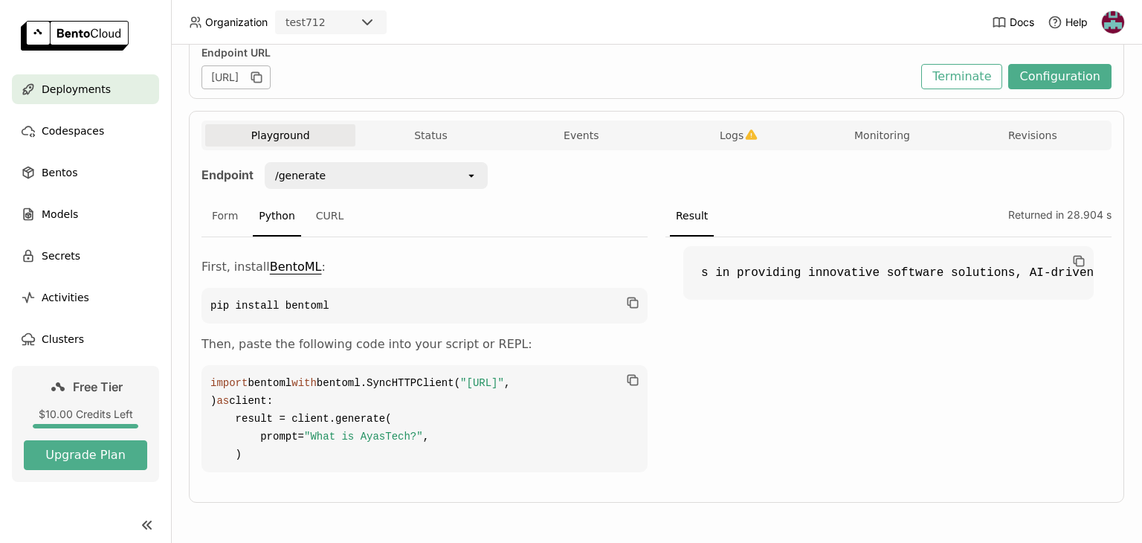
scroll to position [253, 0]
click at [625, 373] on icon "button" at bounding box center [632, 380] width 15 height 15
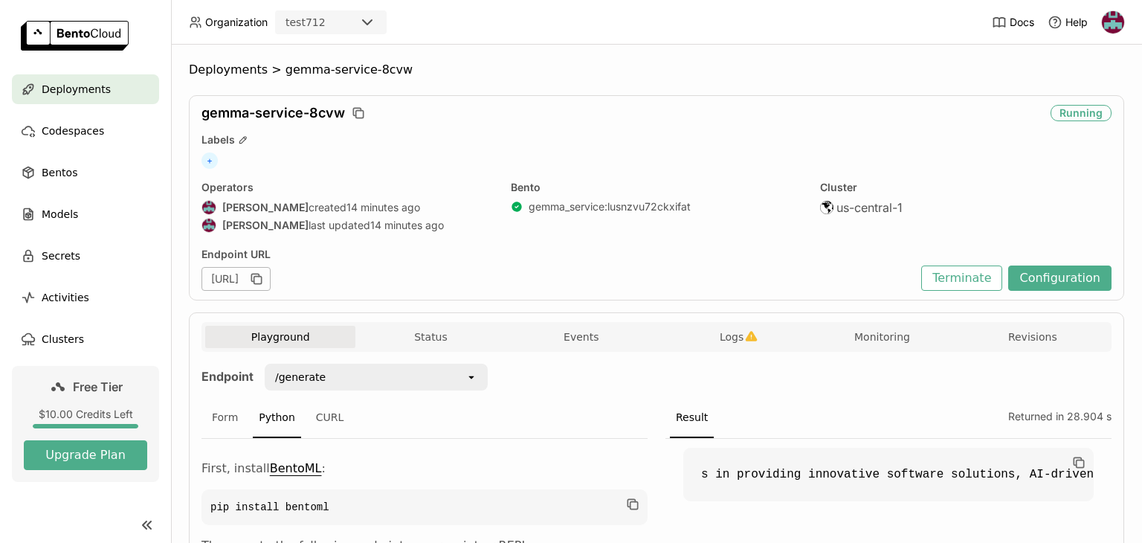
click at [91, 85] on span "Deployments" at bounding box center [76, 89] width 69 height 18
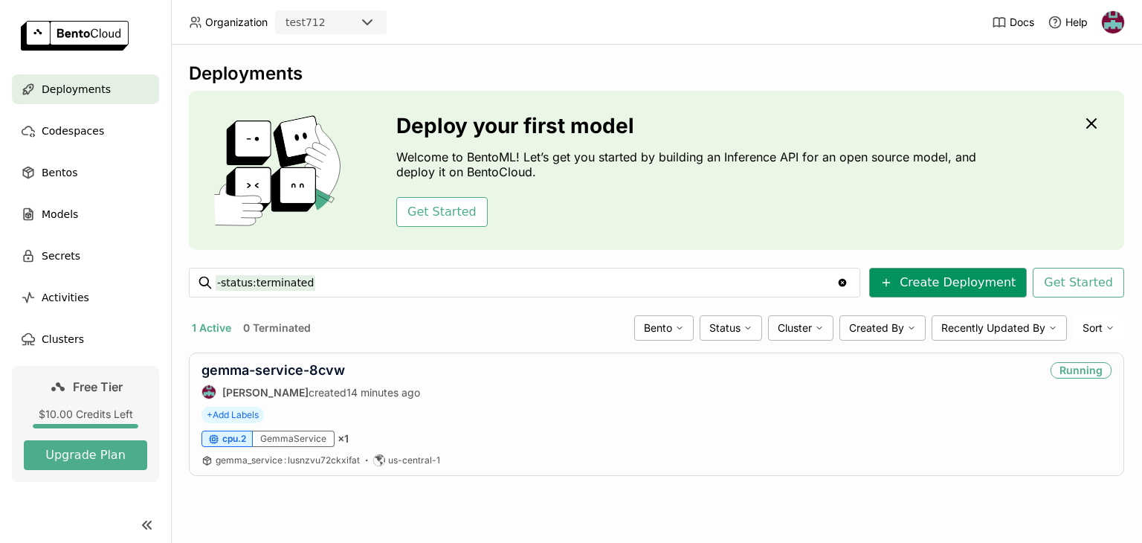
click at [949, 272] on button "Create Deployment" at bounding box center [948, 283] width 158 height 30
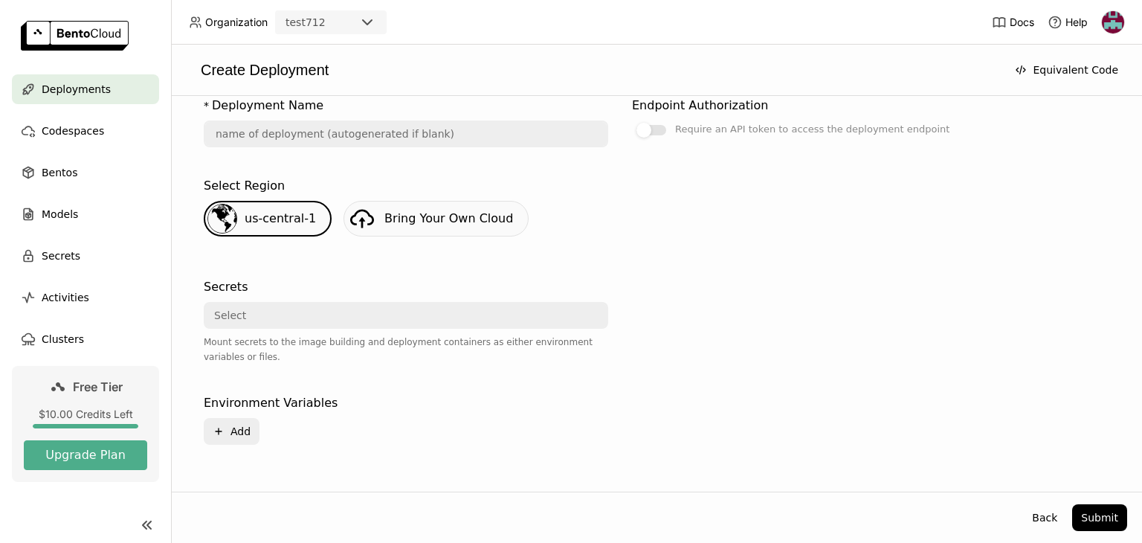
scroll to position [260, 0]
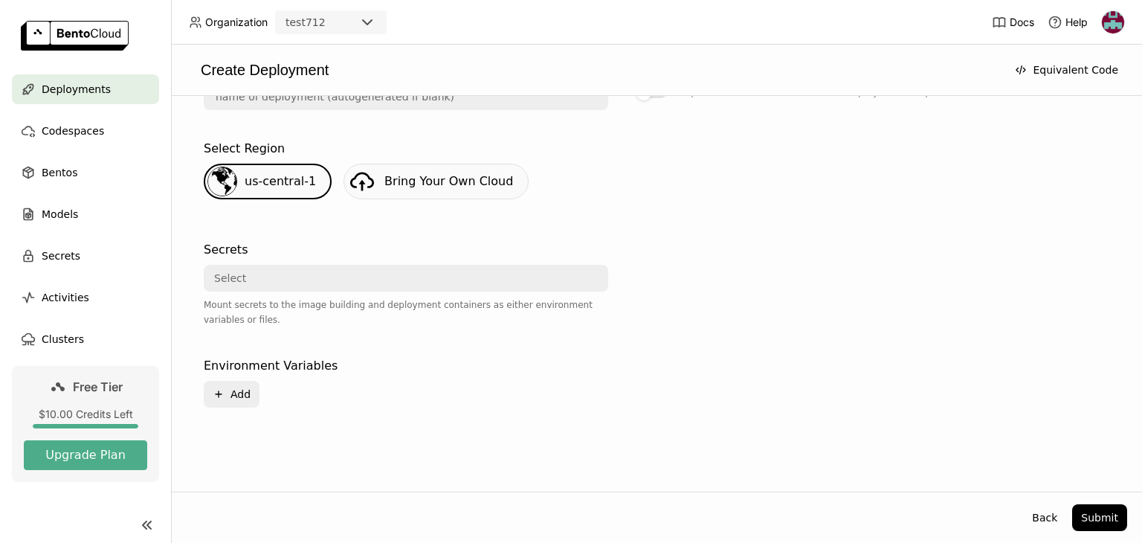
click at [495, 272] on div "Select" at bounding box center [401, 278] width 393 height 24
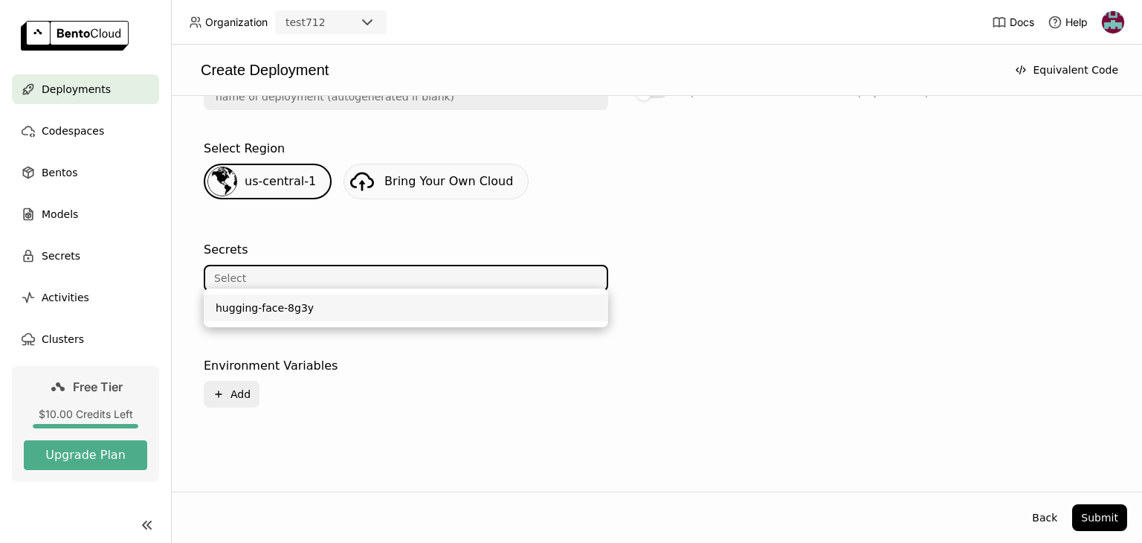
click at [348, 298] on li "hugging-face-8g3y" at bounding box center [406, 308] width 405 height 27
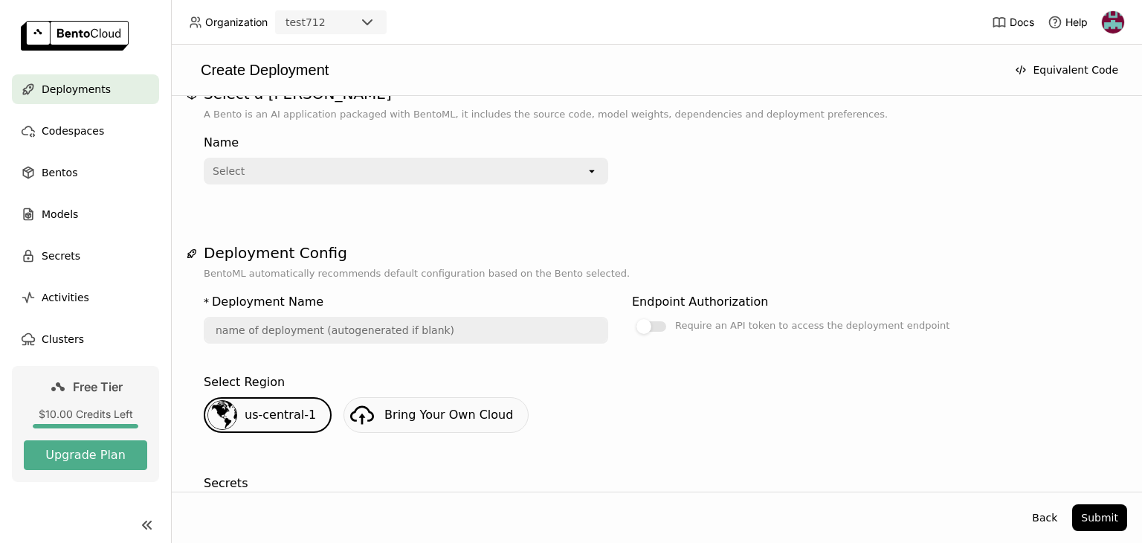
scroll to position [0, 0]
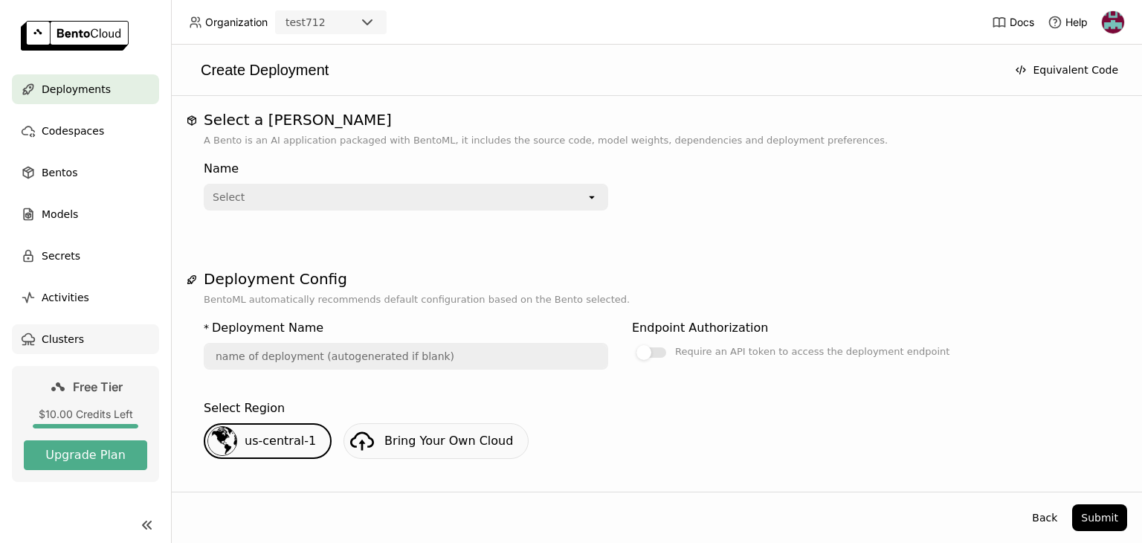
click at [73, 331] on span "Clusters" at bounding box center [63, 339] width 42 height 18
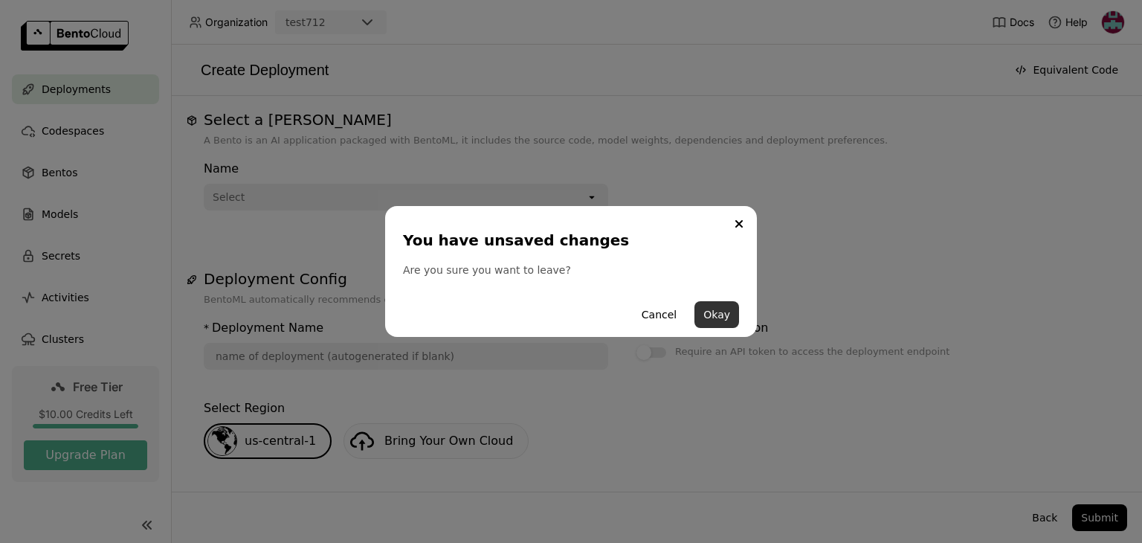
click at [723, 311] on button "Okay" at bounding box center [717, 314] width 45 height 27
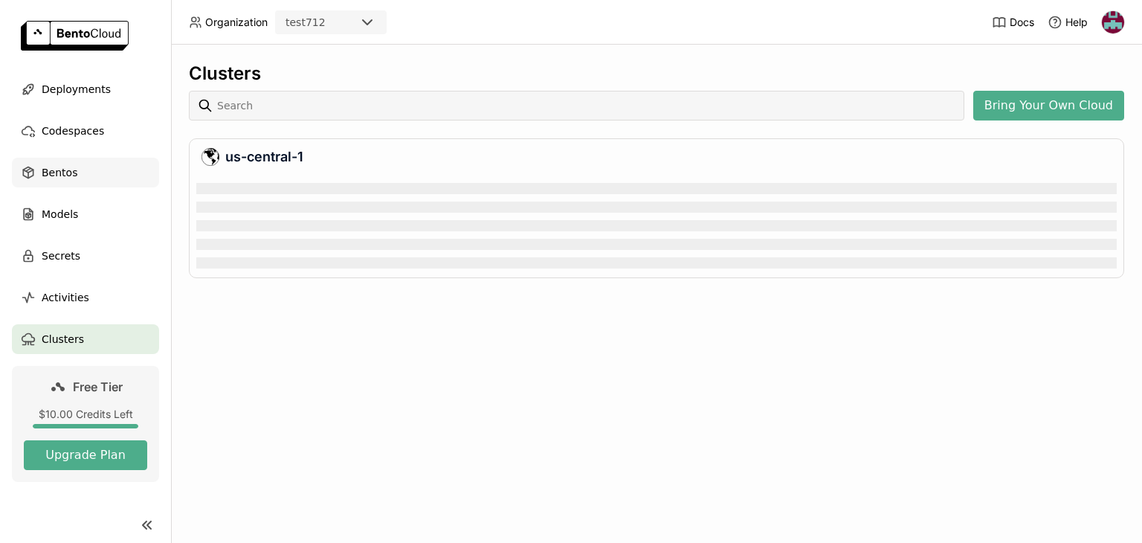
click at [86, 184] on div "Bentos" at bounding box center [85, 173] width 147 height 30
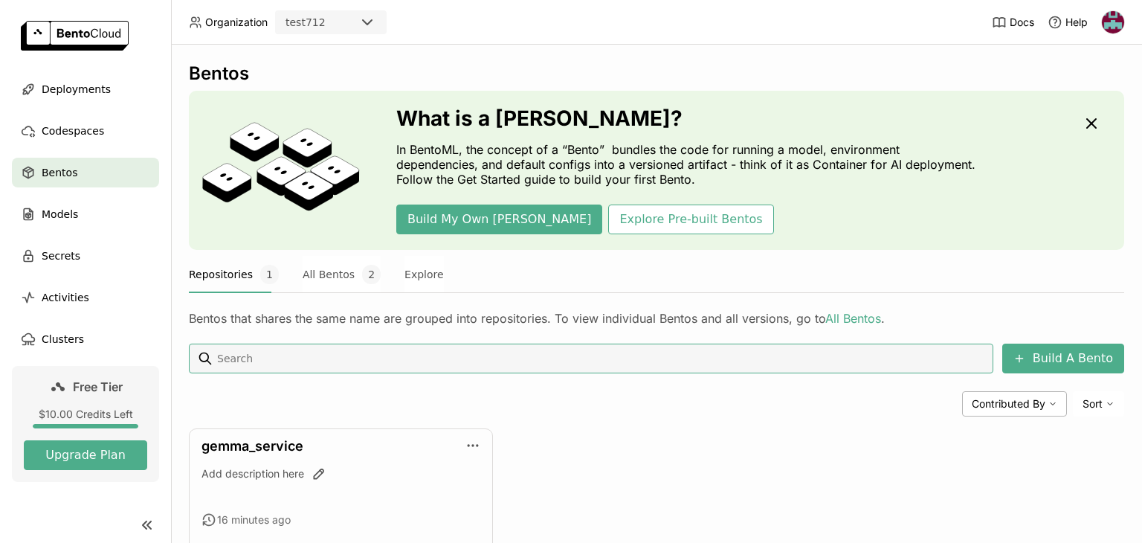
scroll to position [75, 0]
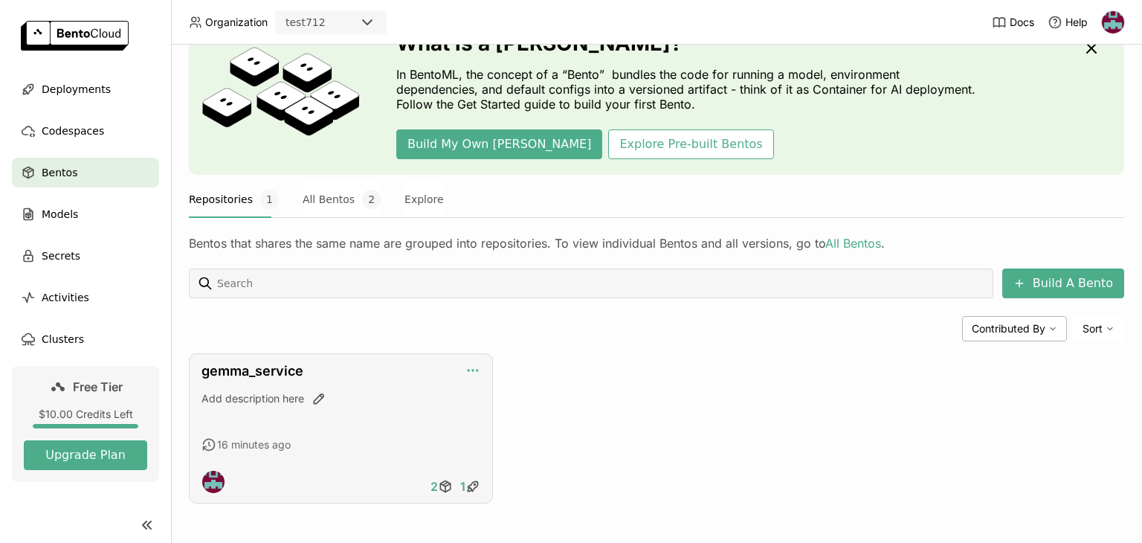
click at [467, 369] on icon "button" at bounding box center [473, 370] width 15 height 15
click at [683, 347] on div "Build A Bento Contributed By Sort gemma_service Add description here 16 minutes…" at bounding box center [657, 385] width 936 height 235
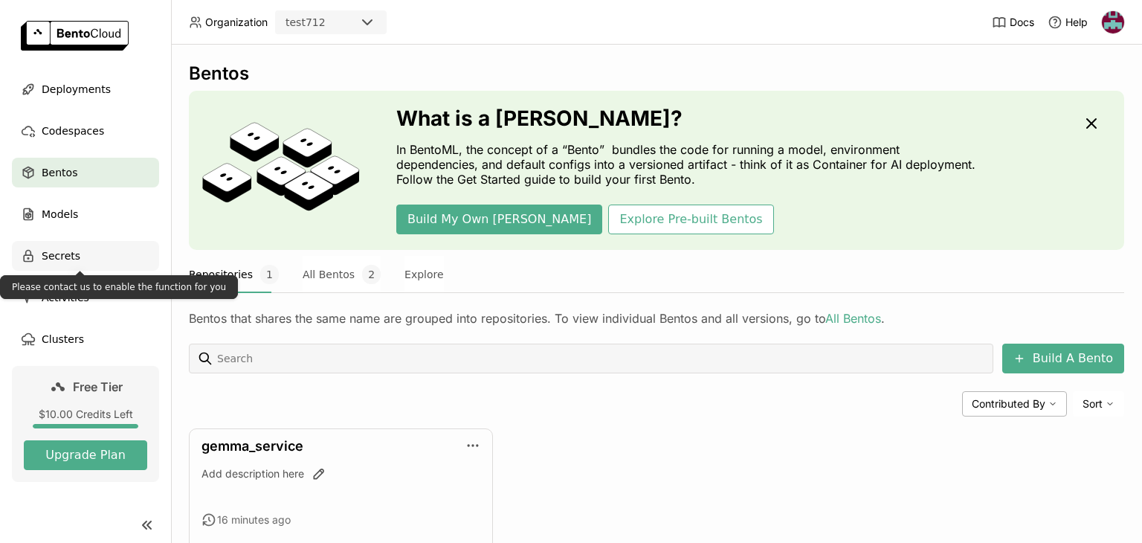
click at [77, 254] on div "Secrets" at bounding box center [85, 256] width 147 height 30
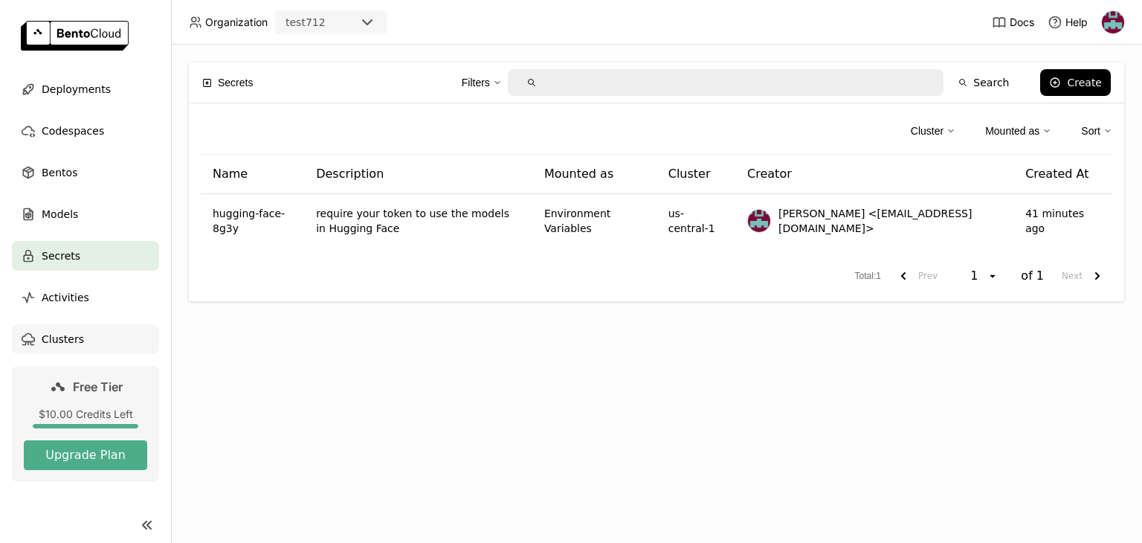
click at [67, 334] on span "Clusters" at bounding box center [63, 339] width 42 height 18
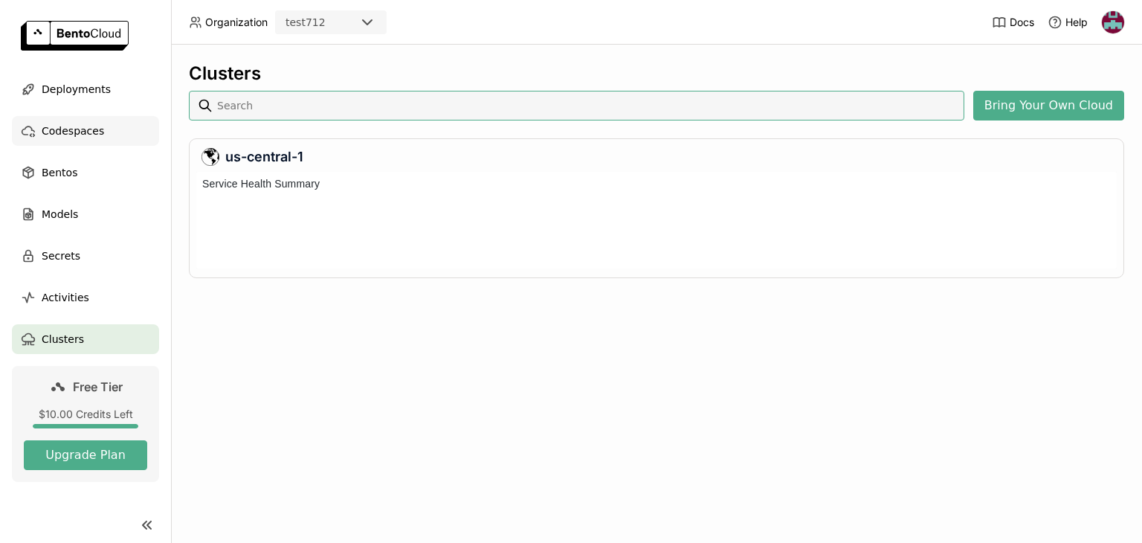
scroll to position [91, 915]
click at [80, 133] on span "Codespaces" at bounding box center [73, 131] width 62 height 18
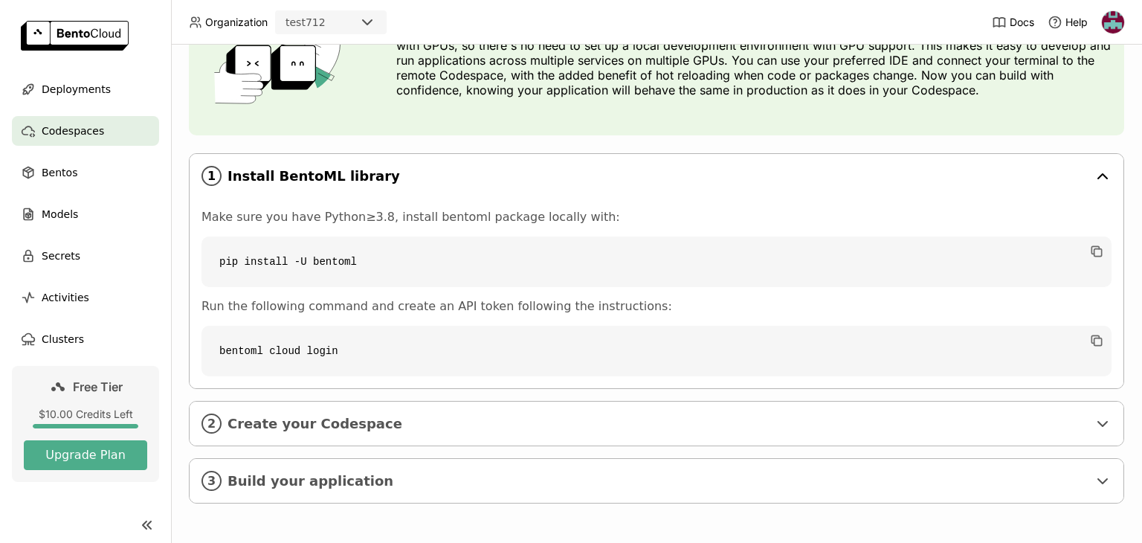
scroll to position [129, 0]
click at [1090, 410] on div "2 Create your Codespace" at bounding box center [657, 424] width 934 height 44
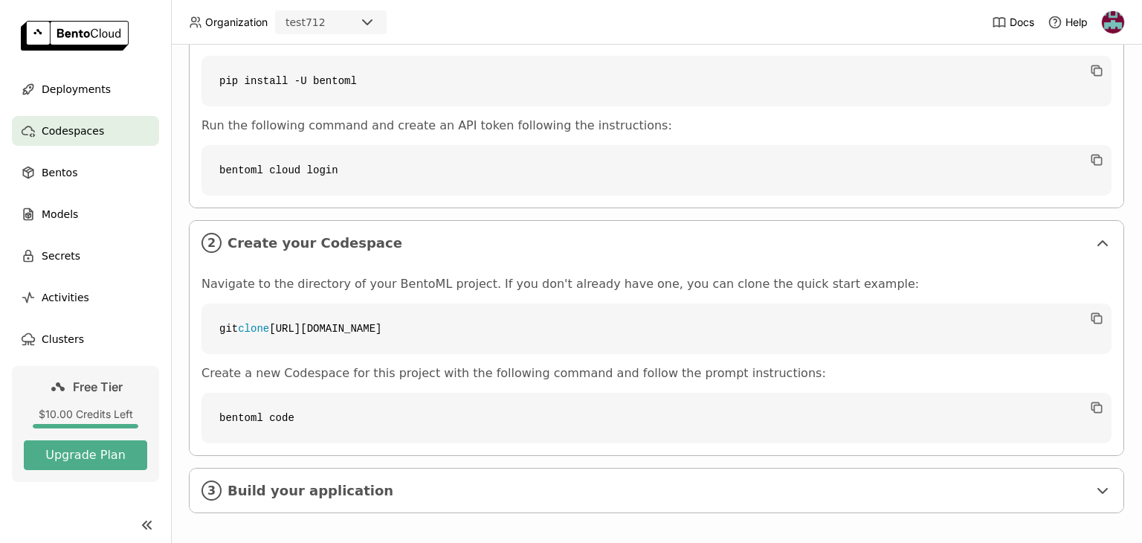
scroll to position [320, 0]
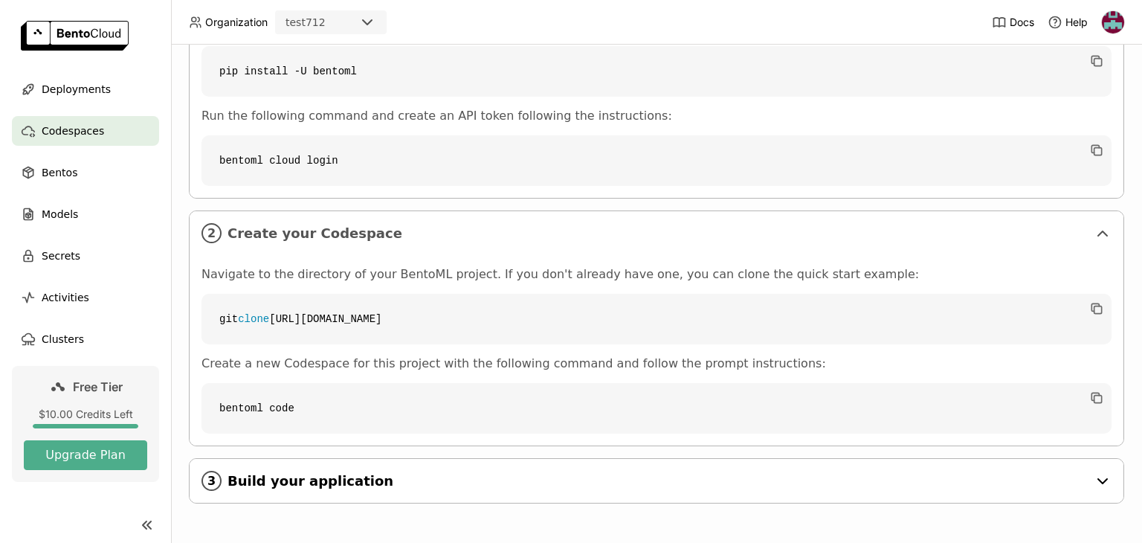
click at [1056, 465] on div "3 Build your application" at bounding box center [657, 481] width 934 height 44
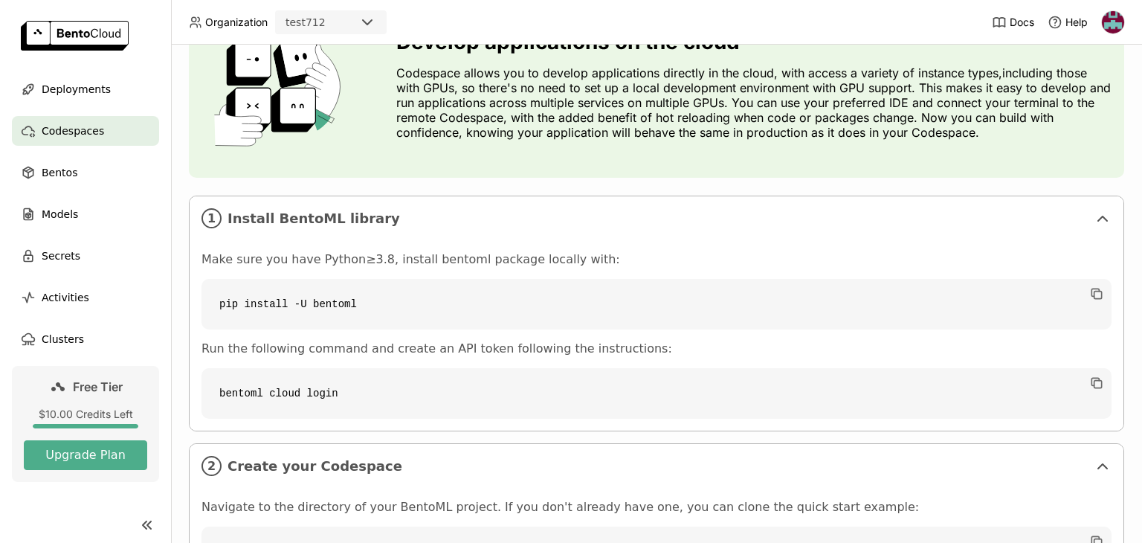
scroll to position [0, 0]
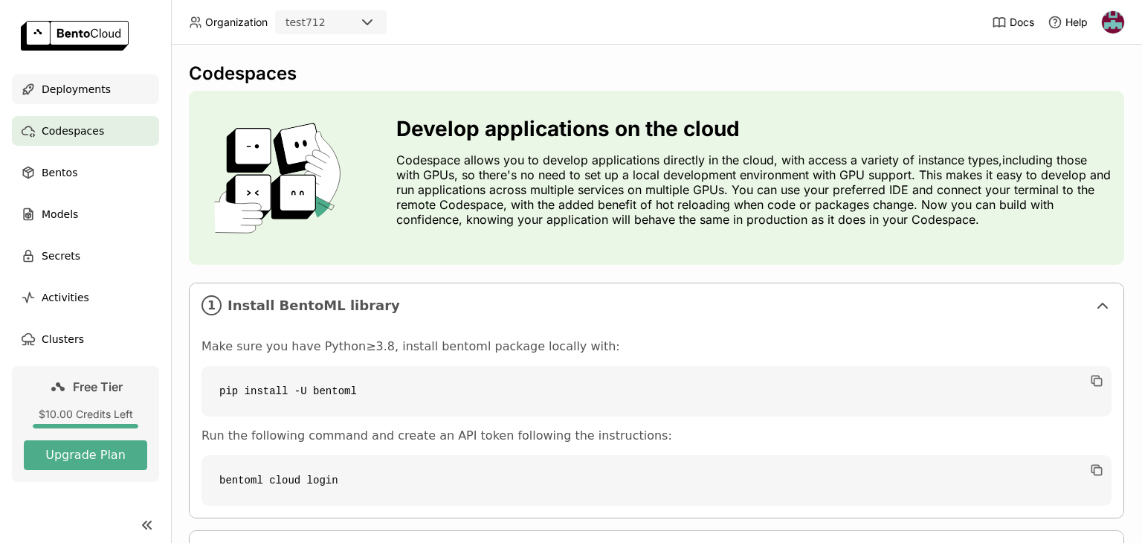
click at [94, 101] on div "Deployments" at bounding box center [85, 89] width 147 height 30
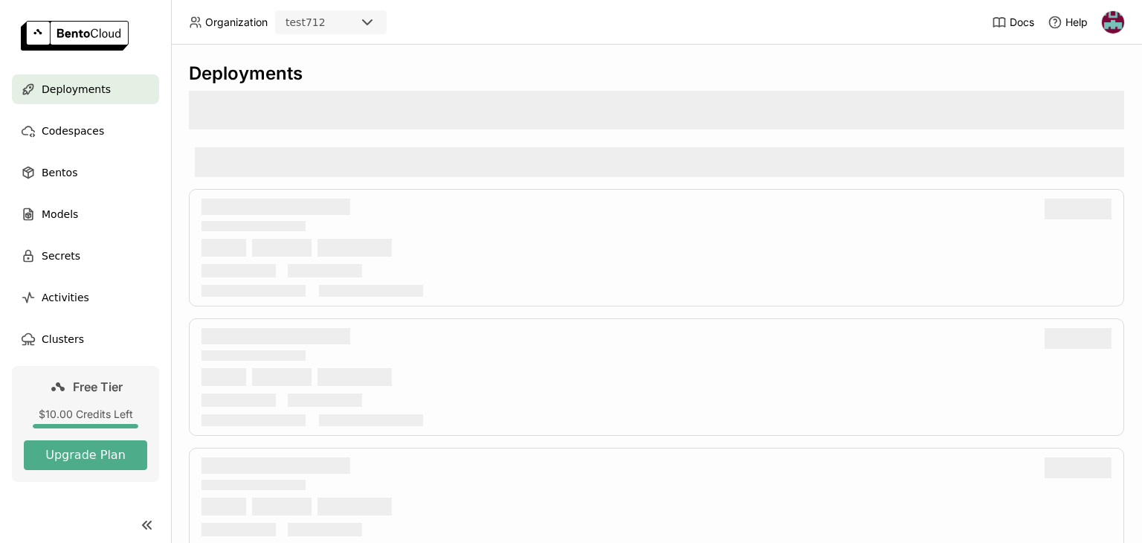
click at [71, 40] on img at bounding box center [75, 36] width 108 height 30
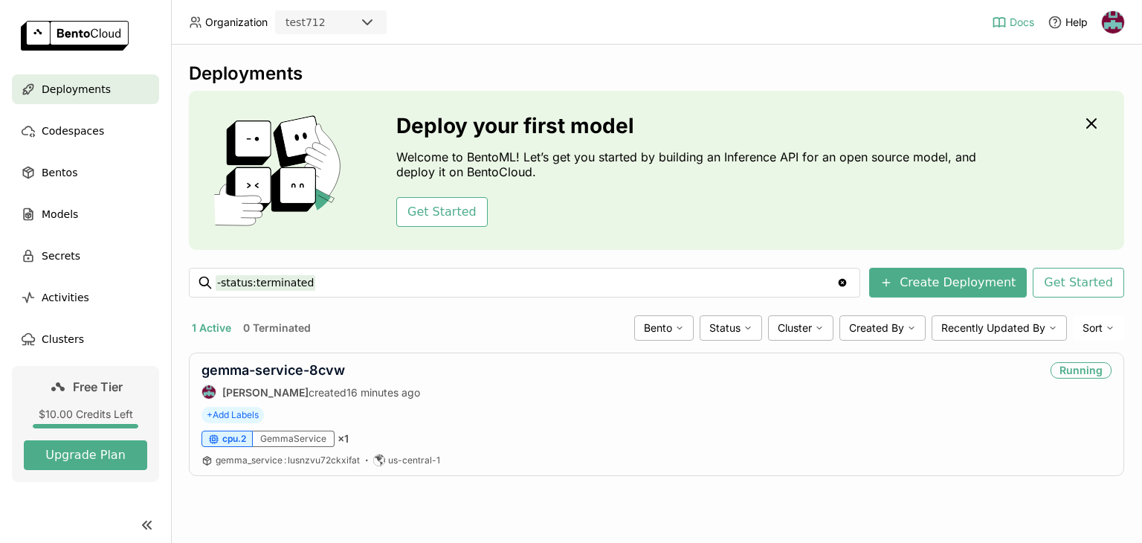
click at [1010, 22] on span "Docs" at bounding box center [1022, 22] width 25 height 13
click at [83, 94] on span "Deployments" at bounding box center [76, 89] width 69 height 18
click at [738, 373] on div "gemma-service-8cvw Ayas Hussein created 24 minutes ago Running" at bounding box center [657, 380] width 910 height 37
click at [326, 367] on link "gemma-service-8cvw" at bounding box center [274, 370] width 144 height 16
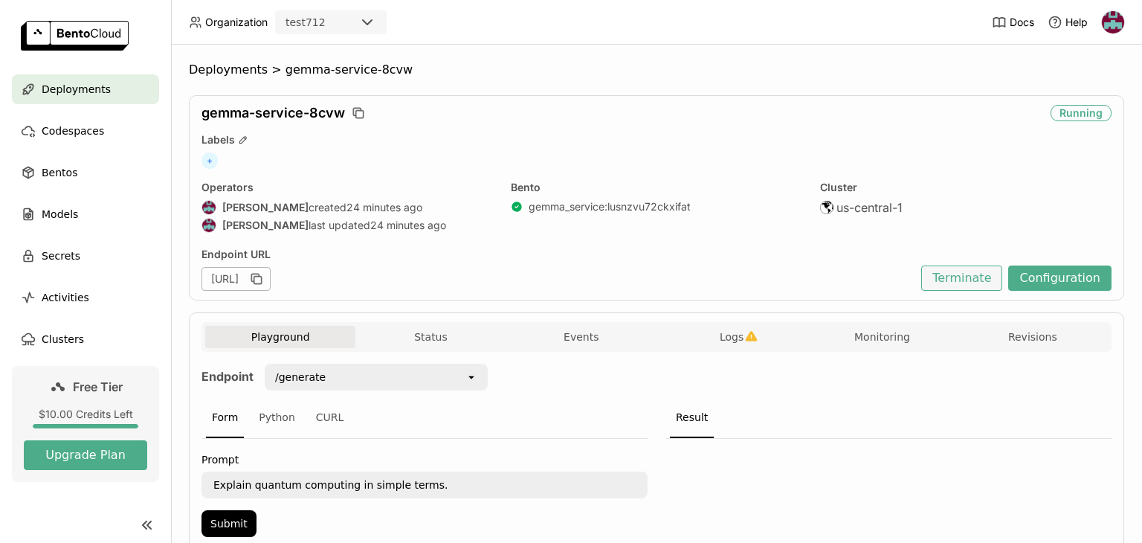
click at [976, 271] on button "Terminate" at bounding box center [961, 278] width 81 height 25
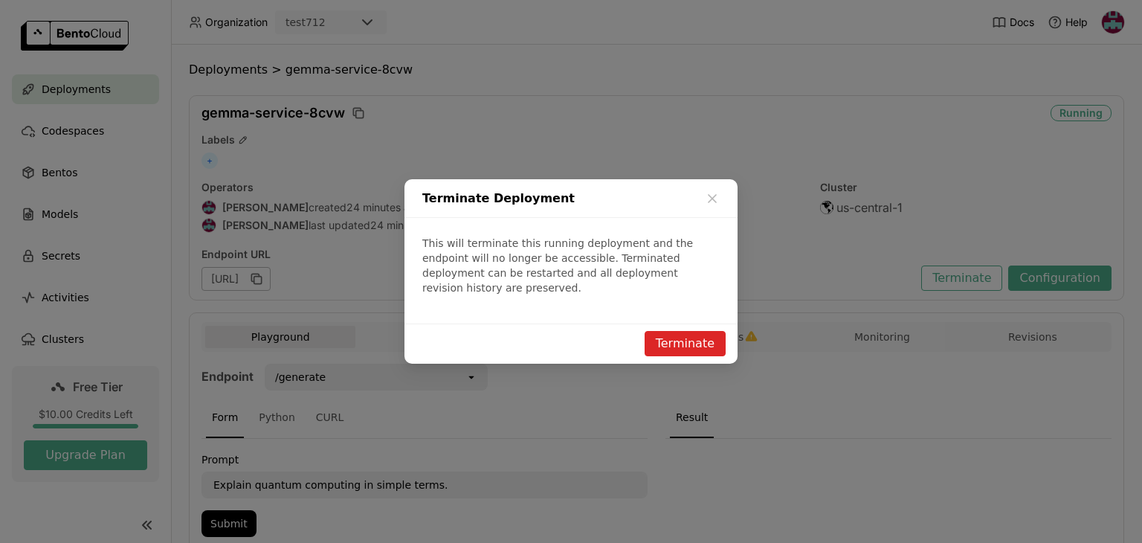
click at [687, 333] on button "Terminate" at bounding box center [685, 343] width 81 height 25
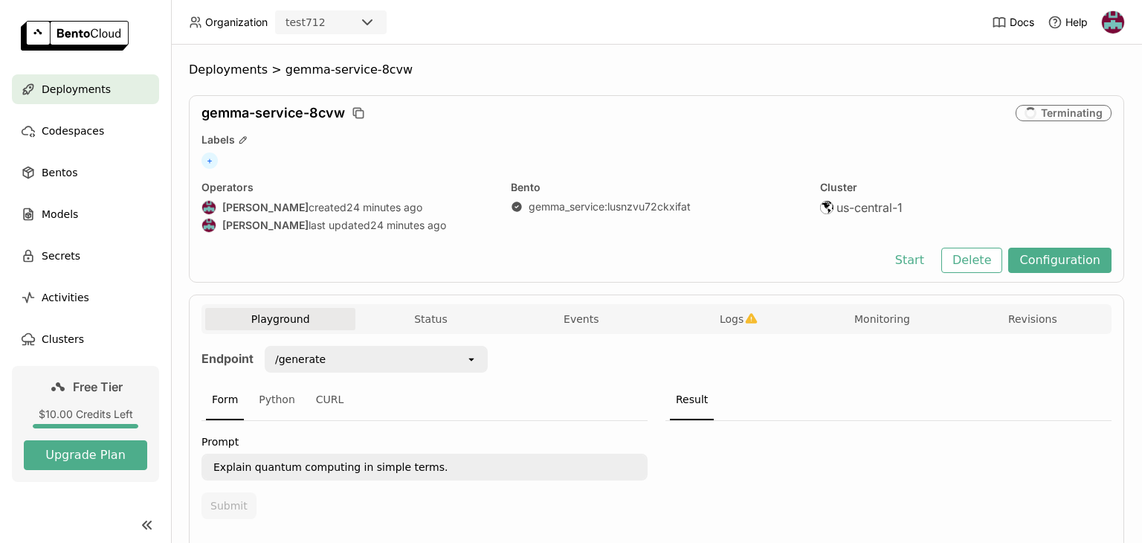
click at [65, 77] on div "Deployments" at bounding box center [85, 89] width 147 height 30
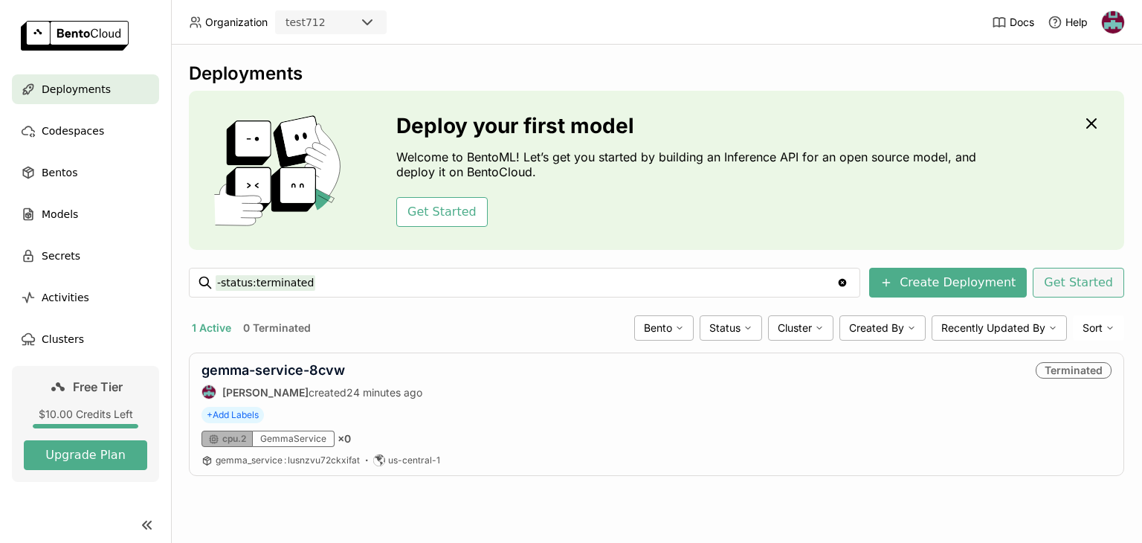
click at [1069, 278] on button "Get Started" at bounding box center [1078, 283] width 91 height 30
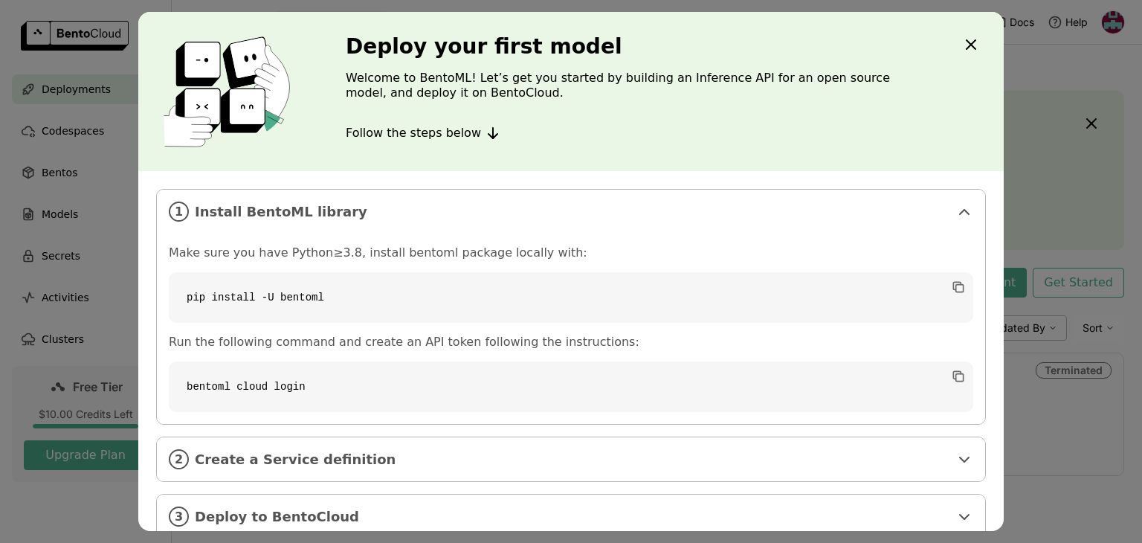
scroll to position [25, 0]
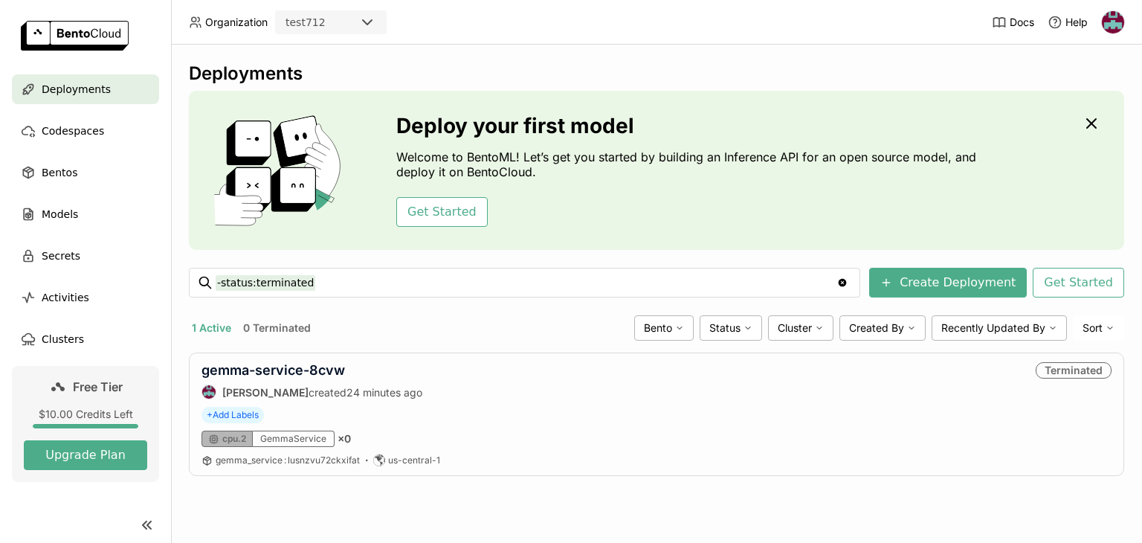
click at [1056, 182] on div "Deploy your first model Welcome to BentoML! Let’s get you started by building a…" at bounding box center [571, 271] width 1142 height 543
click at [971, 273] on button "Create Deployment" at bounding box center [948, 283] width 158 height 30
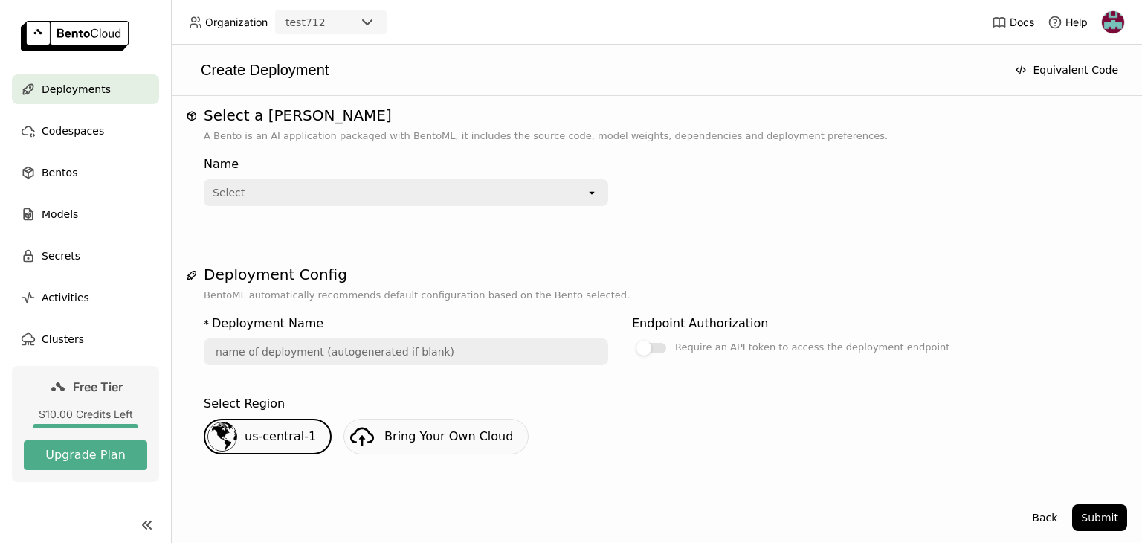
scroll to position [3, 0]
click at [347, 178] on div "Name Select open" at bounding box center [406, 179] width 405 height 57
click at [343, 192] on div "Select" at bounding box center [395, 194] width 381 height 24
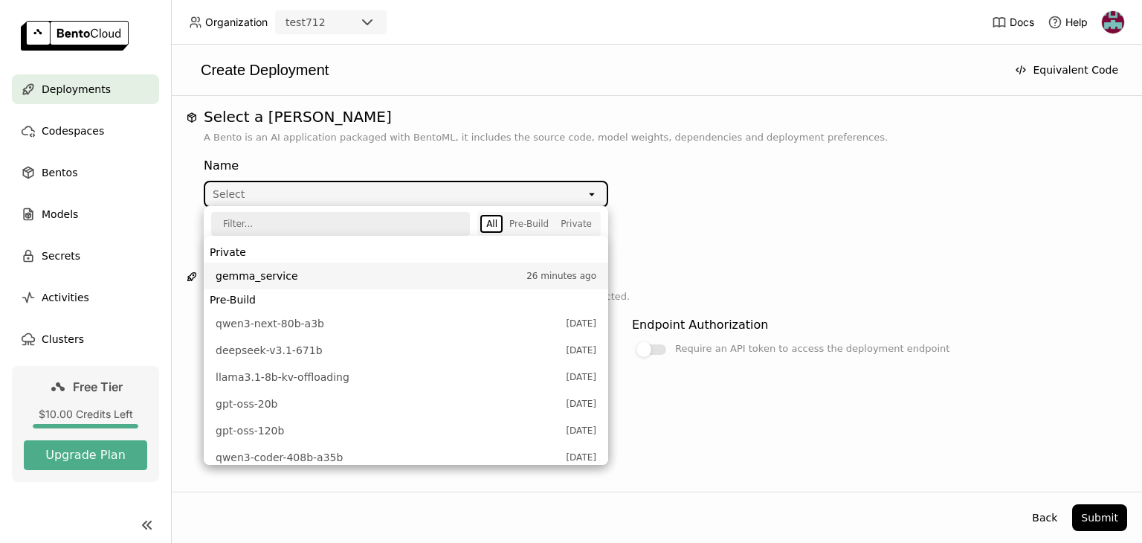
click at [283, 271] on span "gemma_service" at bounding box center [367, 275] width 303 height 15
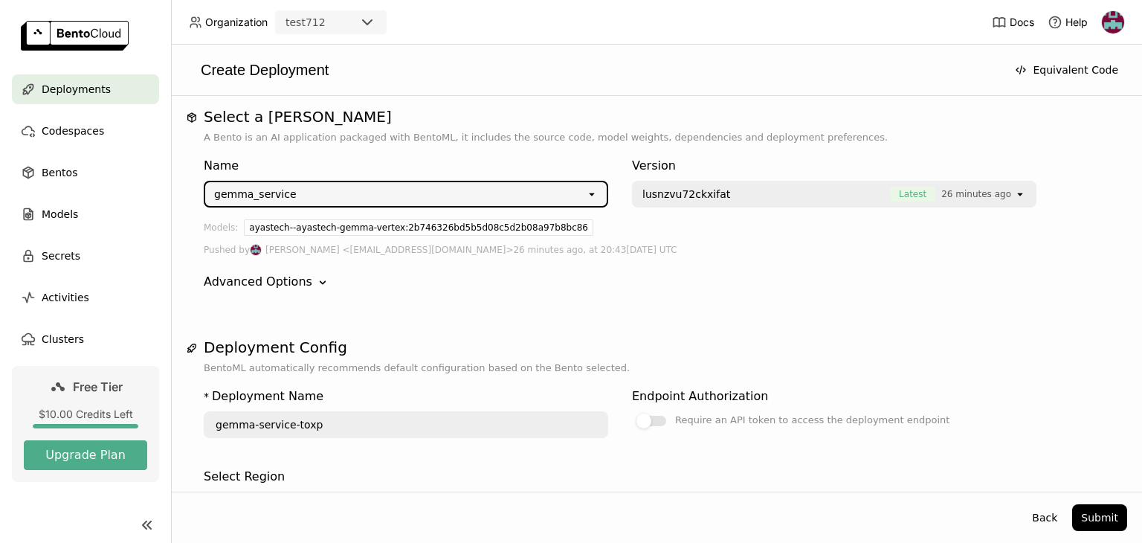
click at [686, 203] on div "lusnzvu72ckxifat Latest 26 minutes ago" at bounding box center [824, 194] width 381 height 24
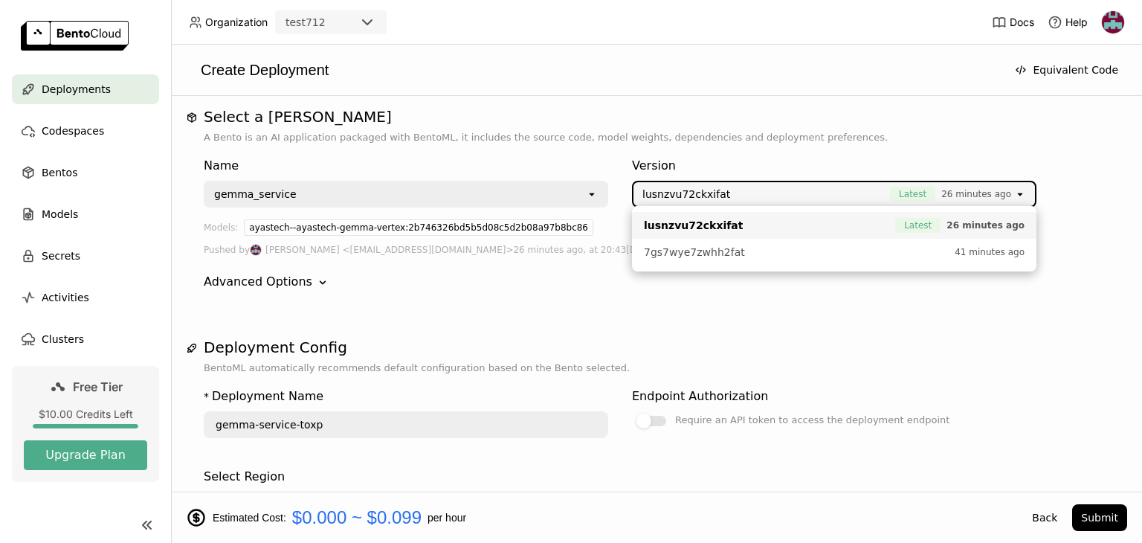
click at [697, 231] on span "lusnzvu72ckxifat" at bounding box center [693, 225] width 99 height 15
type input "gemma-service-ye4m"
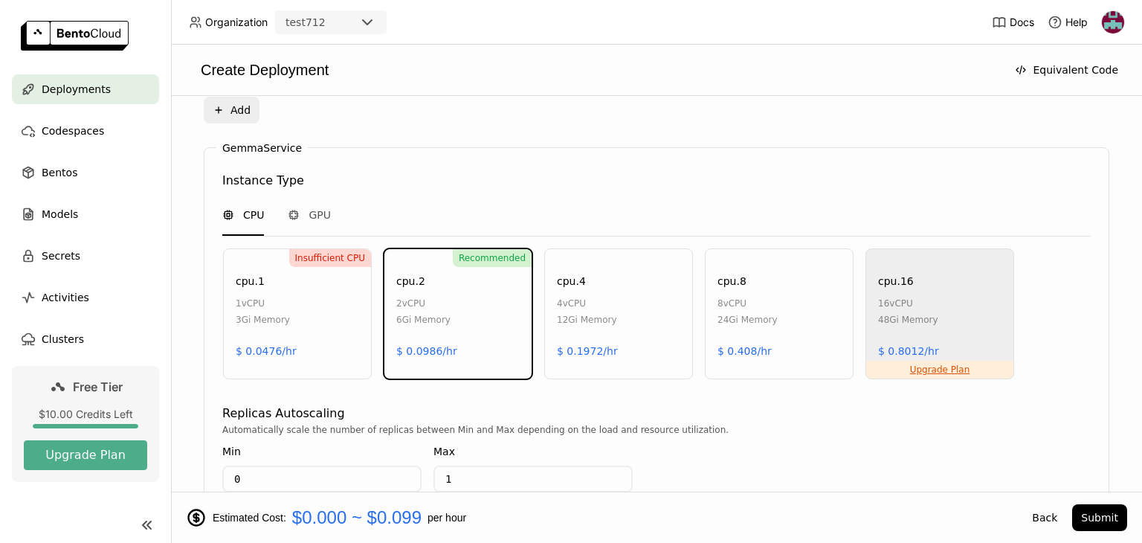
scroll to position [616, 0]
click at [818, 335] on div "cpu.8 8 vCPU 24Gi Memory $ 0.408/hr" at bounding box center [779, 313] width 149 height 131
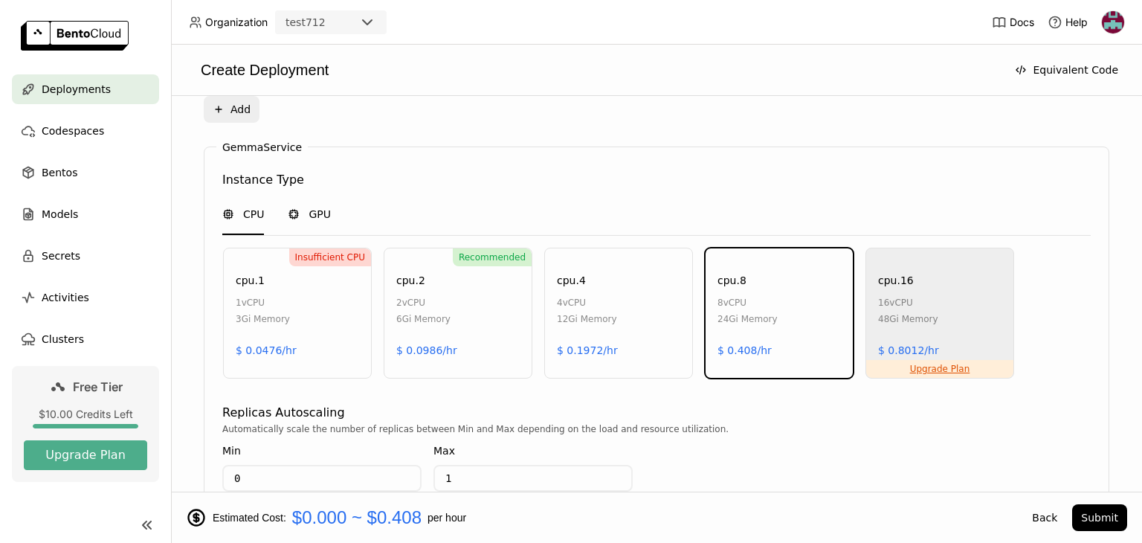
click at [324, 211] on span "GPU" at bounding box center [320, 214] width 22 height 15
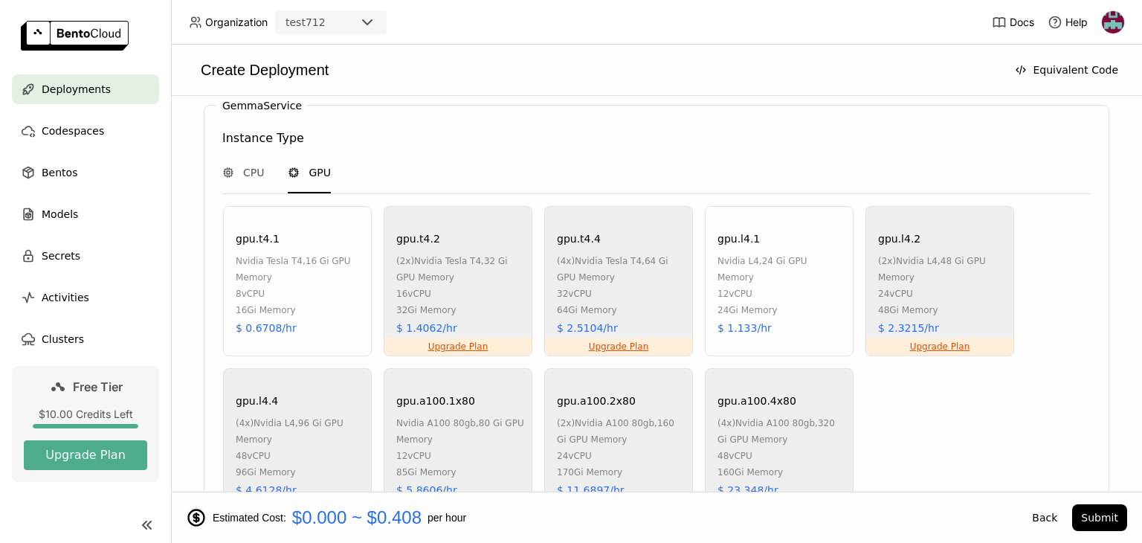
scroll to position [660, 0]
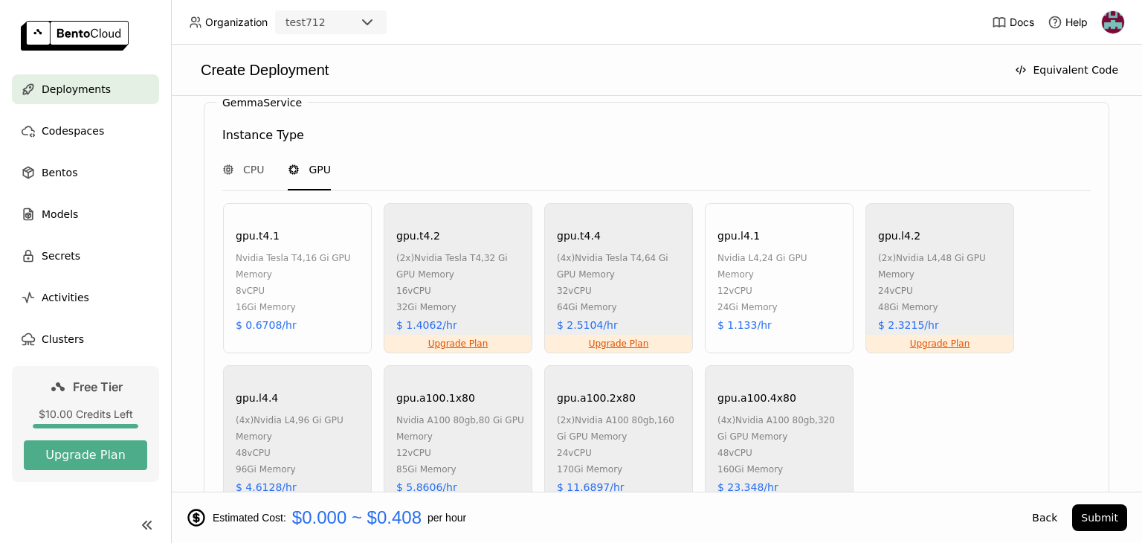
click at [320, 266] on div "nvidia tesla t4 , 16 Gi GPU Memory" at bounding box center [300, 266] width 128 height 33
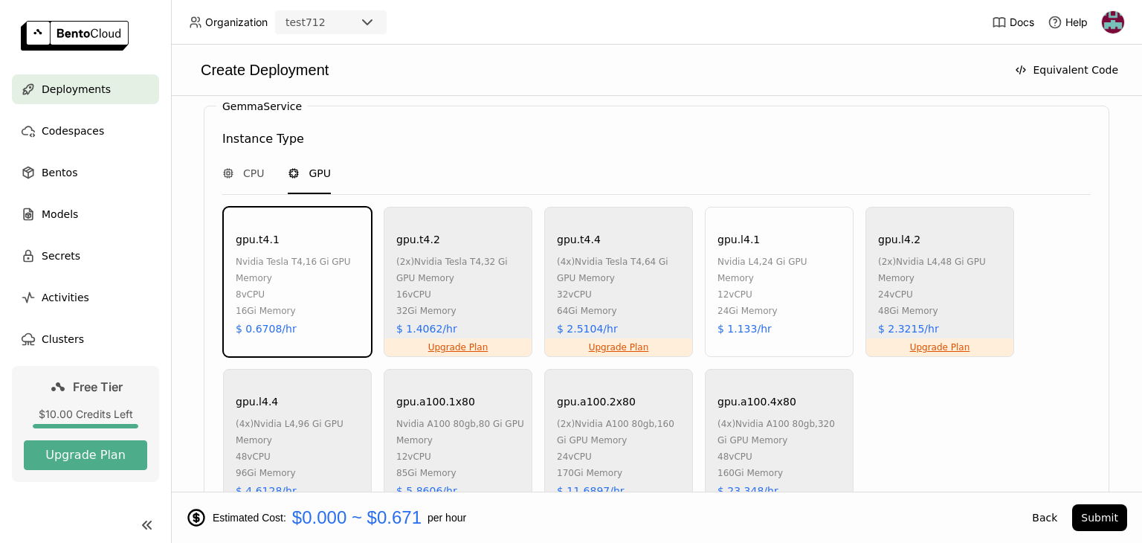
scroll to position [606, 0]
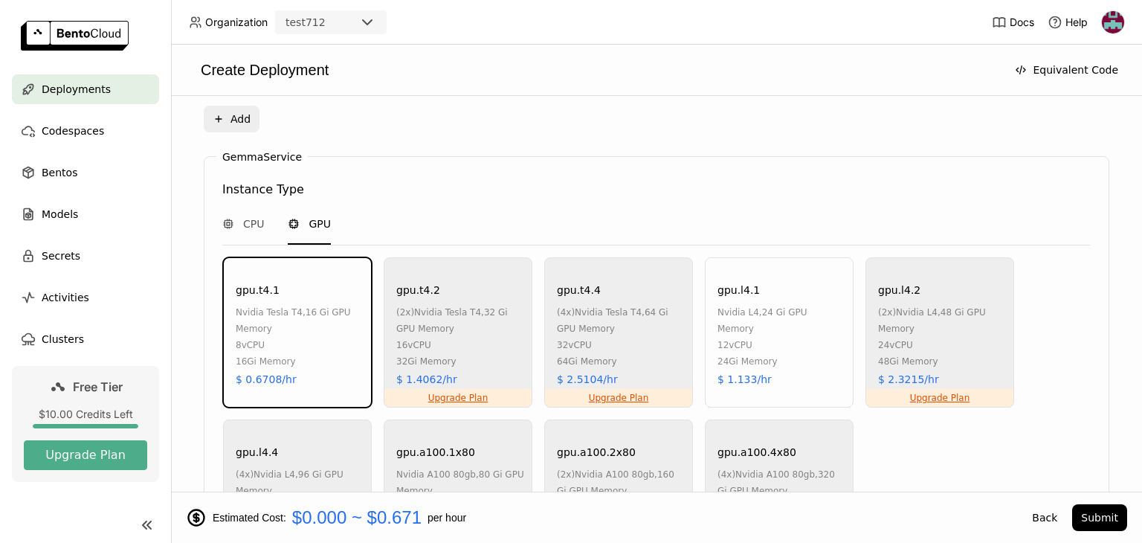
click at [266, 224] on div "CPU GPU" at bounding box center [656, 225] width 869 height 41
click at [256, 223] on span "CPU" at bounding box center [253, 223] width 21 height 15
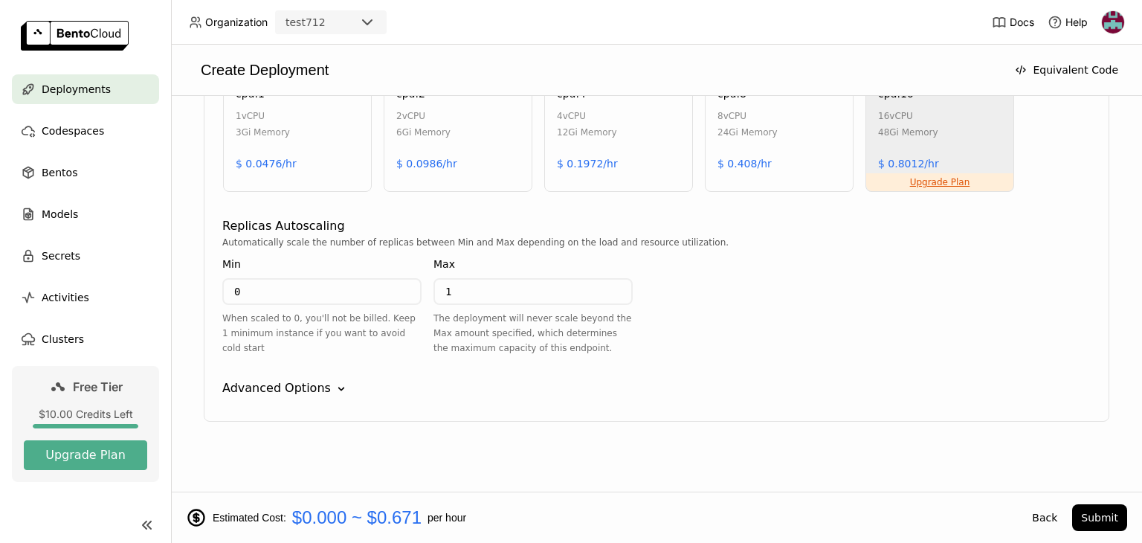
scroll to position [785, 0]
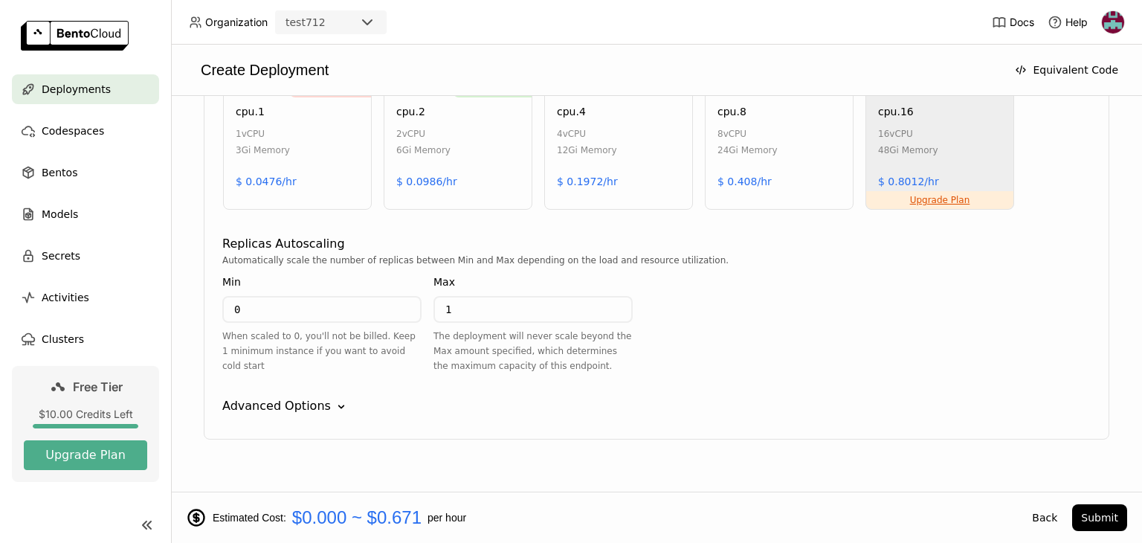
click at [340, 400] on div "Advanced Options Down" at bounding box center [656, 406] width 869 height 18
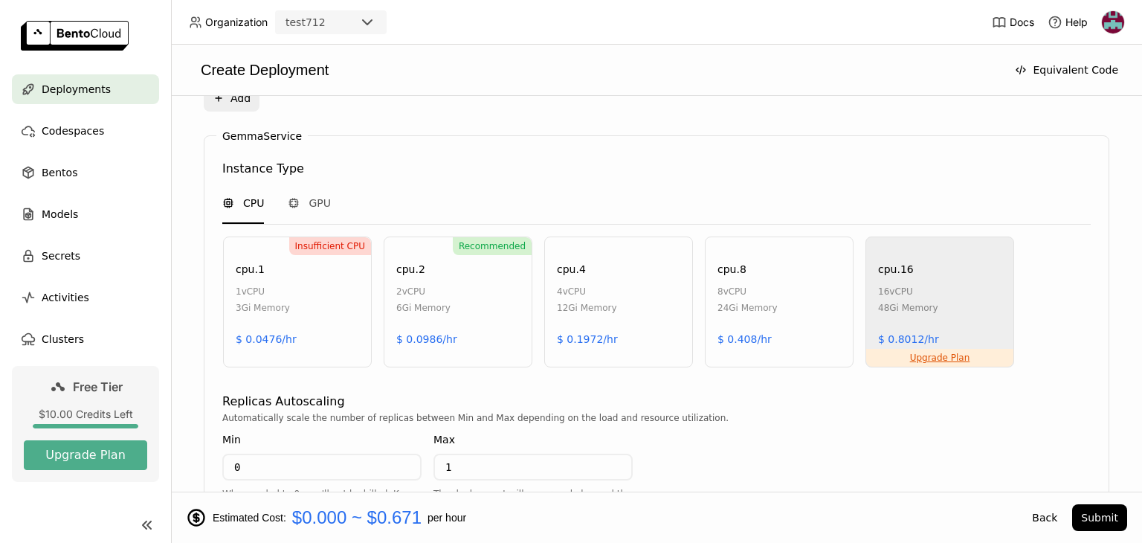
scroll to position [595, 0]
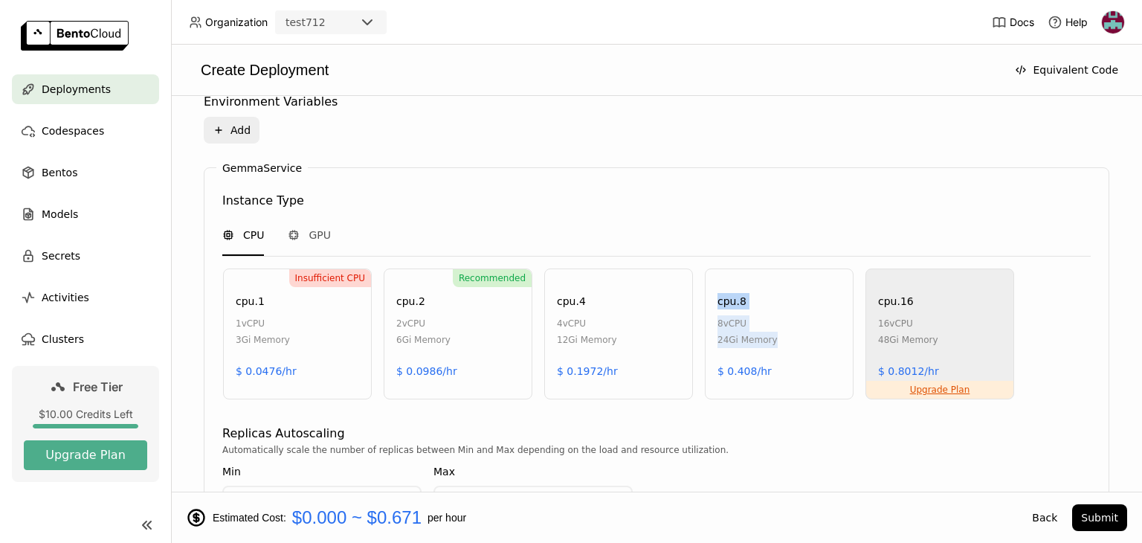
drag, startPoint x: 780, startPoint y: 340, endPoint x: 711, endPoint y: 305, distance: 77.5
click at [711, 305] on div "cpu.8 8 vCPU 24Gi Memory $ 0.408/hr" at bounding box center [779, 333] width 149 height 131
copy div "cpu.8 8 vCPU 24Gi Memory"
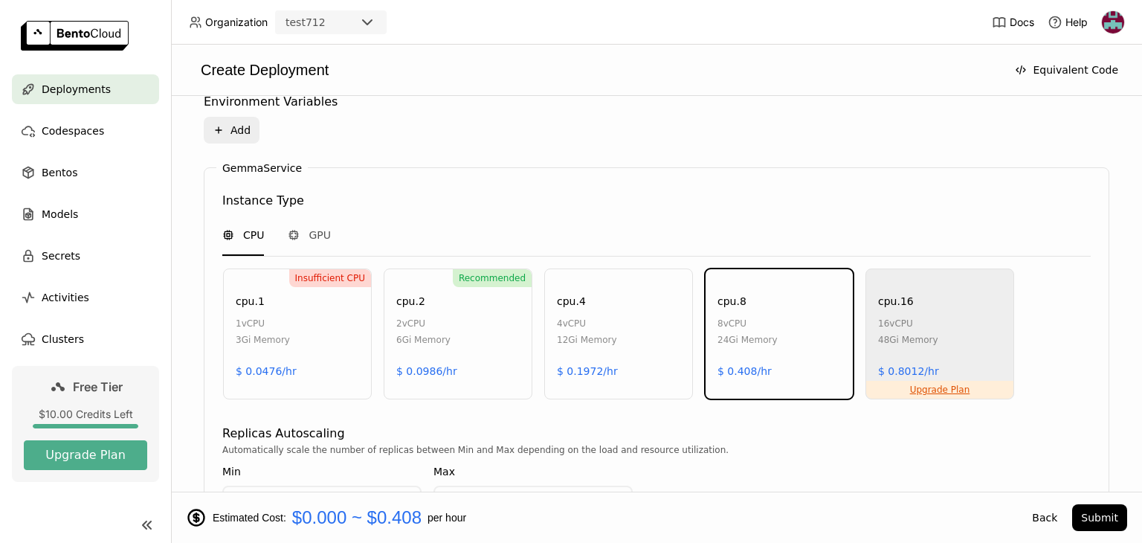
click at [712, 220] on div "CPU GPU" at bounding box center [656, 236] width 869 height 41
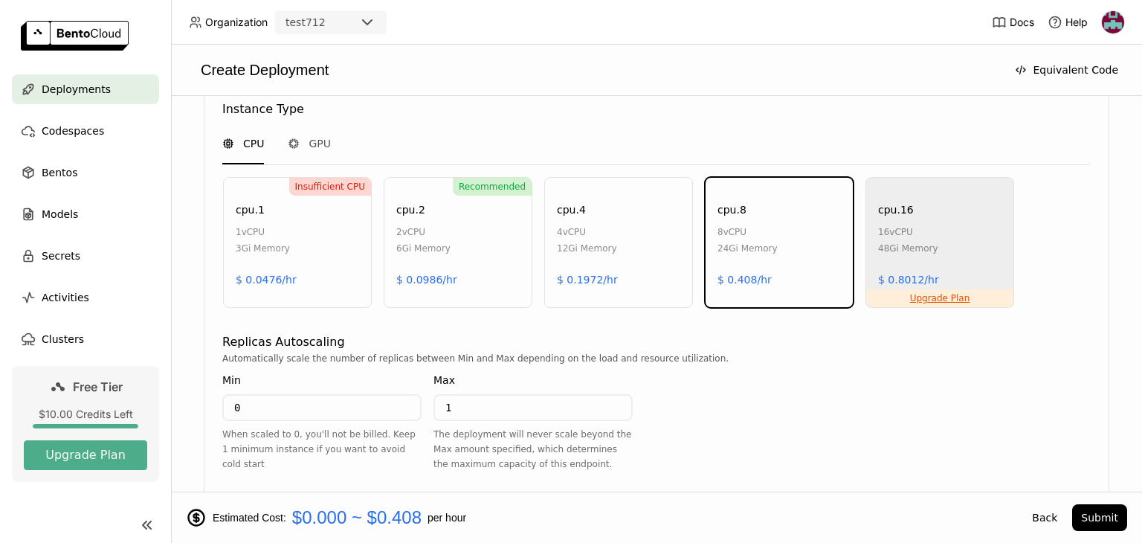
scroll to position [600, 0]
